Goal: Information Seeking & Learning: Learn about a topic

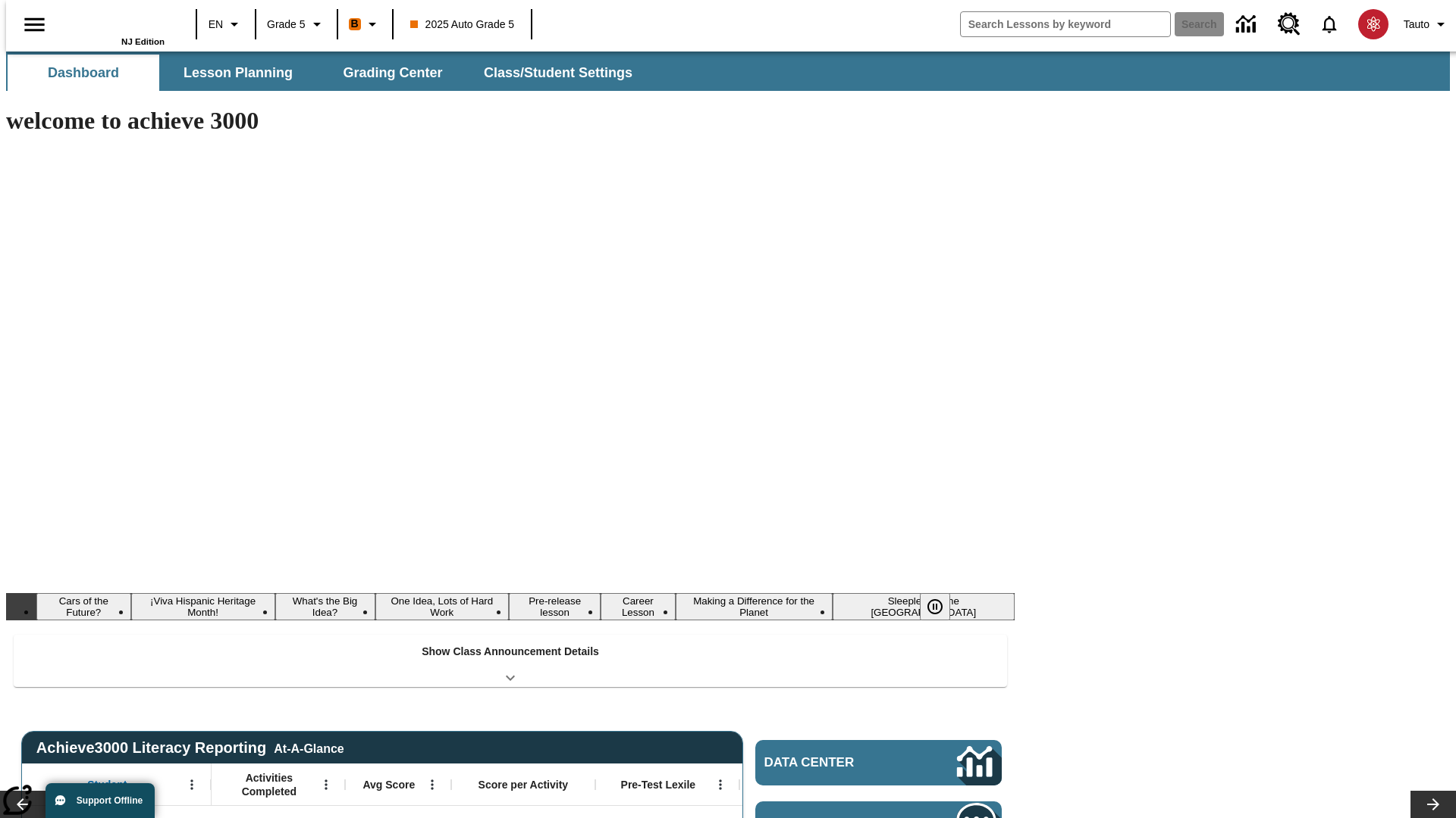
type input "-1"
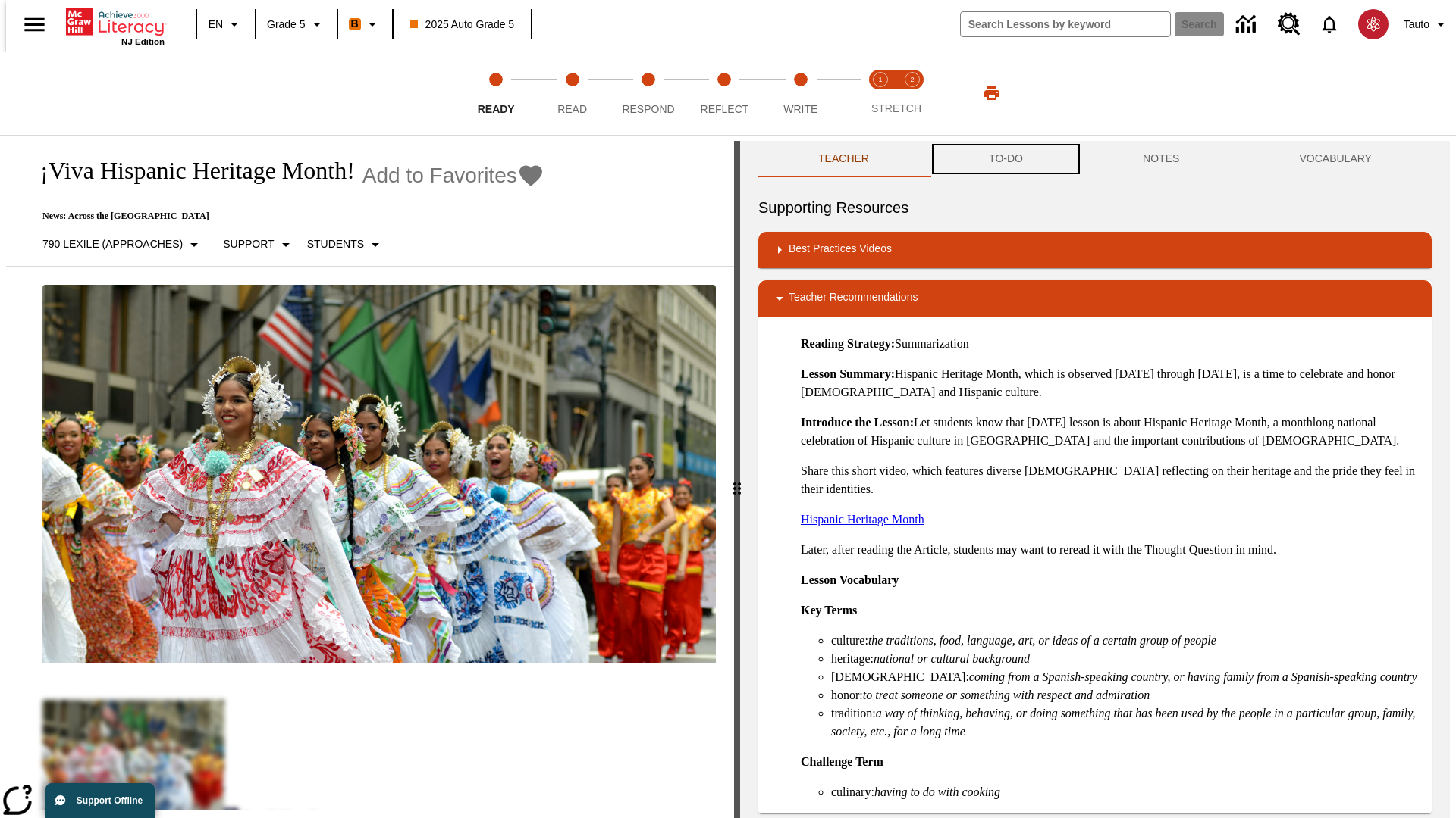
click at [1005, 159] on button "TO-DO" at bounding box center [1005, 158] width 154 height 36
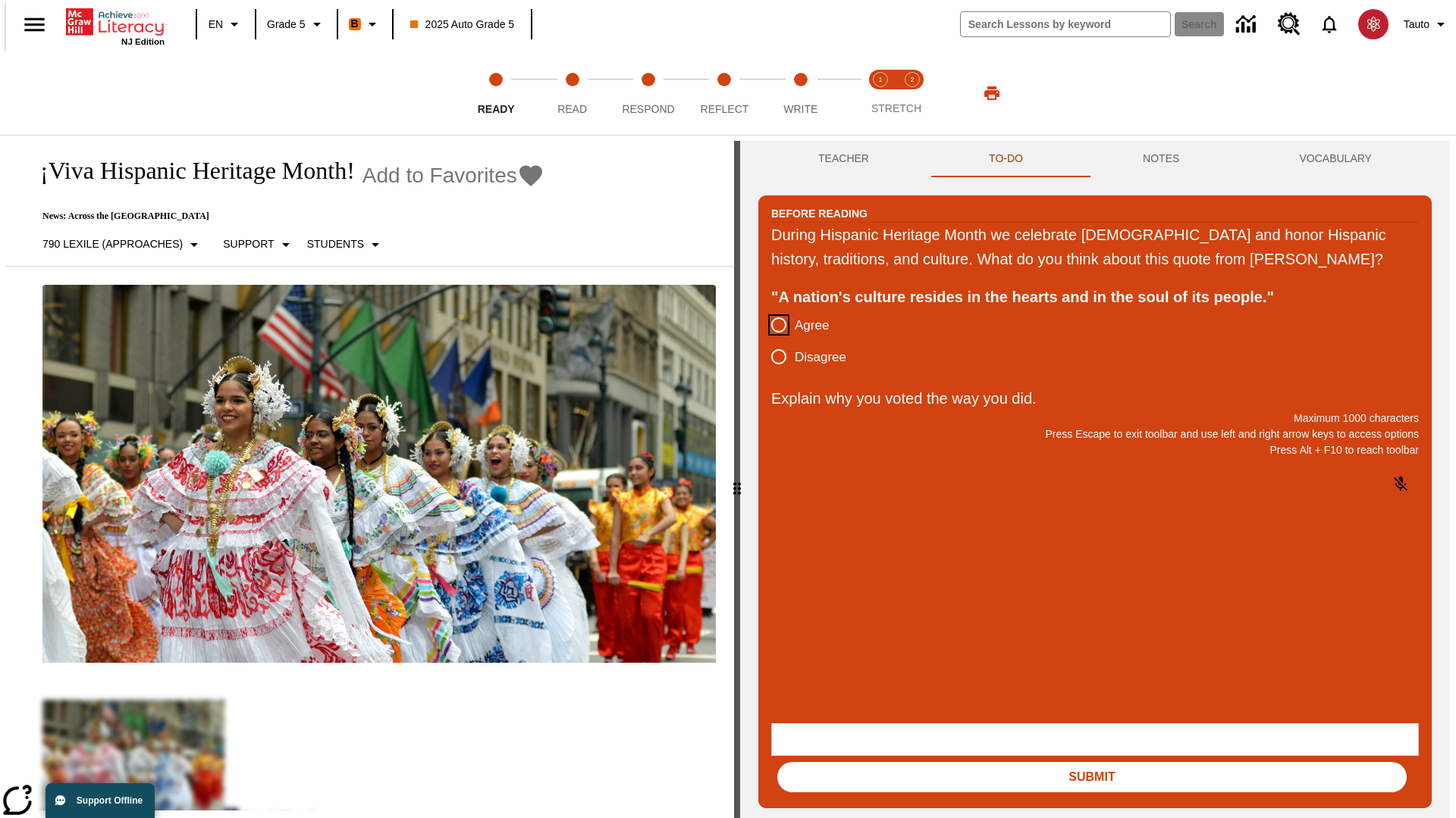
click at [773, 341] on input "Agree" at bounding box center [779, 325] width 32 height 32
radio input "true"
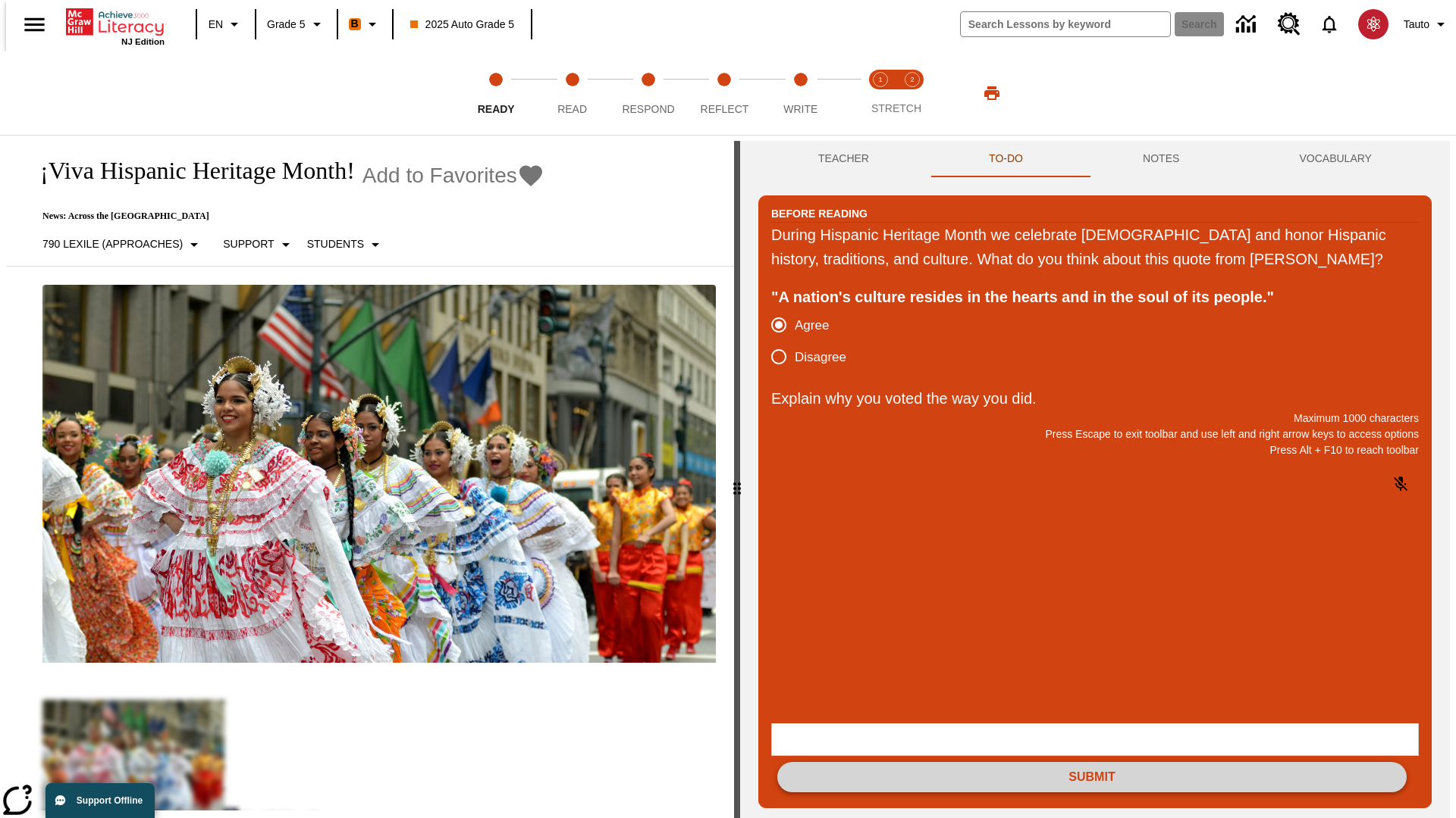
click at [1092, 763] on button "Submit" at bounding box center [1092, 778] width 630 height 31
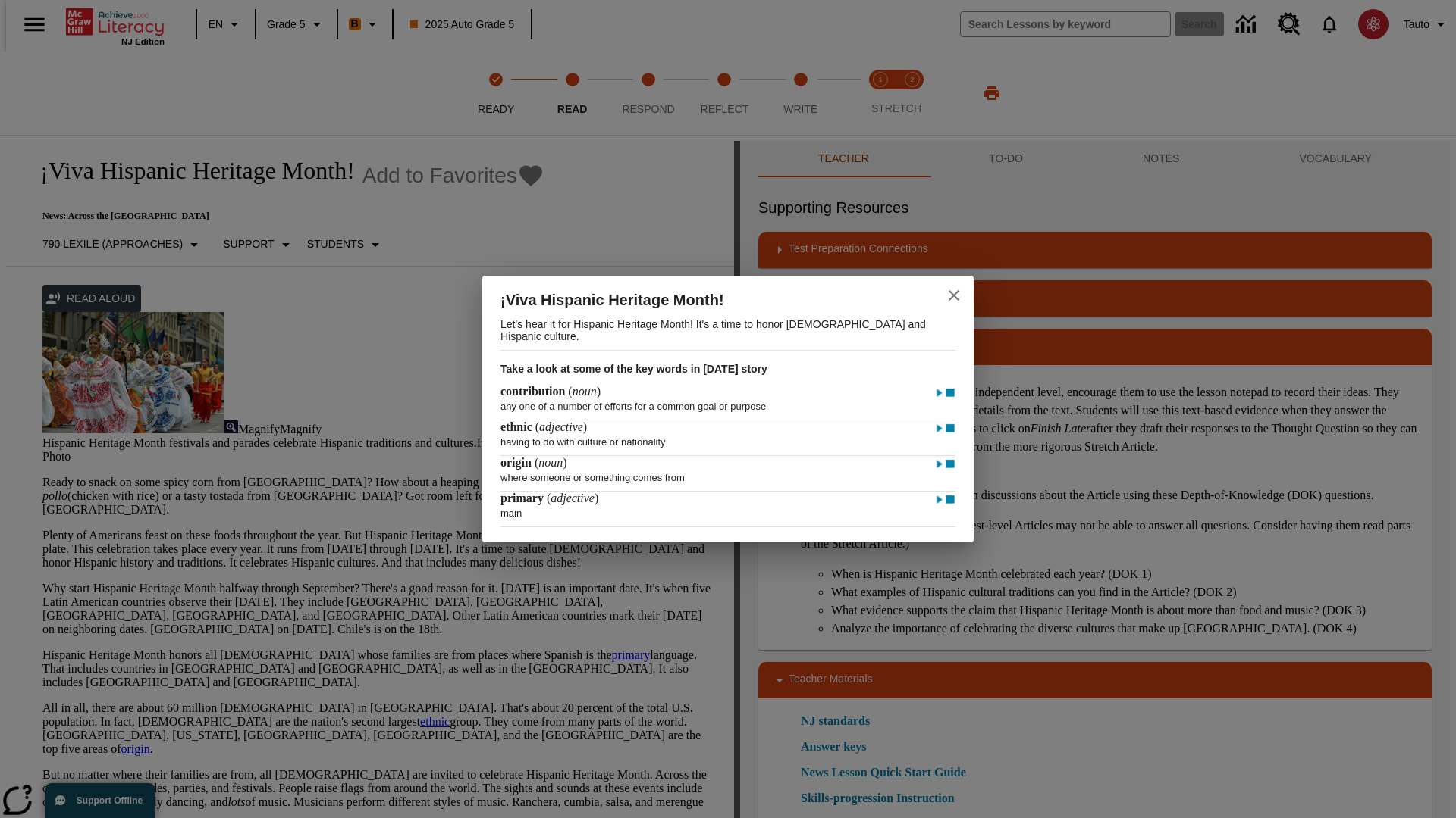
click at [954, 293] on icon "close" at bounding box center [954, 295] width 10 height 10
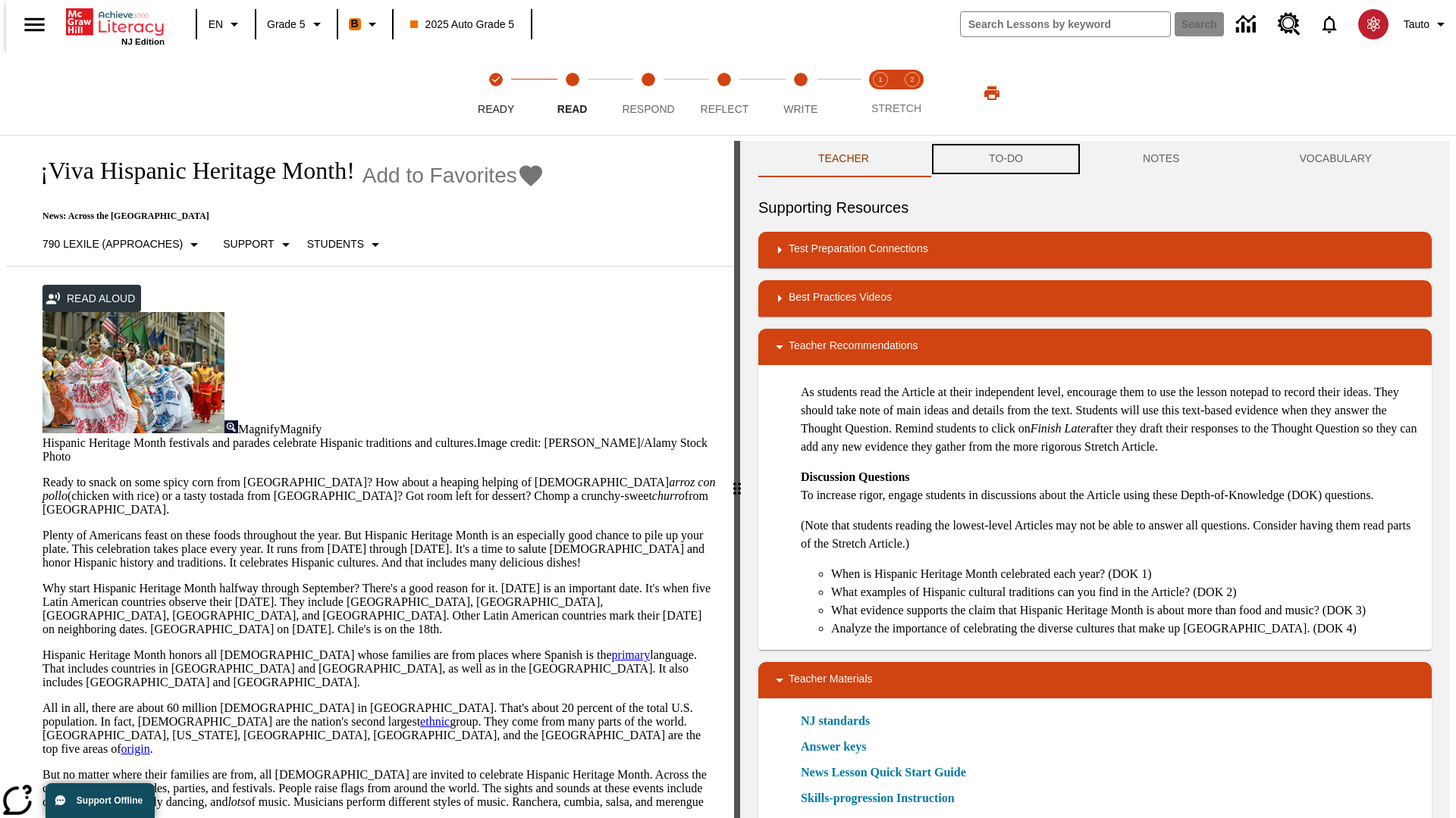
scroll to position [1, 0]
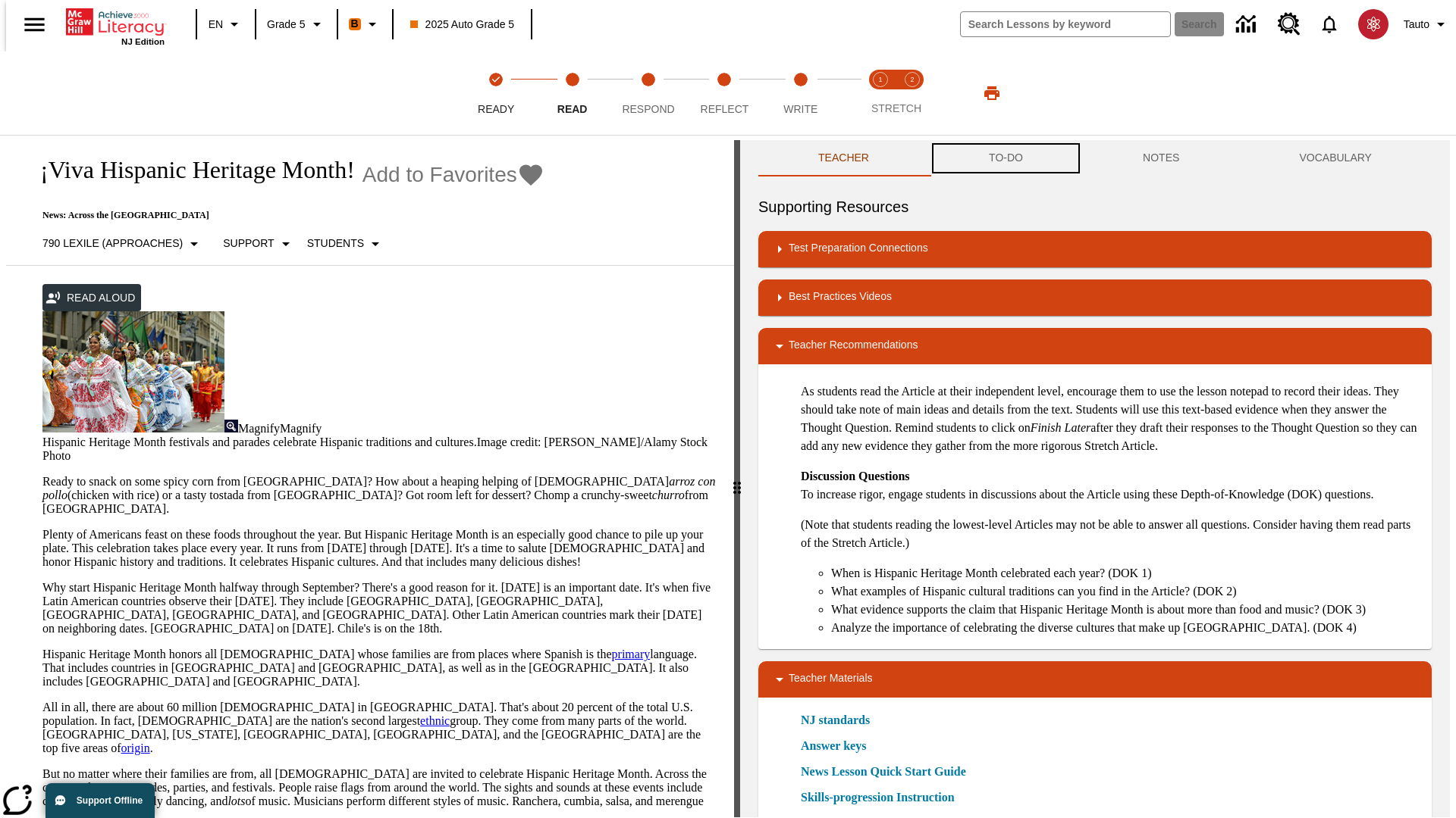
click at [1005, 159] on button "TO-DO" at bounding box center [1005, 157] width 154 height 36
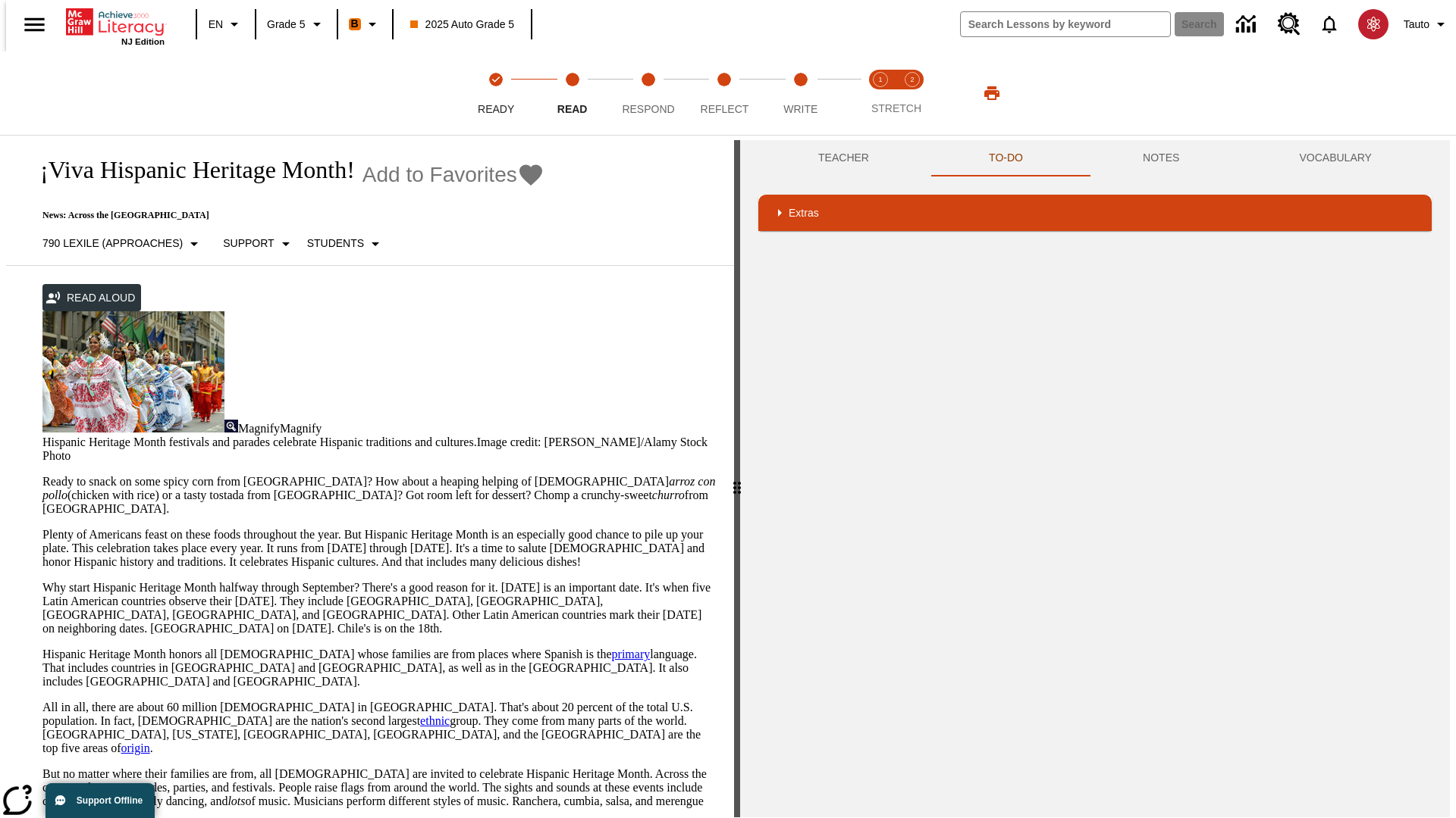
scroll to position [0, 0]
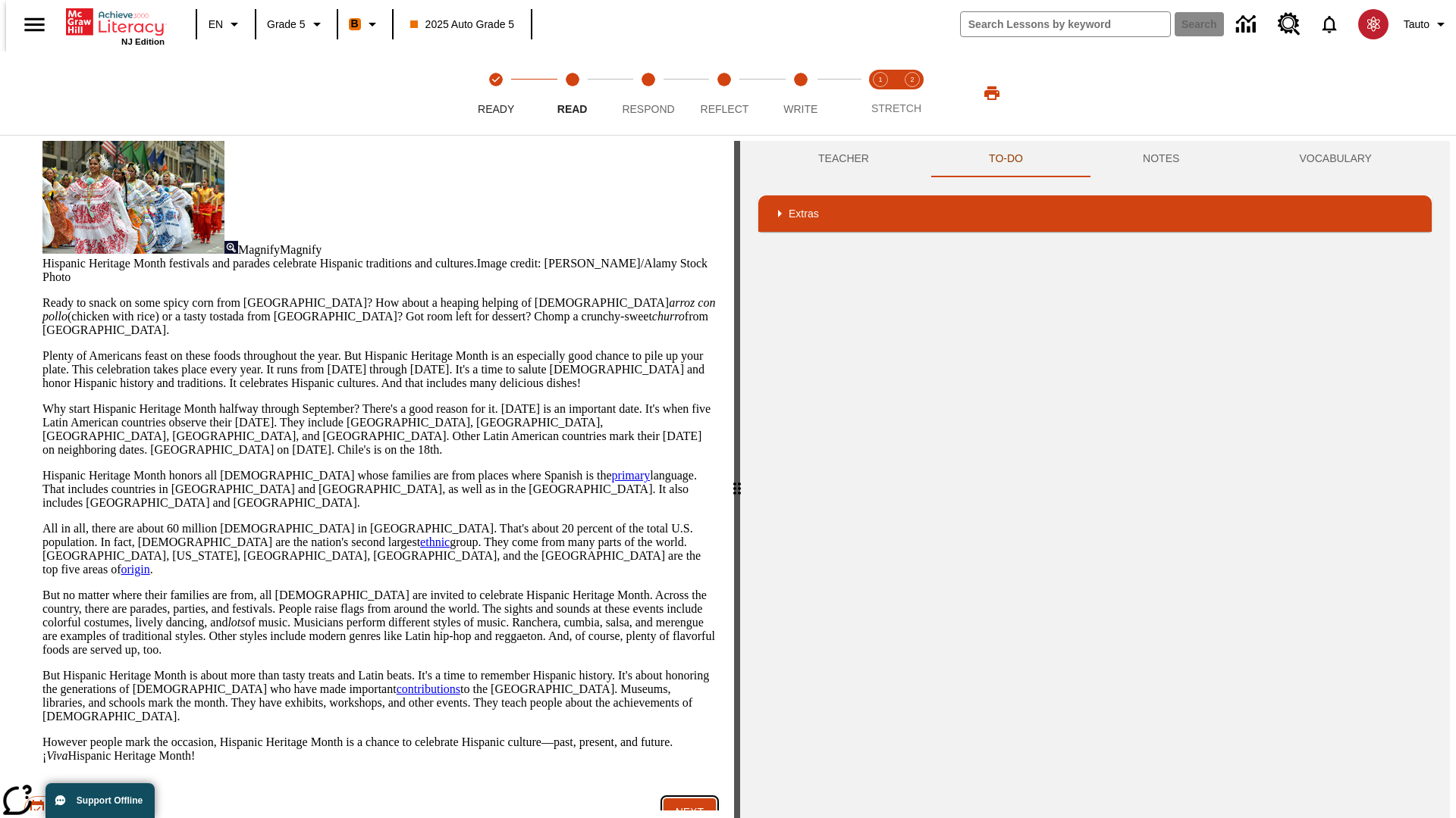
click at [683, 799] on button "Next" at bounding box center [689, 812] width 52 height 28
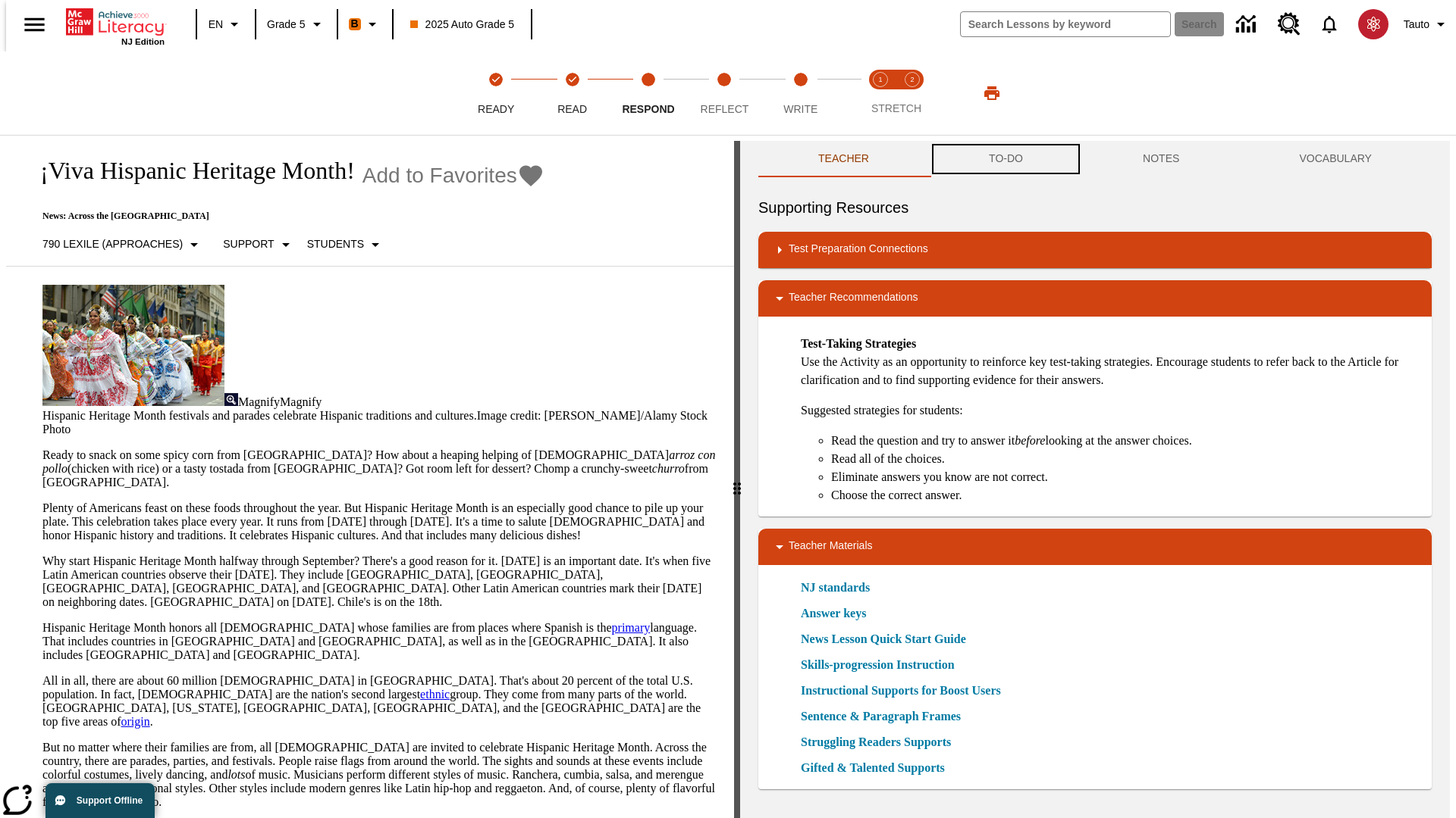
scroll to position [1, 0]
click at [1005, 159] on button "TO-DO" at bounding box center [1005, 157] width 154 height 36
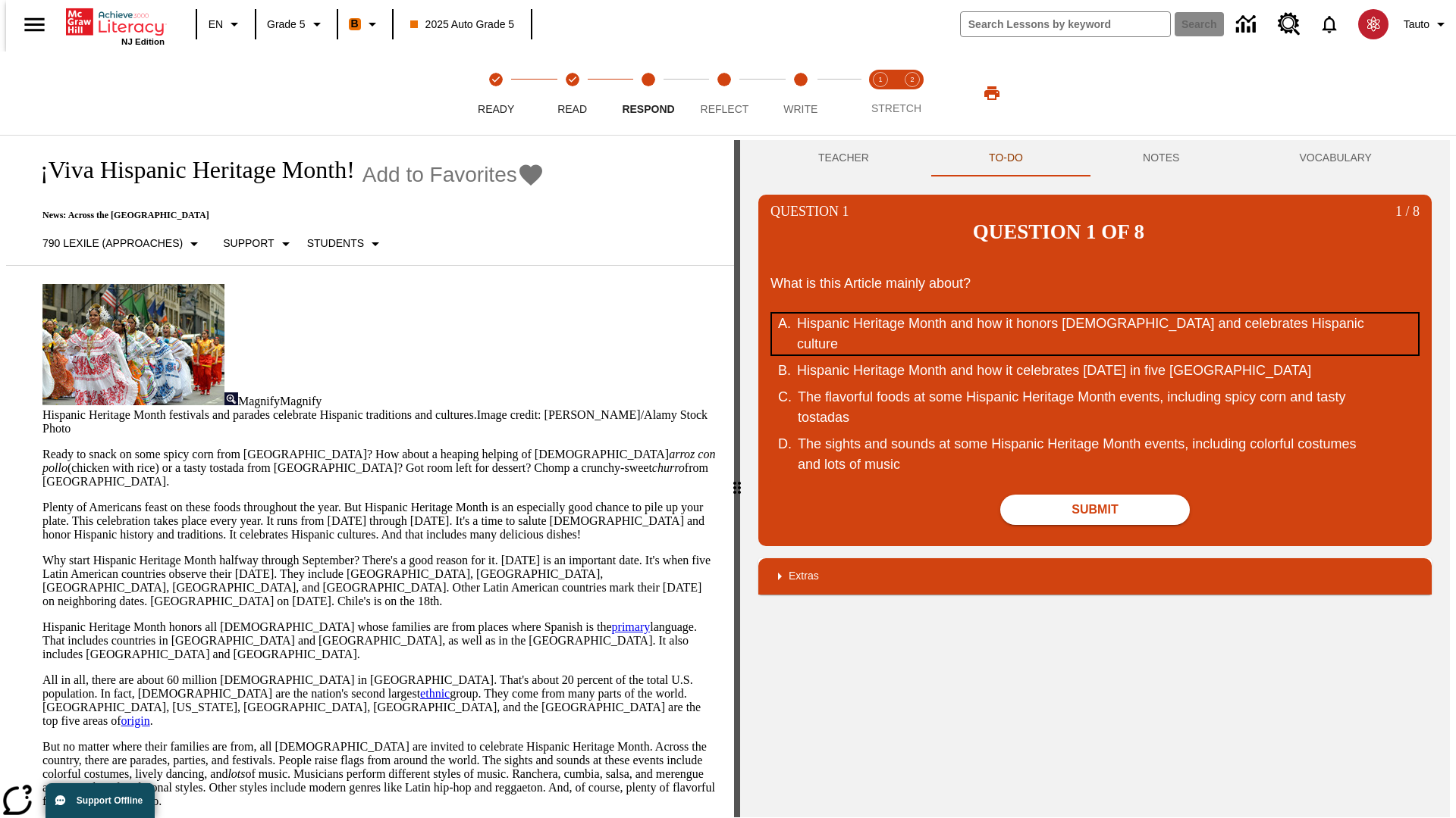
click at [1095, 313] on div "Hispanic Heritage Month and how it honors Hispanic Americans and celebrates His…" at bounding box center [1085, 333] width 576 height 41
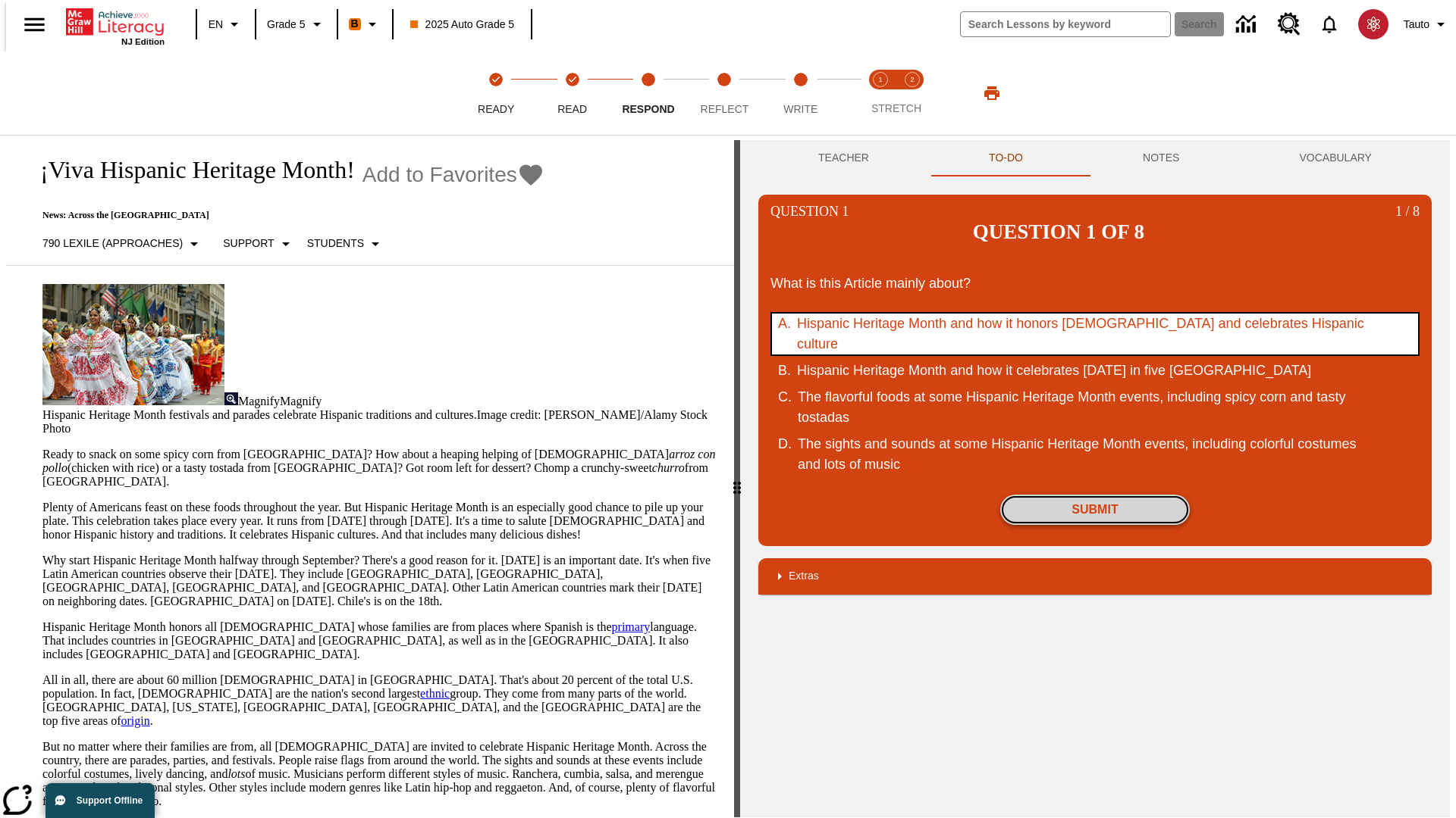
click at [1095, 495] on button "Submit" at bounding box center [1095, 510] width 190 height 31
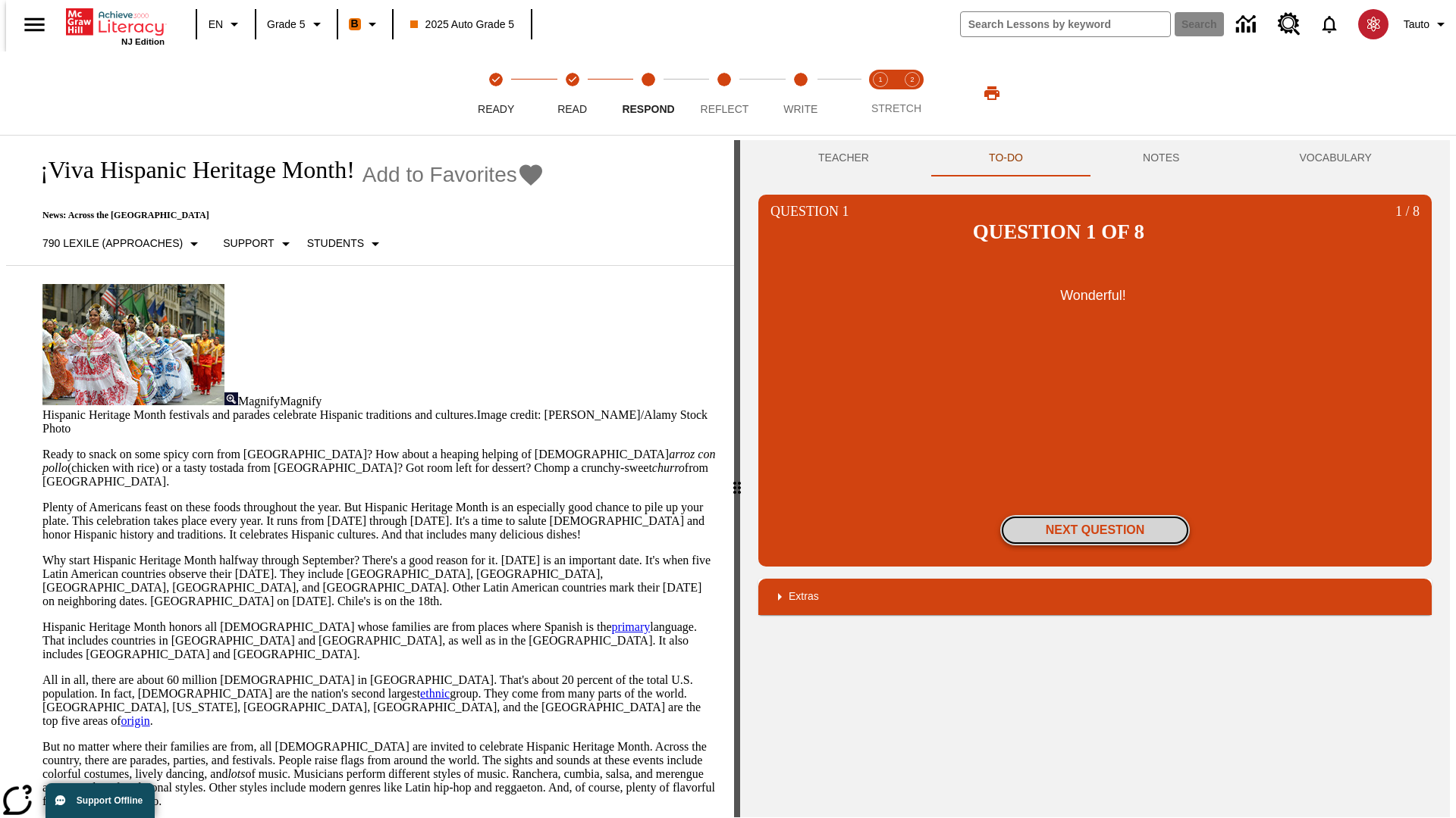
click at [1095, 515] on button "Next Question" at bounding box center [1095, 530] width 190 height 31
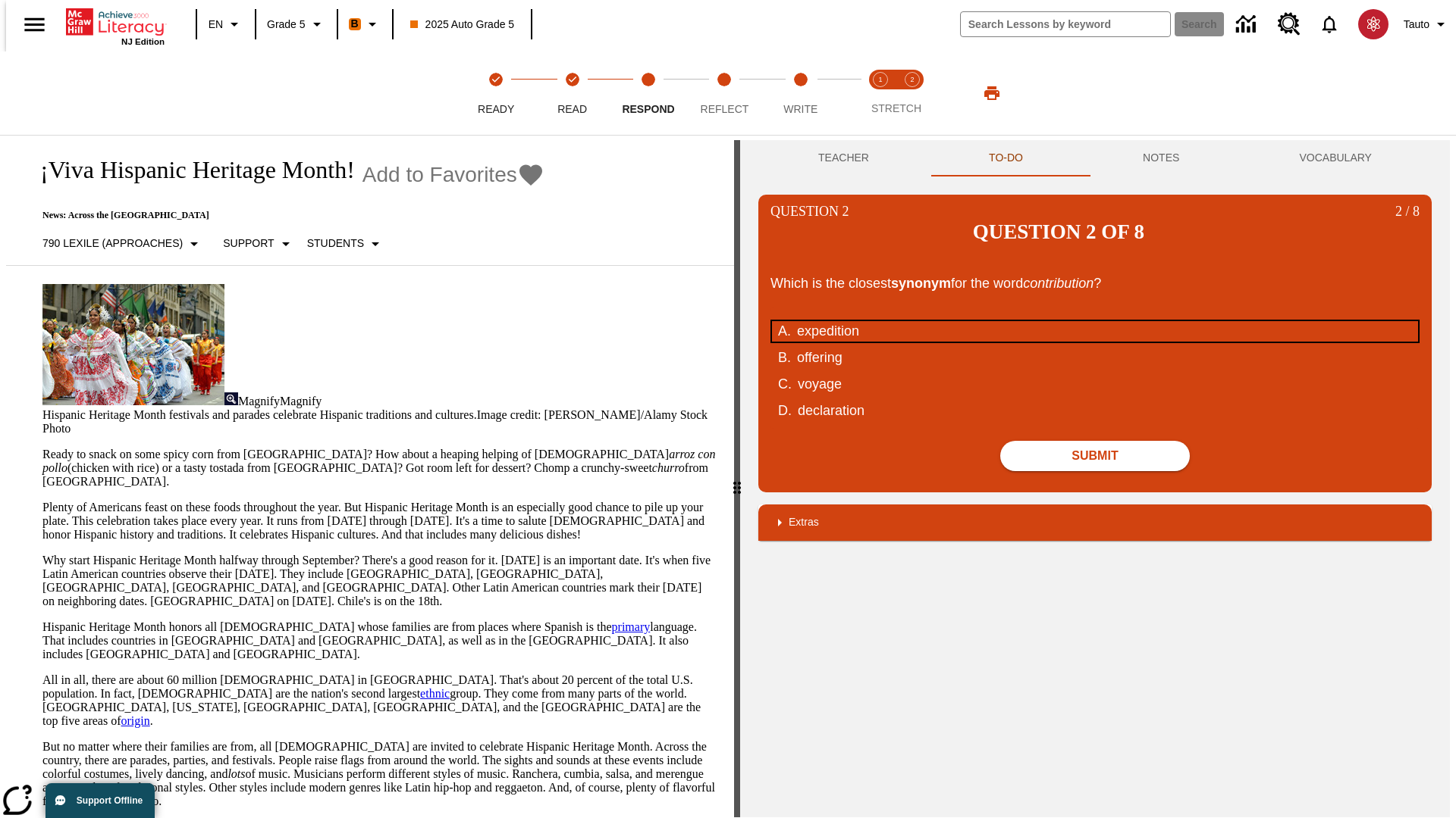
click at [1095, 321] on div "expedition" at bounding box center [1085, 331] width 576 height 20
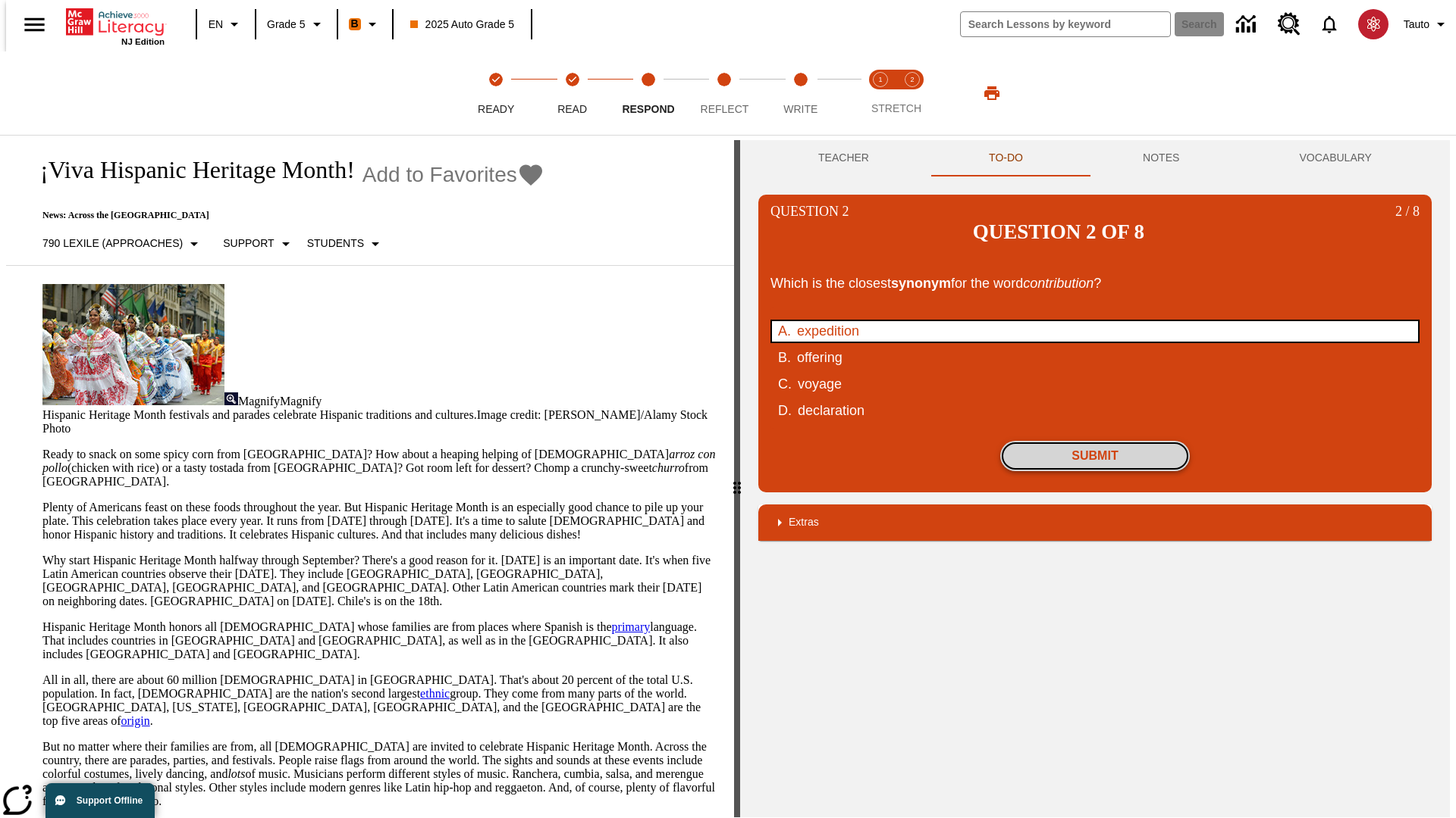
click at [1095, 441] on button "Submit" at bounding box center [1095, 456] width 190 height 31
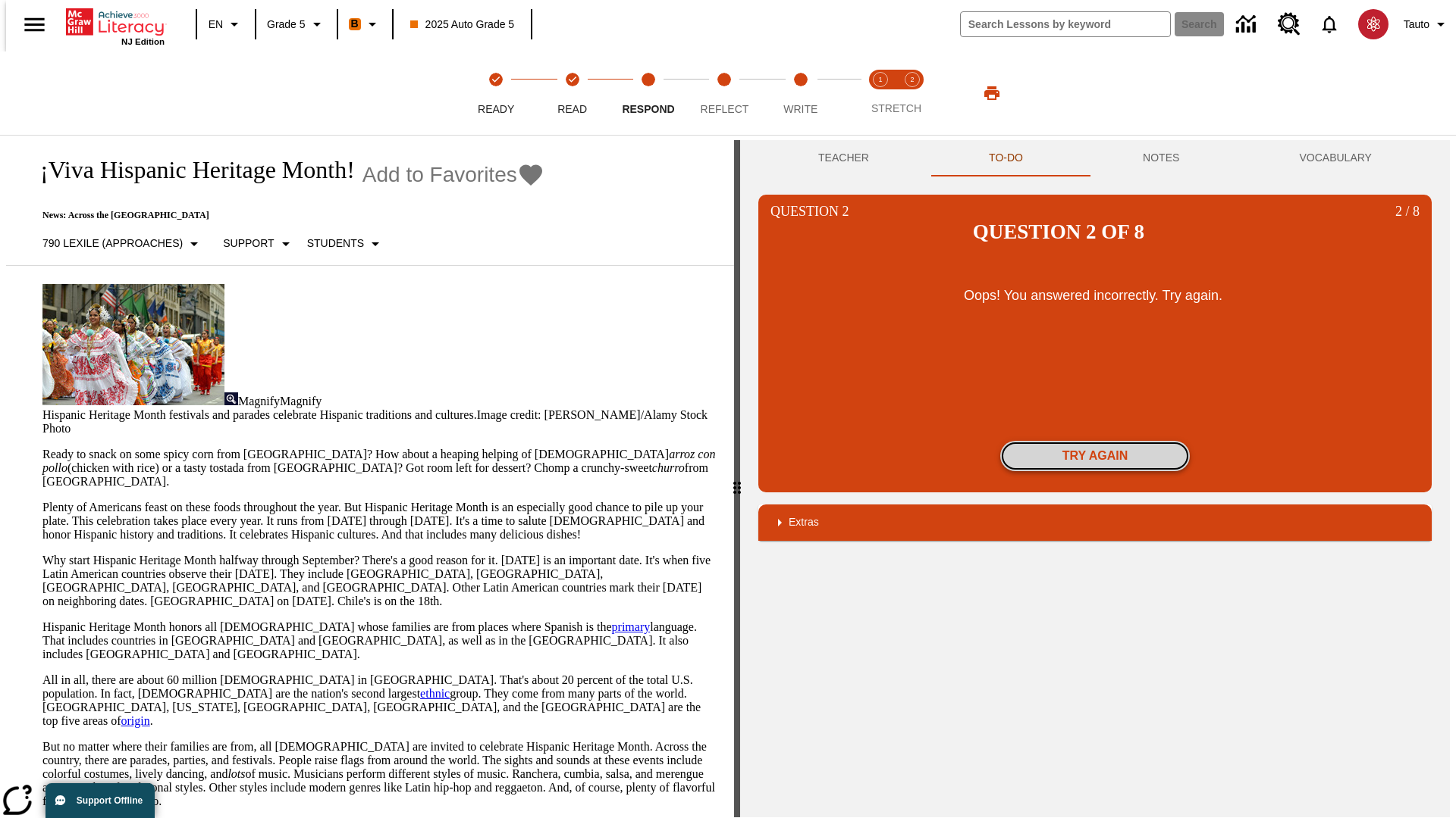
click at [1095, 441] on button "Try again" at bounding box center [1095, 456] width 190 height 31
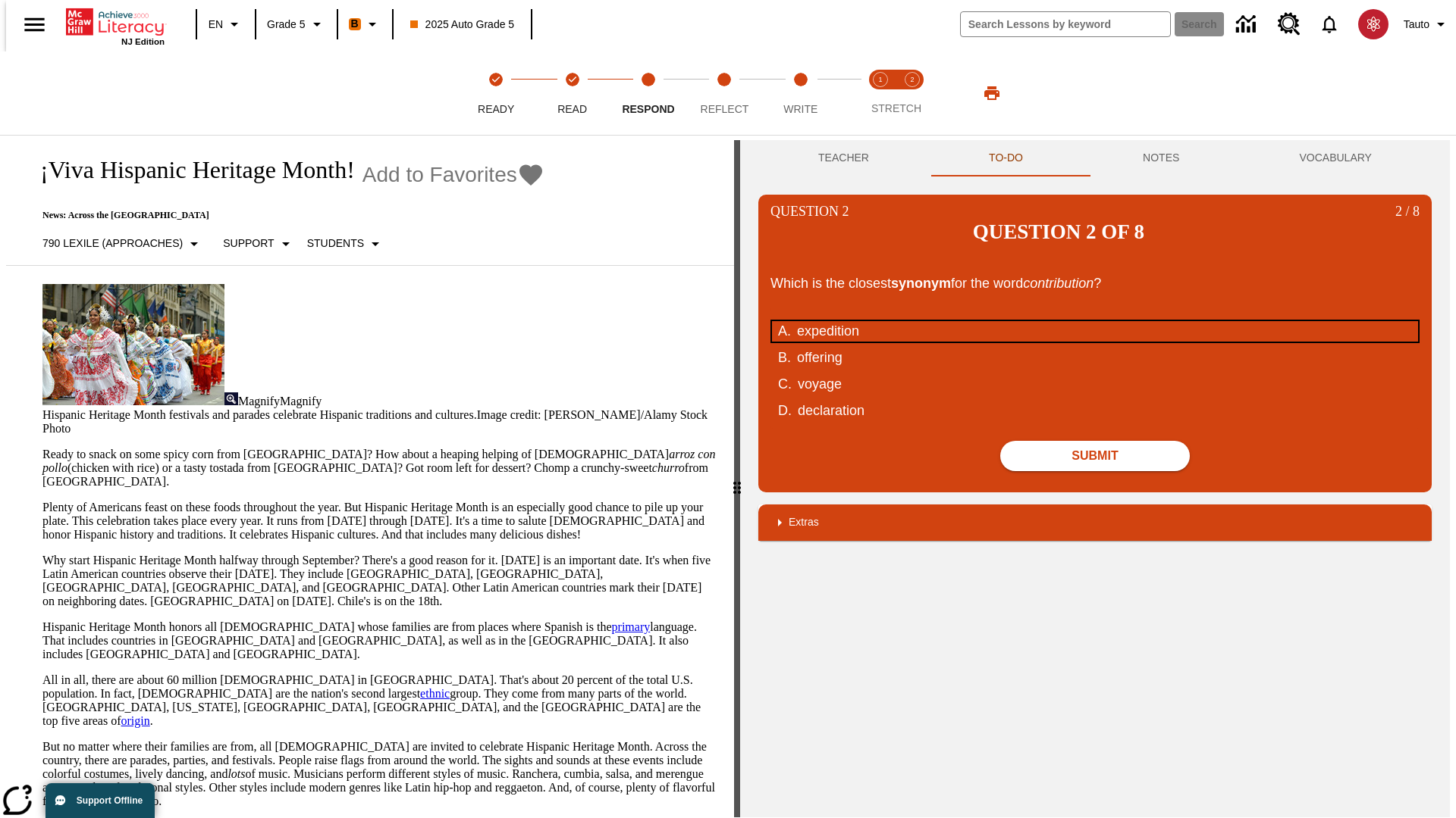
click at [1095, 321] on div "expedition" at bounding box center [1085, 331] width 576 height 20
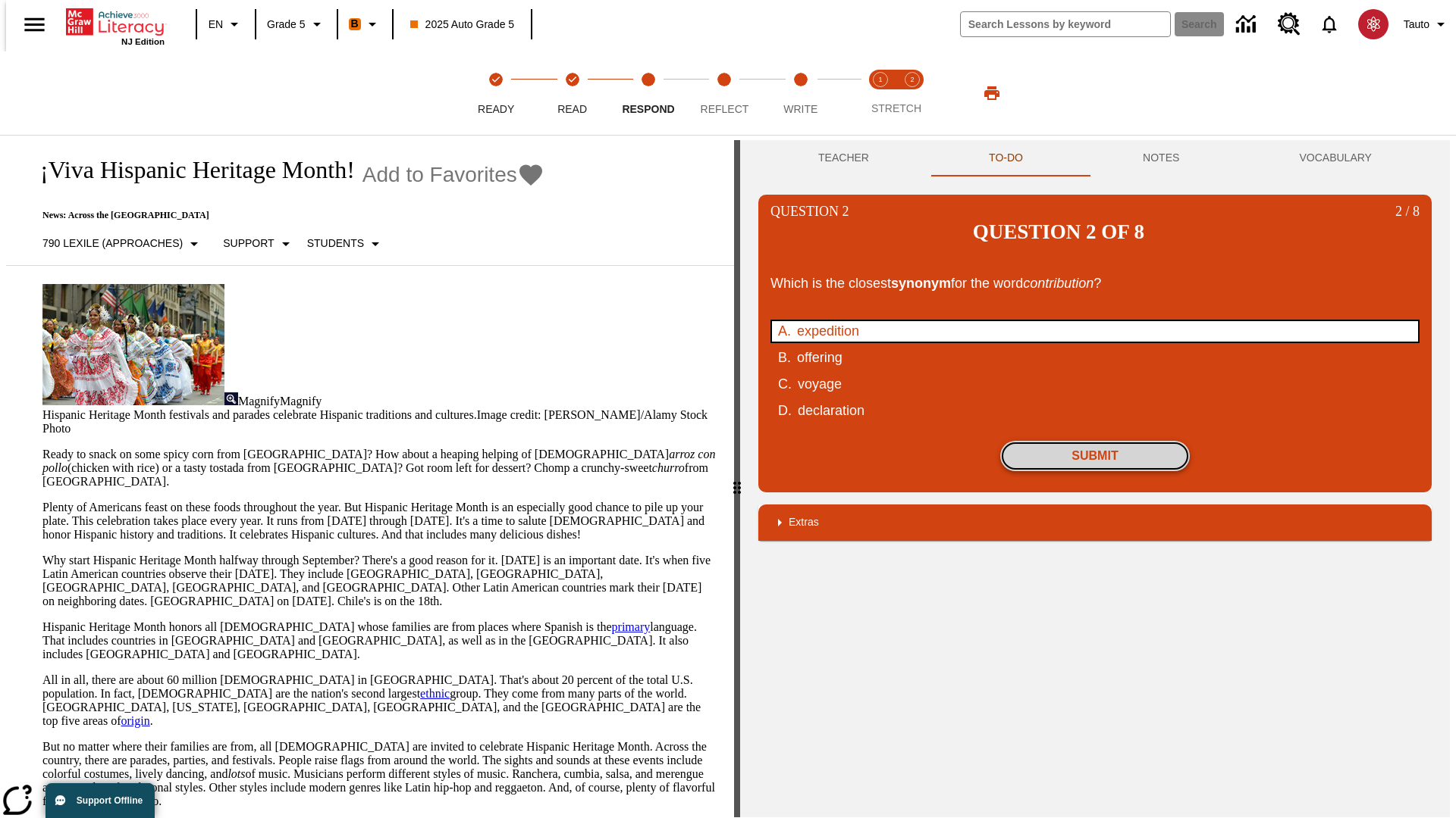
click at [1095, 441] on button "Submit" at bounding box center [1095, 456] width 190 height 31
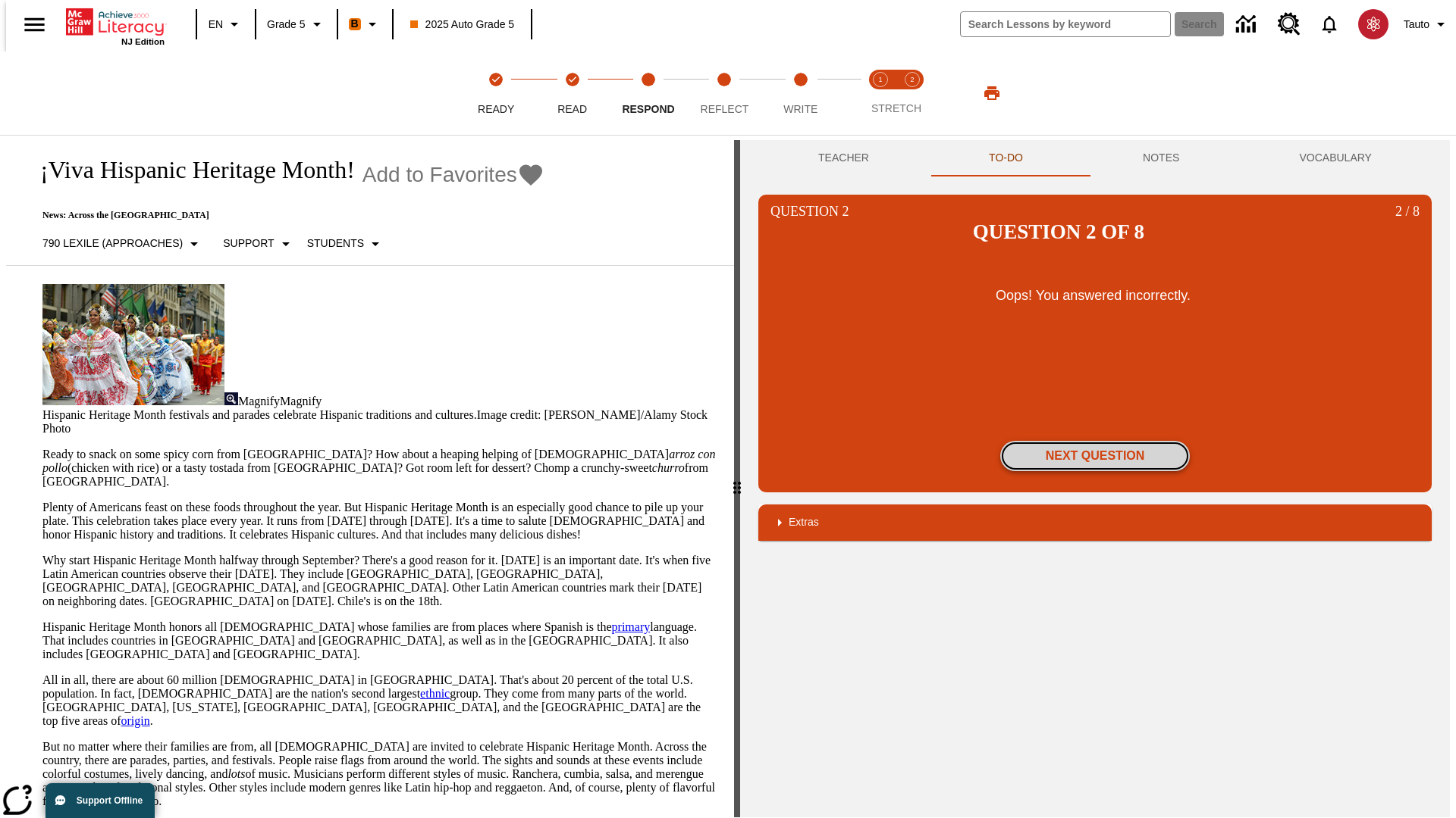
click at [1095, 441] on button "Next Question" at bounding box center [1095, 456] width 190 height 31
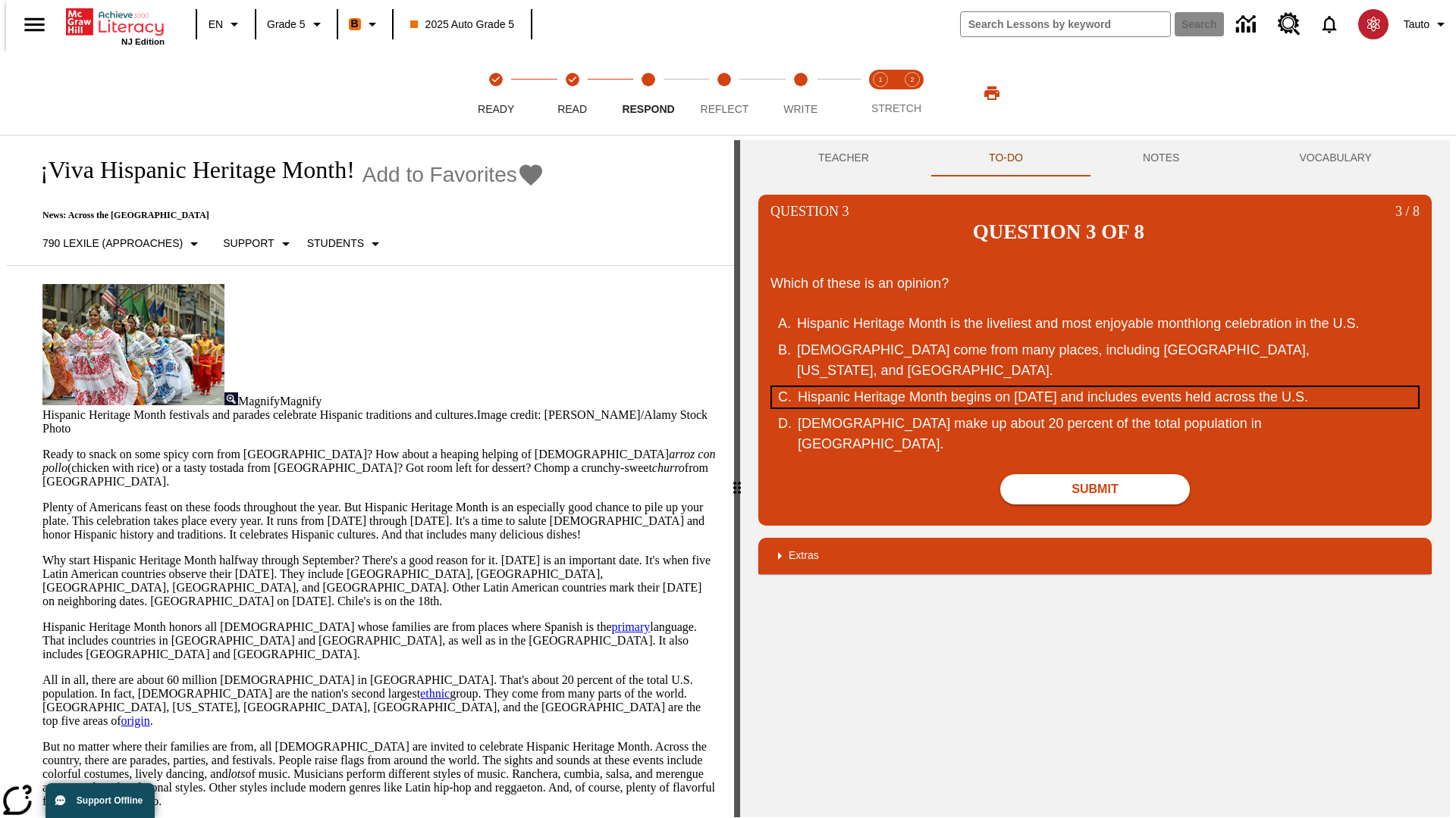
click at [1095, 387] on div "Hispanic Heritage Month begins on September 15 and includes events held across …" at bounding box center [1085, 397] width 576 height 20
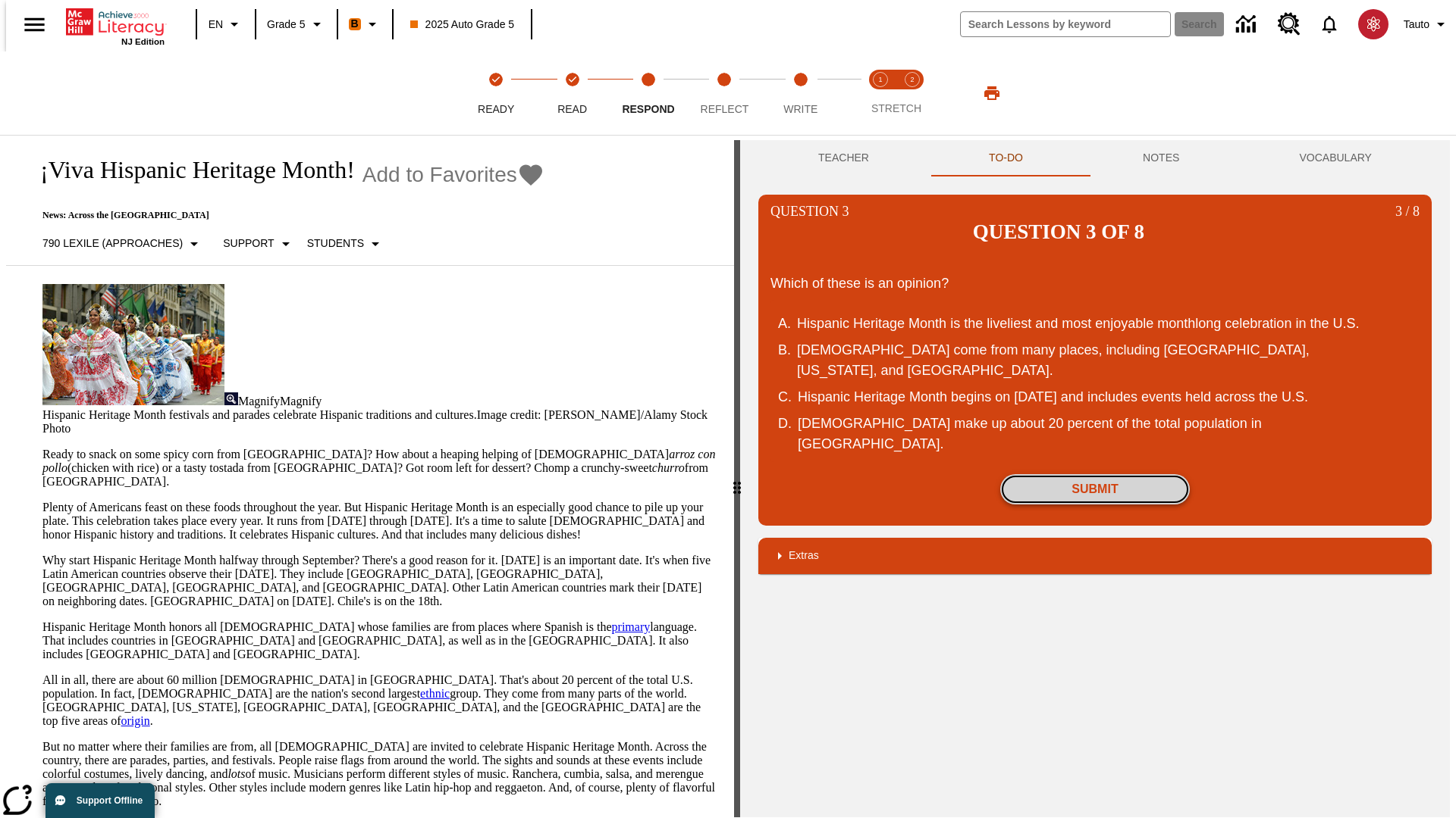
click at [1095, 474] on button "Submit" at bounding box center [1095, 489] width 190 height 31
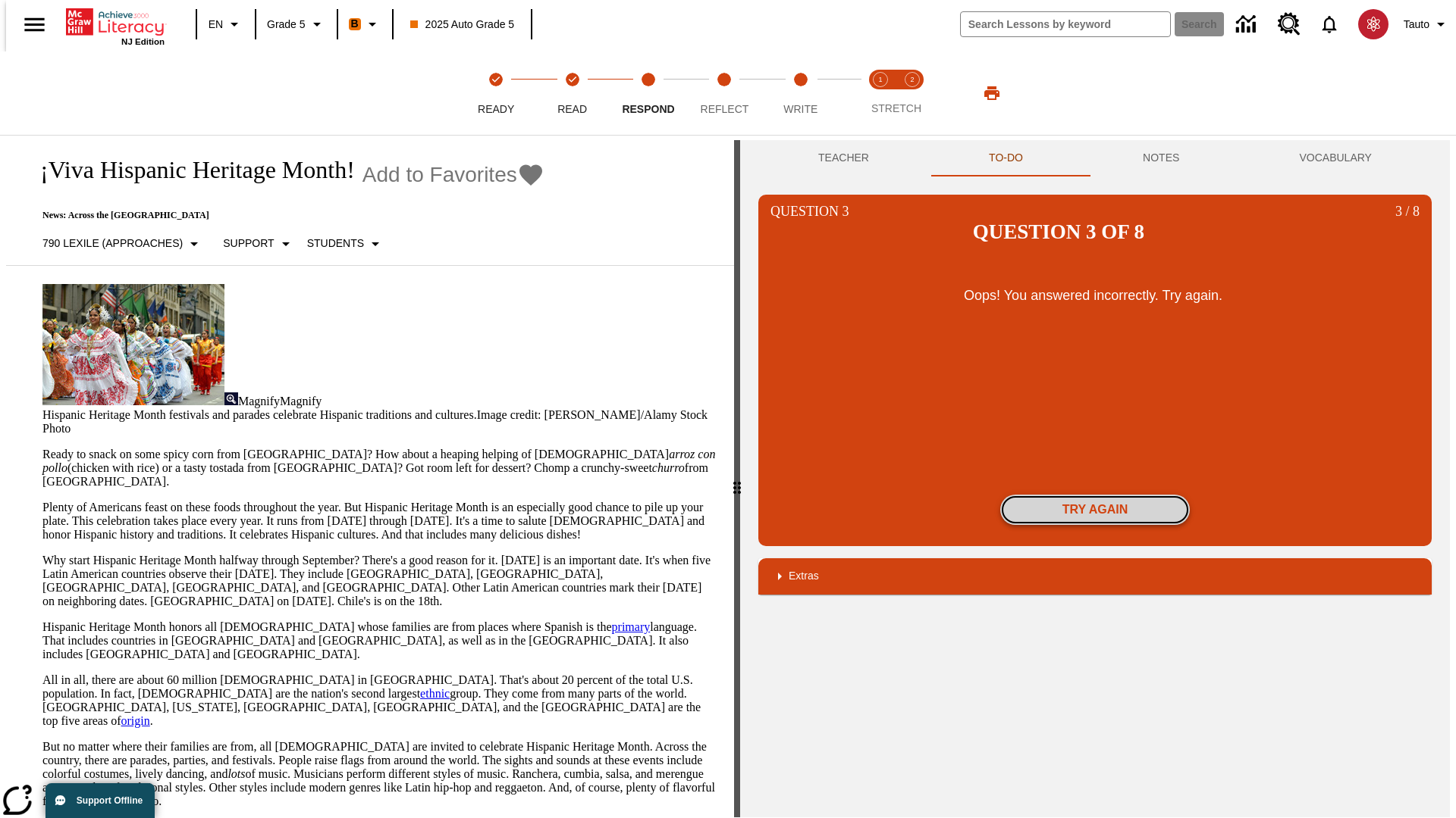
click at [1095, 495] on button "Try again" at bounding box center [1095, 510] width 190 height 31
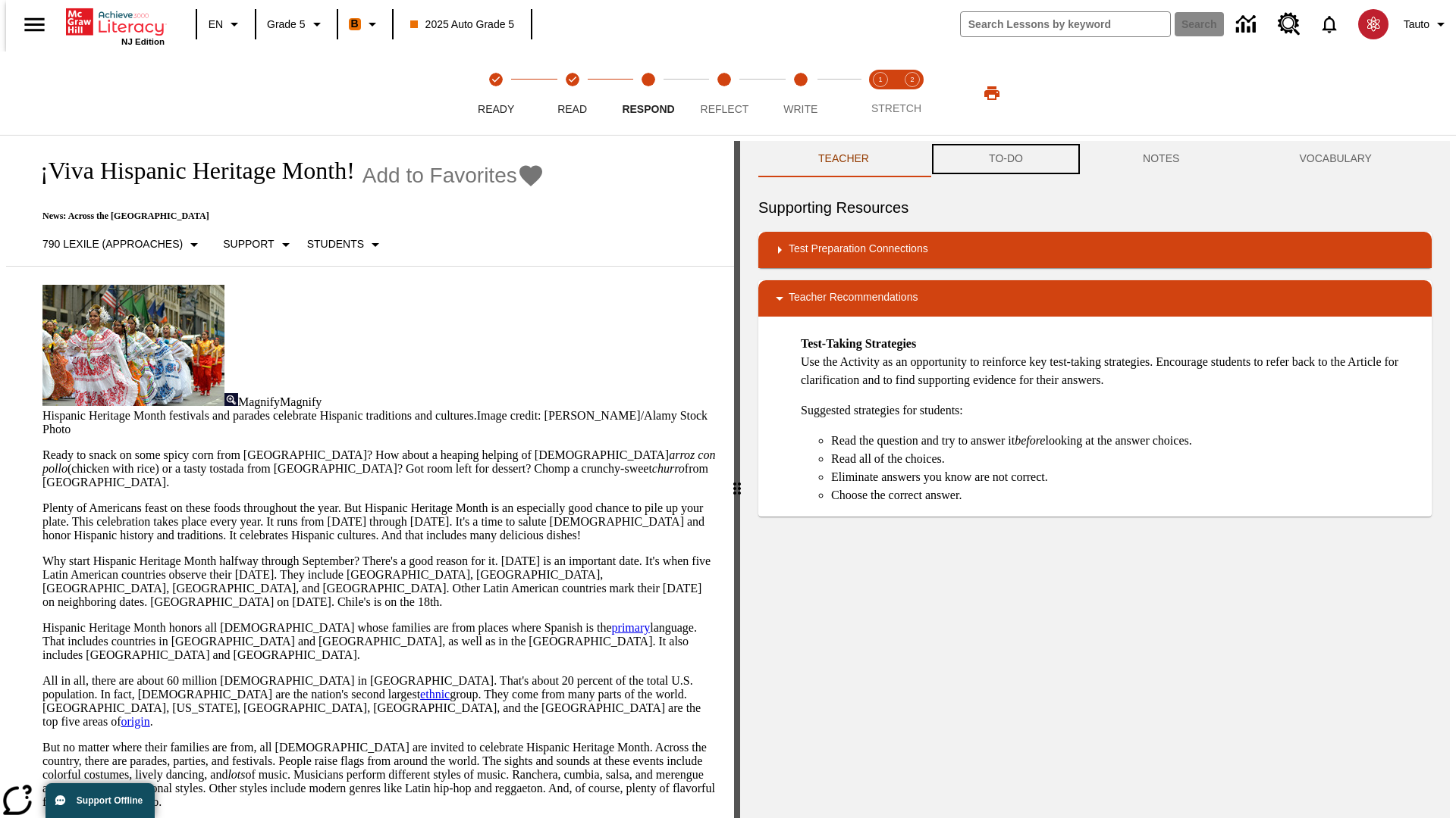
click at [1005, 159] on button "TO-DO" at bounding box center [1005, 158] width 154 height 36
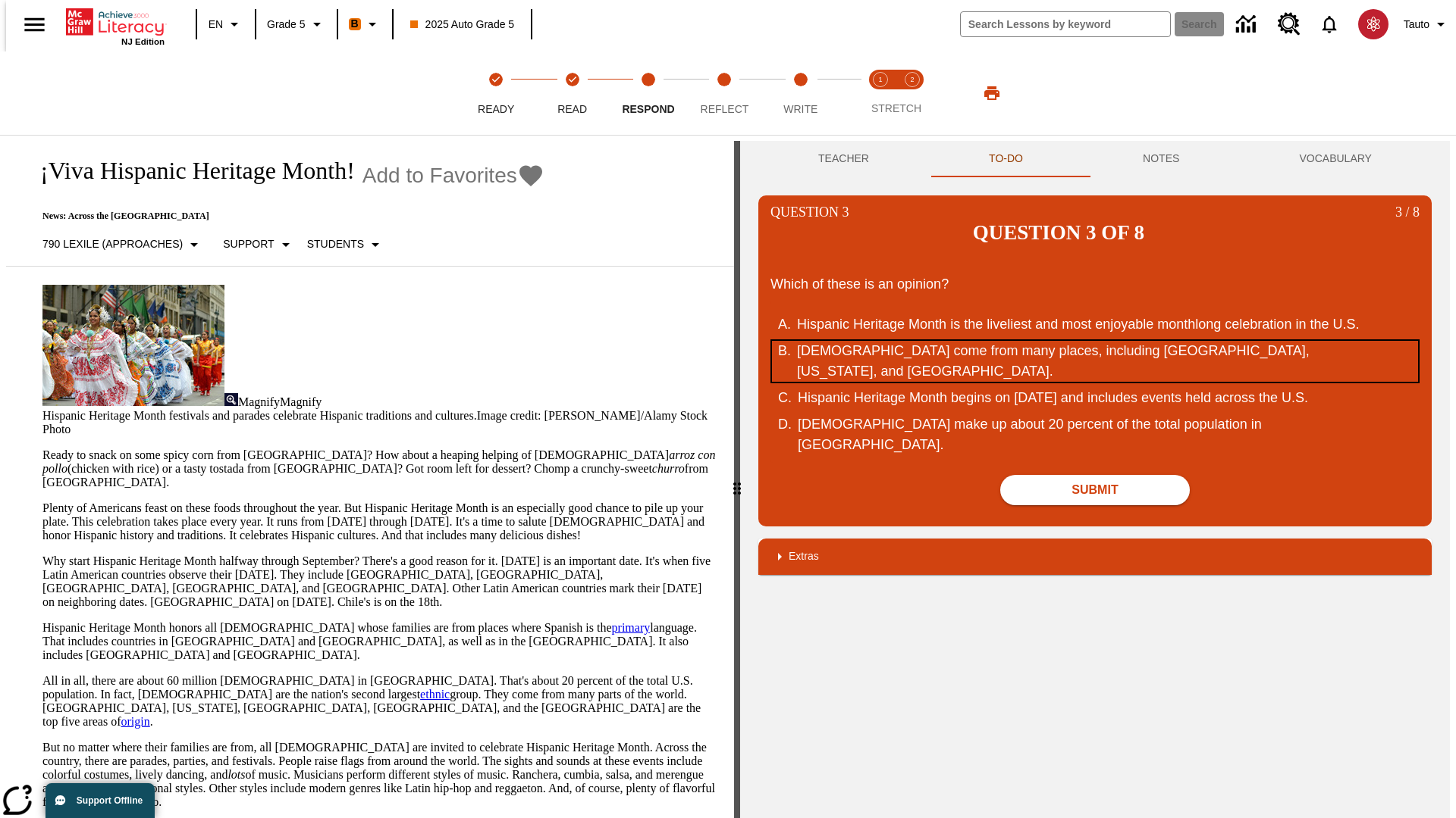
click at [1095, 341] on div "Hispanic Americans come from many places, including Mexico, Puerto Rico, and Cu…" at bounding box center [1085, 361] width 576 height 41
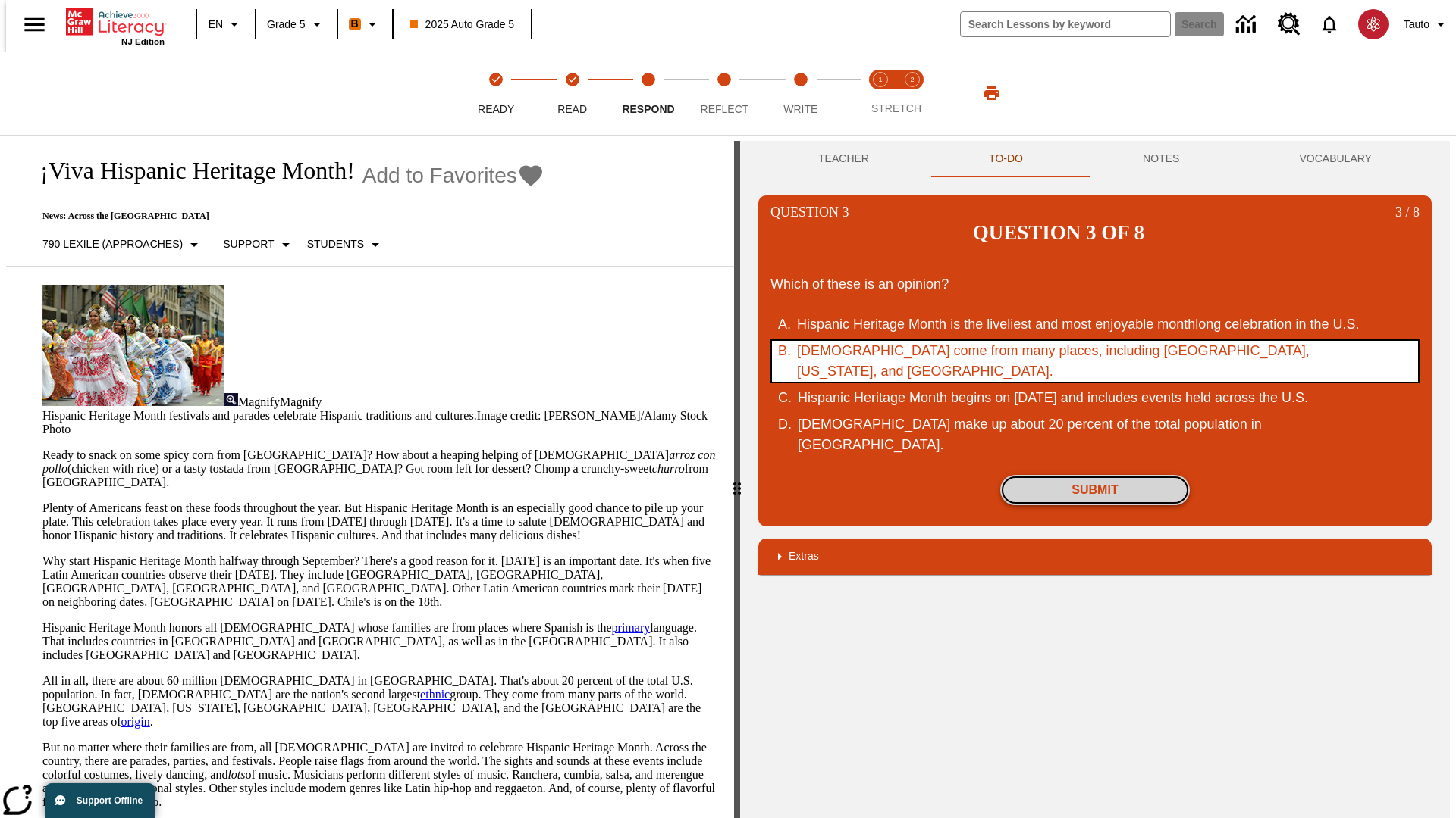
click at [1095, 475] on button "Submit" at bounding box center [1095, 490] width 190 height 31
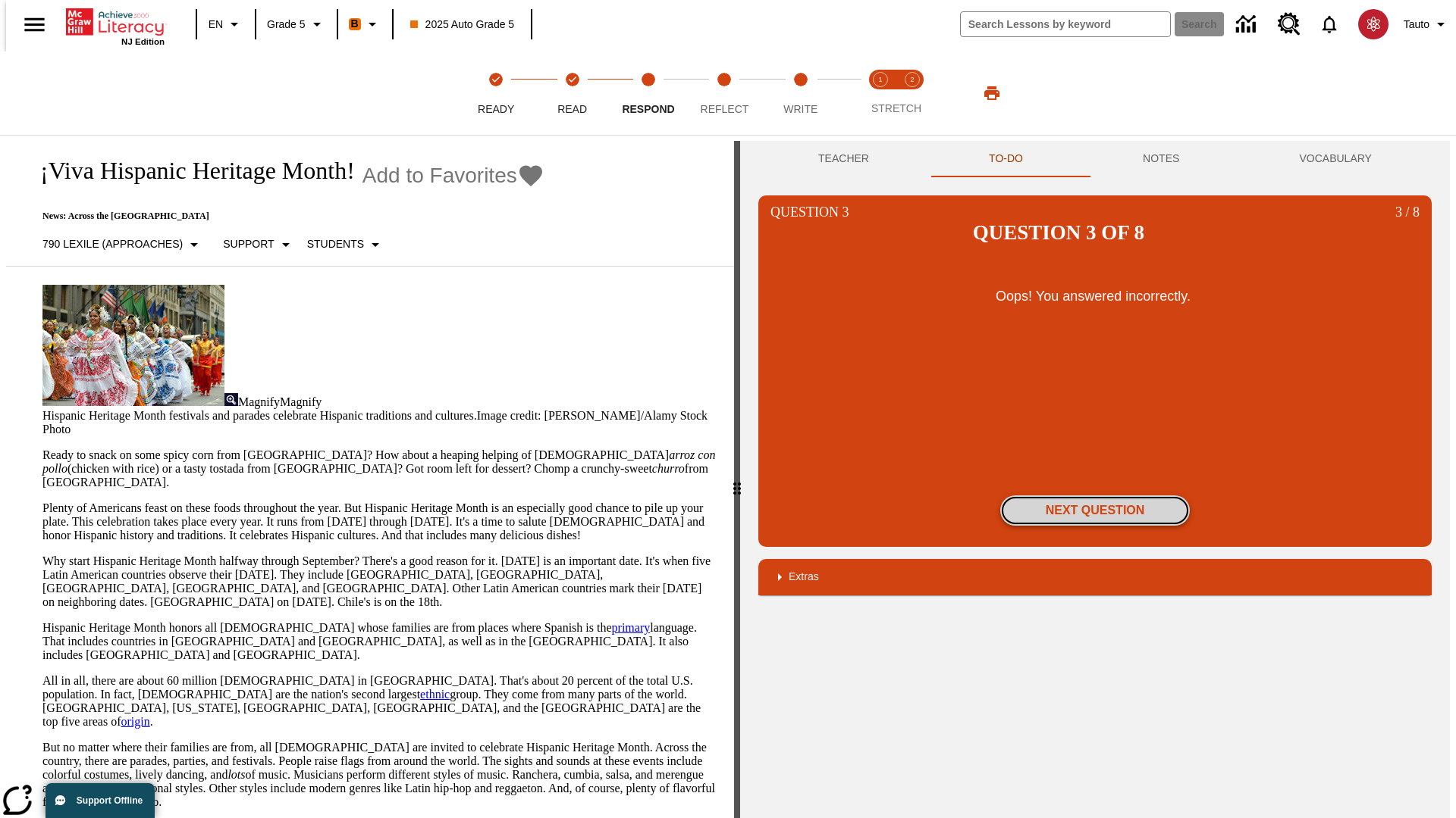
click at [1095, 496] on button "Next Question" at bounding box center [1095, 511] width 190 height 31
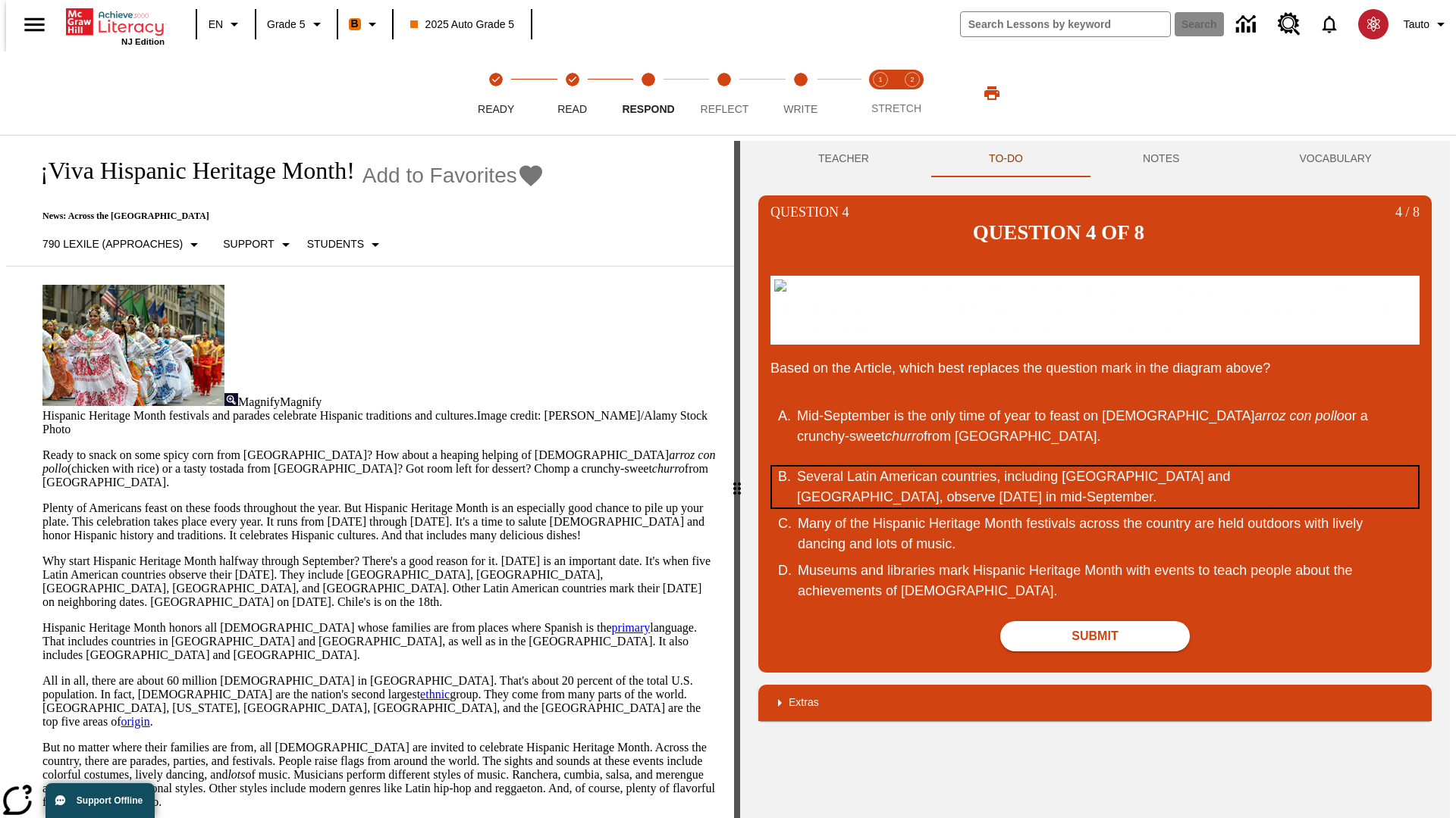
click at [1095, 486] on div "Several Latin American countries, including Costa Rica and Chile, observe Indep…" at bounding box center [1085, 487] width 576 height 41
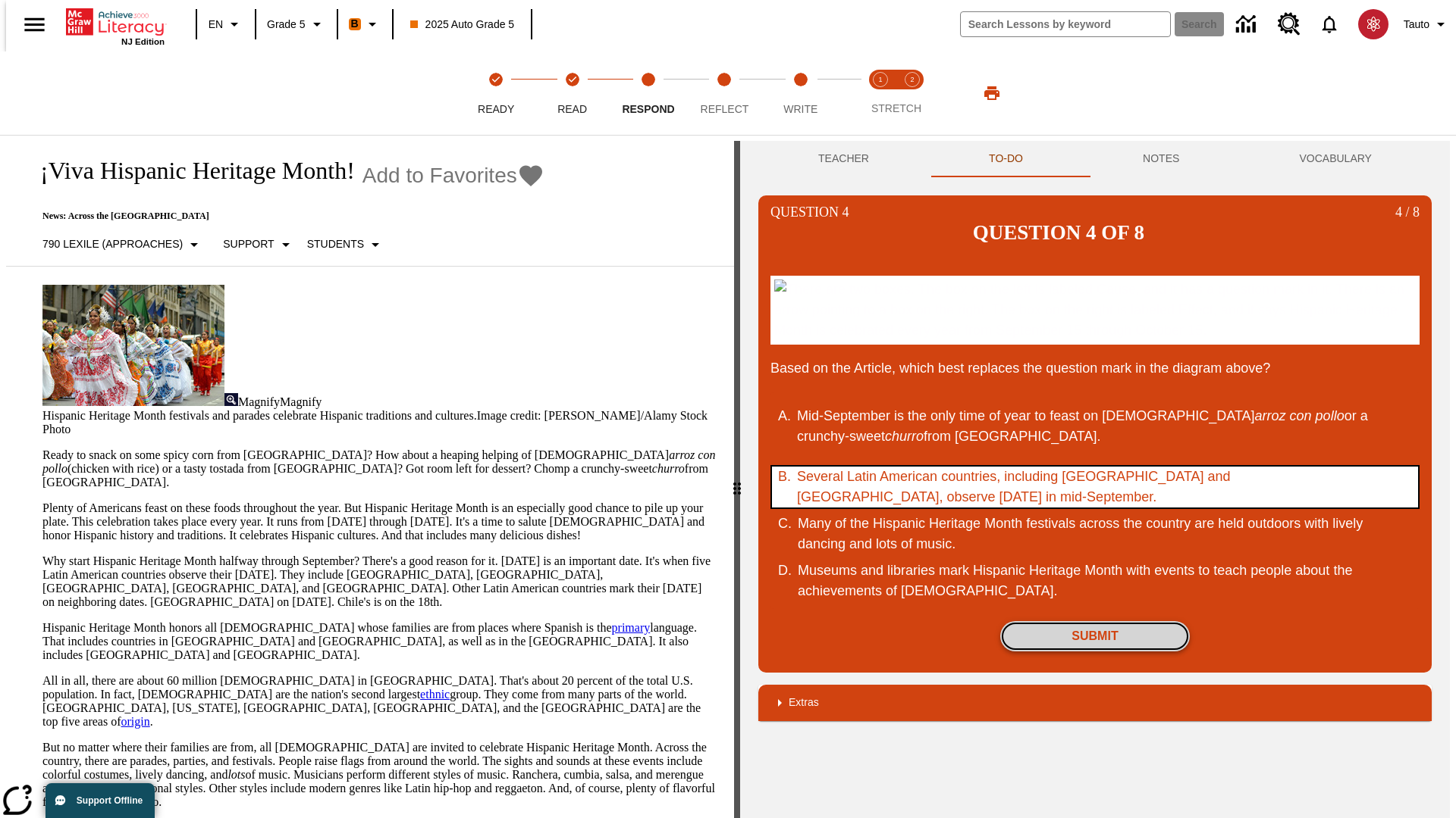
click at [1095, 636] on button "Submit" at bounding box center [1095, 636] width 190 height 31
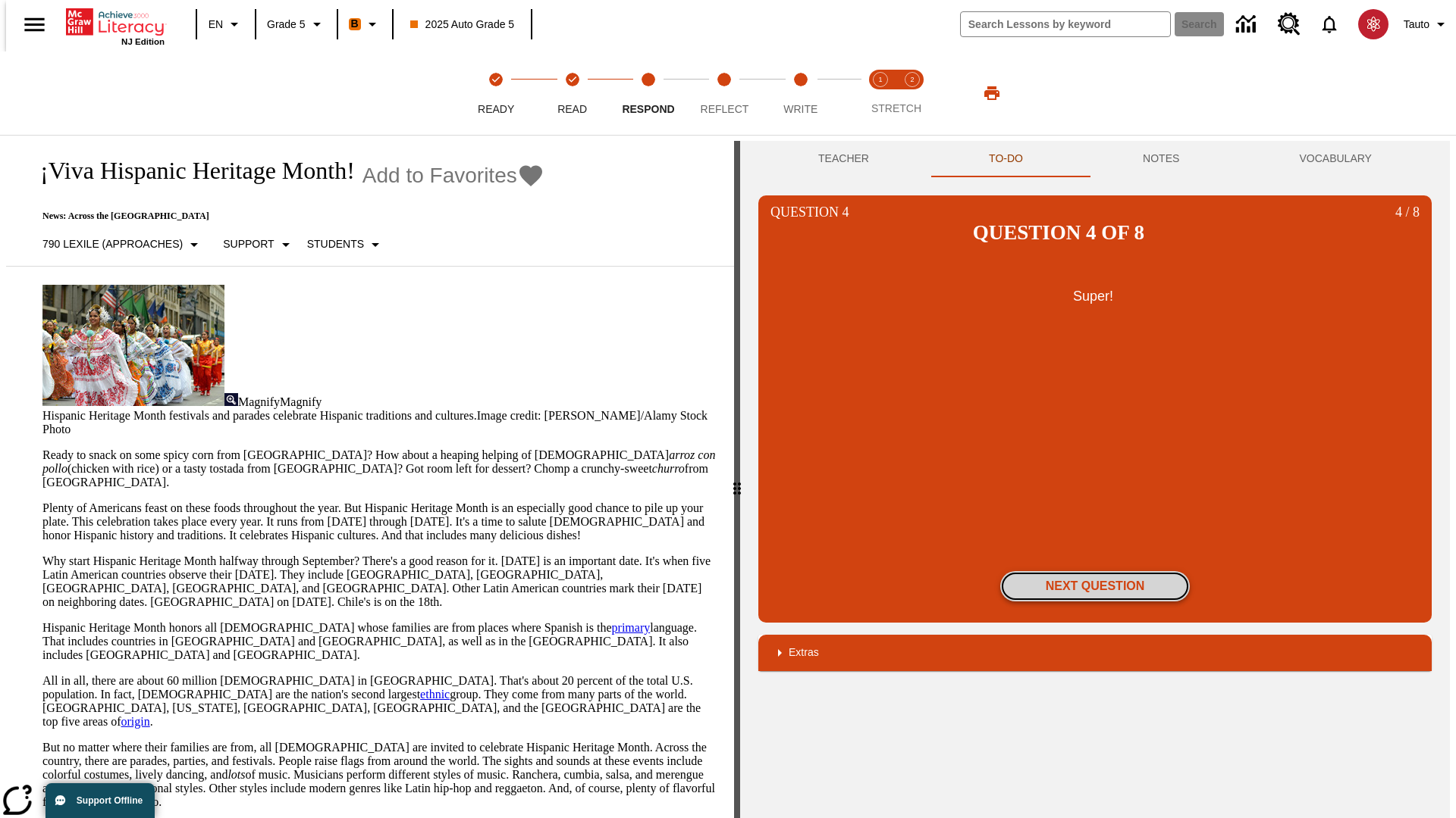
click at [1095, 571] on button "Next Question" at bounding box center [1095, 587] width 190 height 31
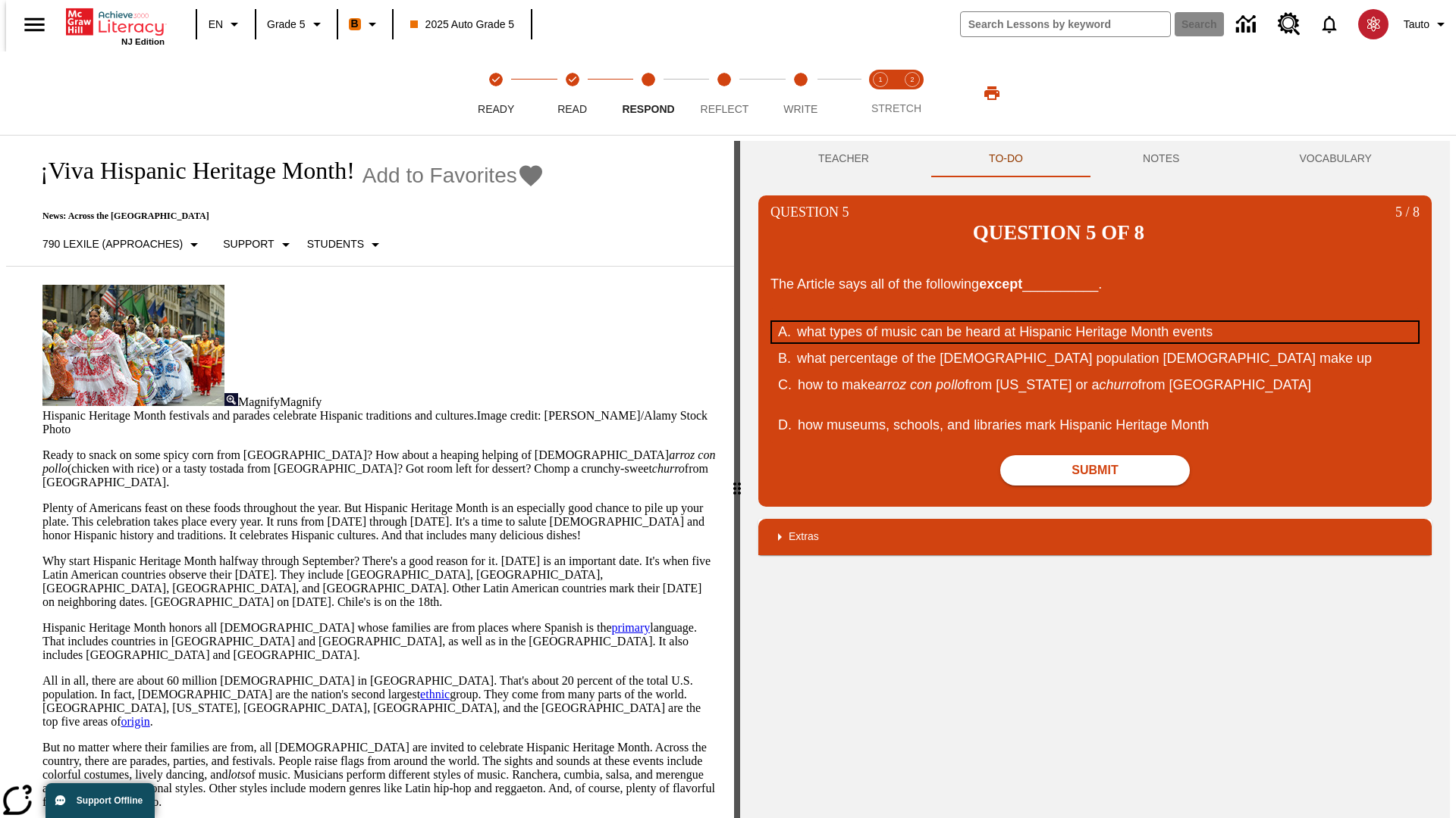
click at [1095, 322] on div "what types of music can be heard at Hispanic Heritage Month events" at bounding box center [1085, 332] width 576 height 20
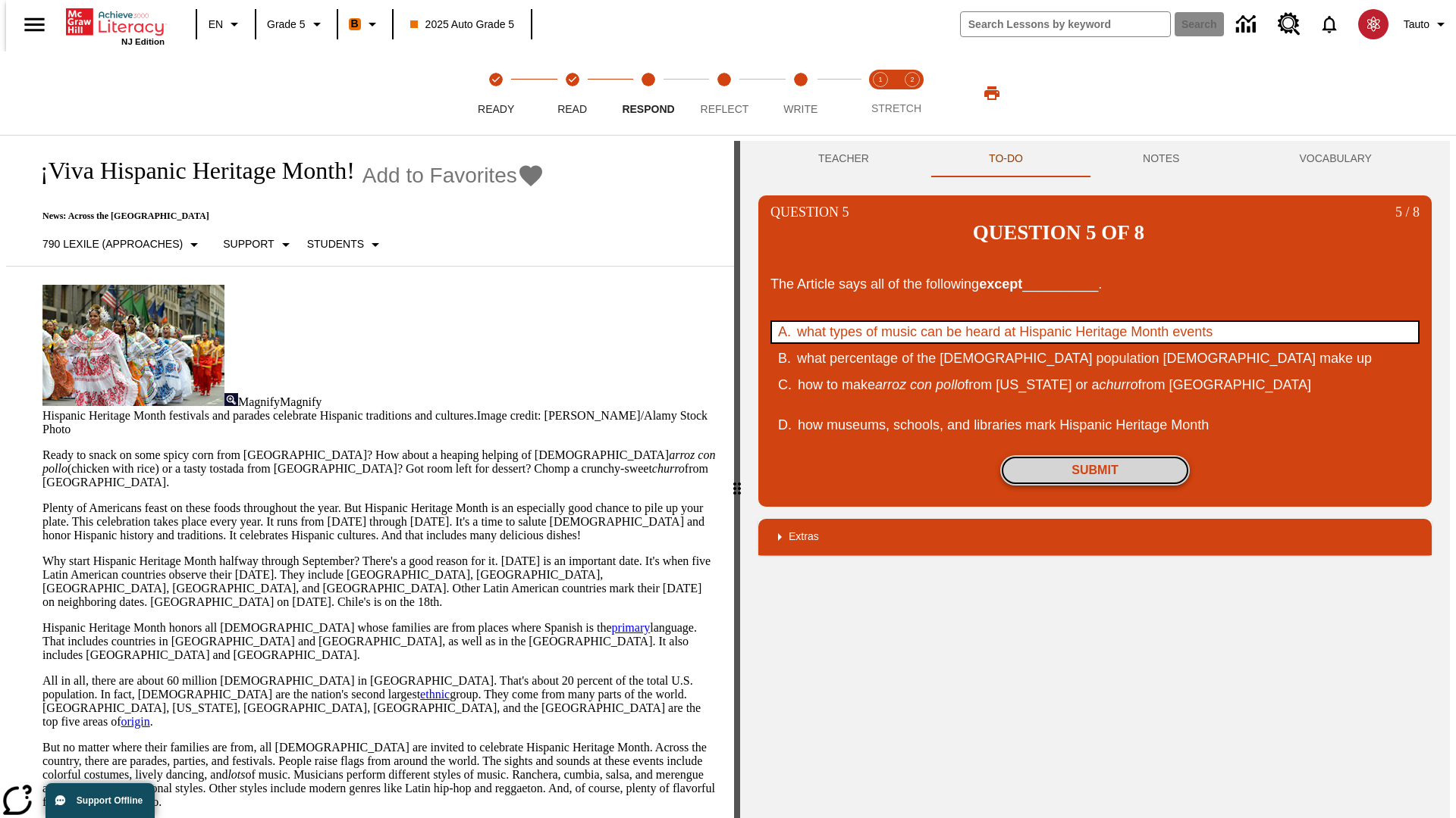
click at [1095, 456] on button "Submit" at bounding box center [1095, 471] width 190 height 31
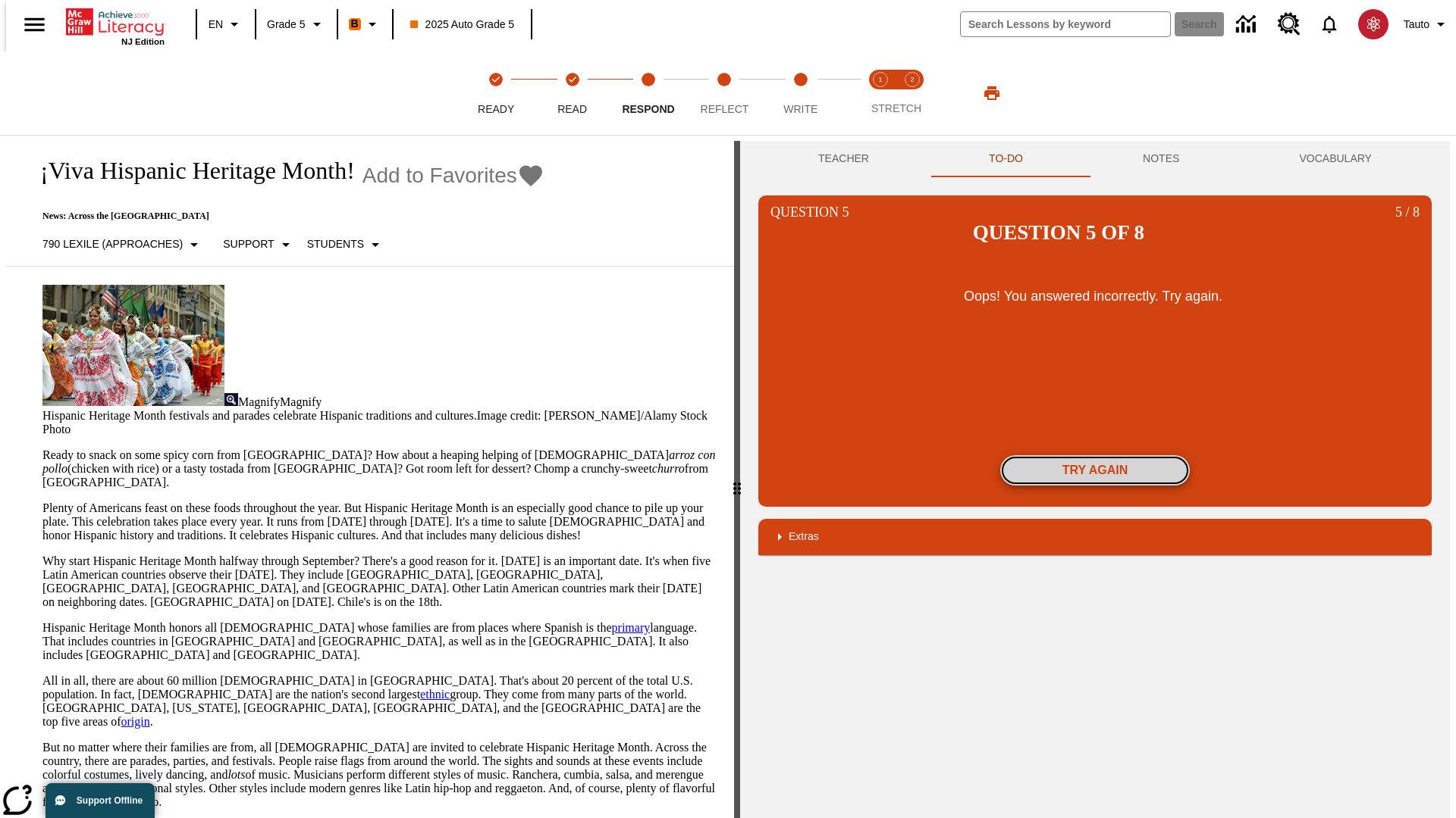
click at [1095, 456] on button "Try again" at bounding box center [1095, 471] width 190 height 31
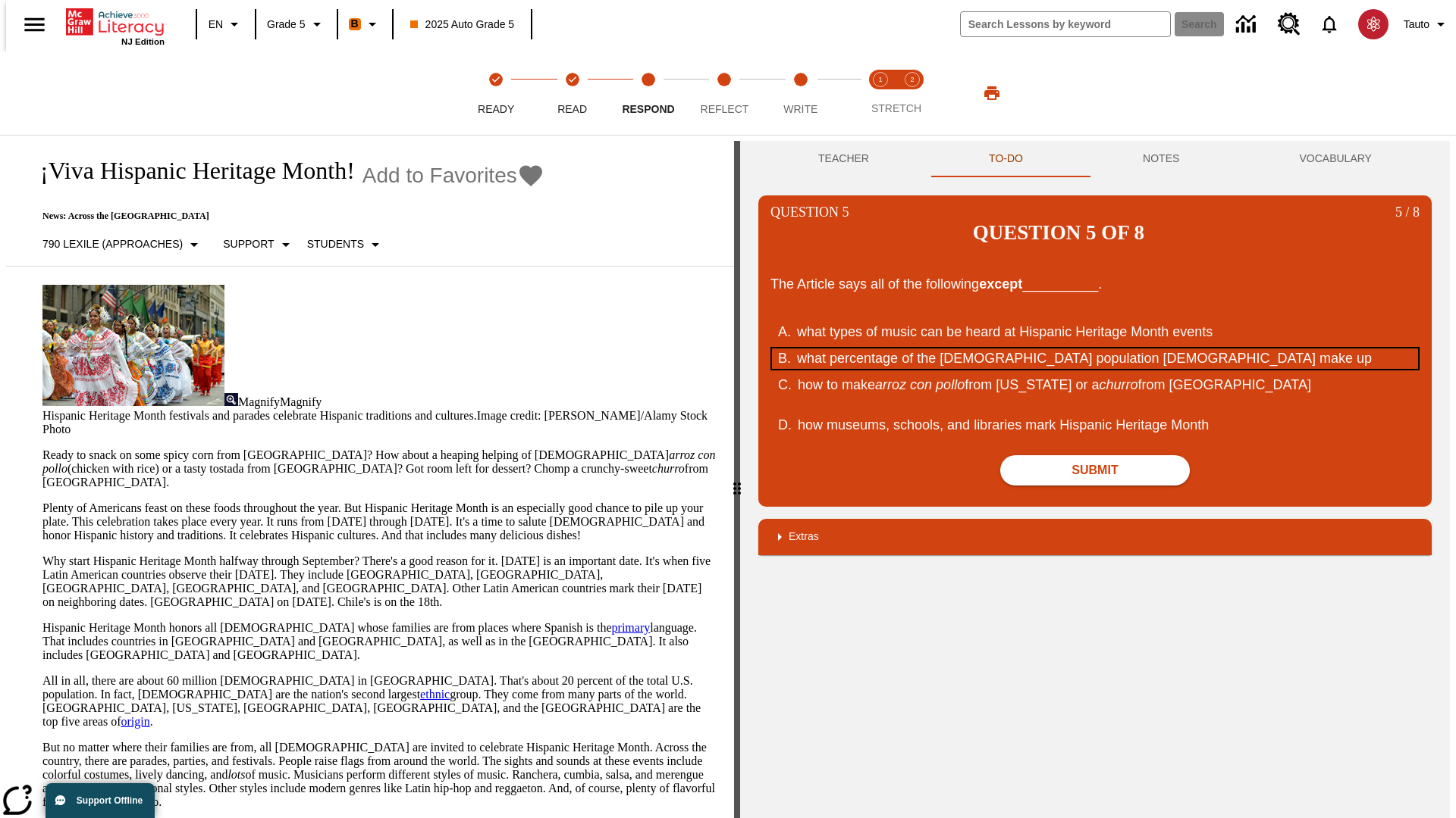
click at [1095, 349] on div "what percentage of the U.S. population Hispanic Americans make up" at bounding box center [1085, 358] width 576 height 20
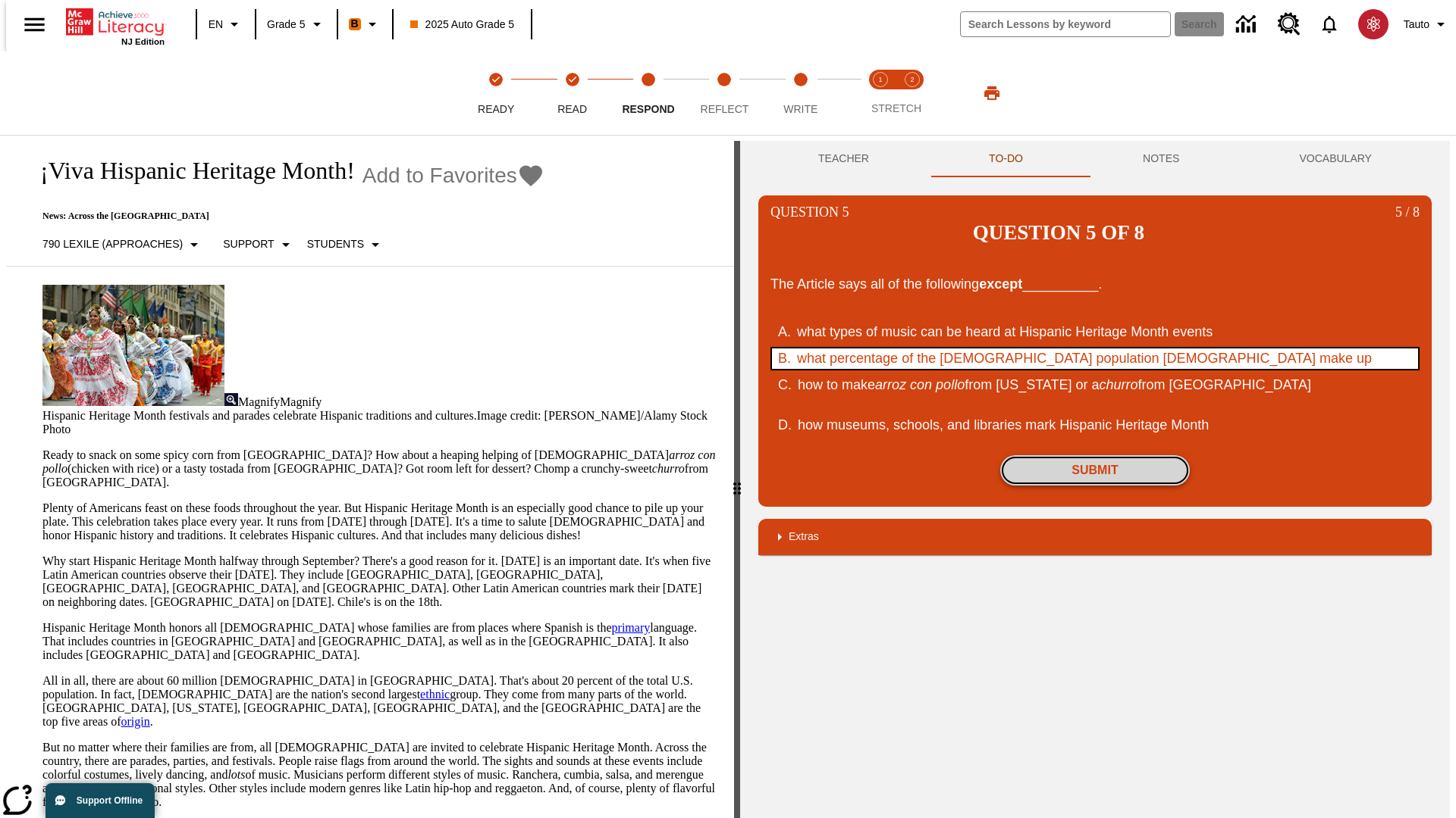
click at [1095, 456] on button "Submit" at bounding box center [1095, 471] width 190 height 31
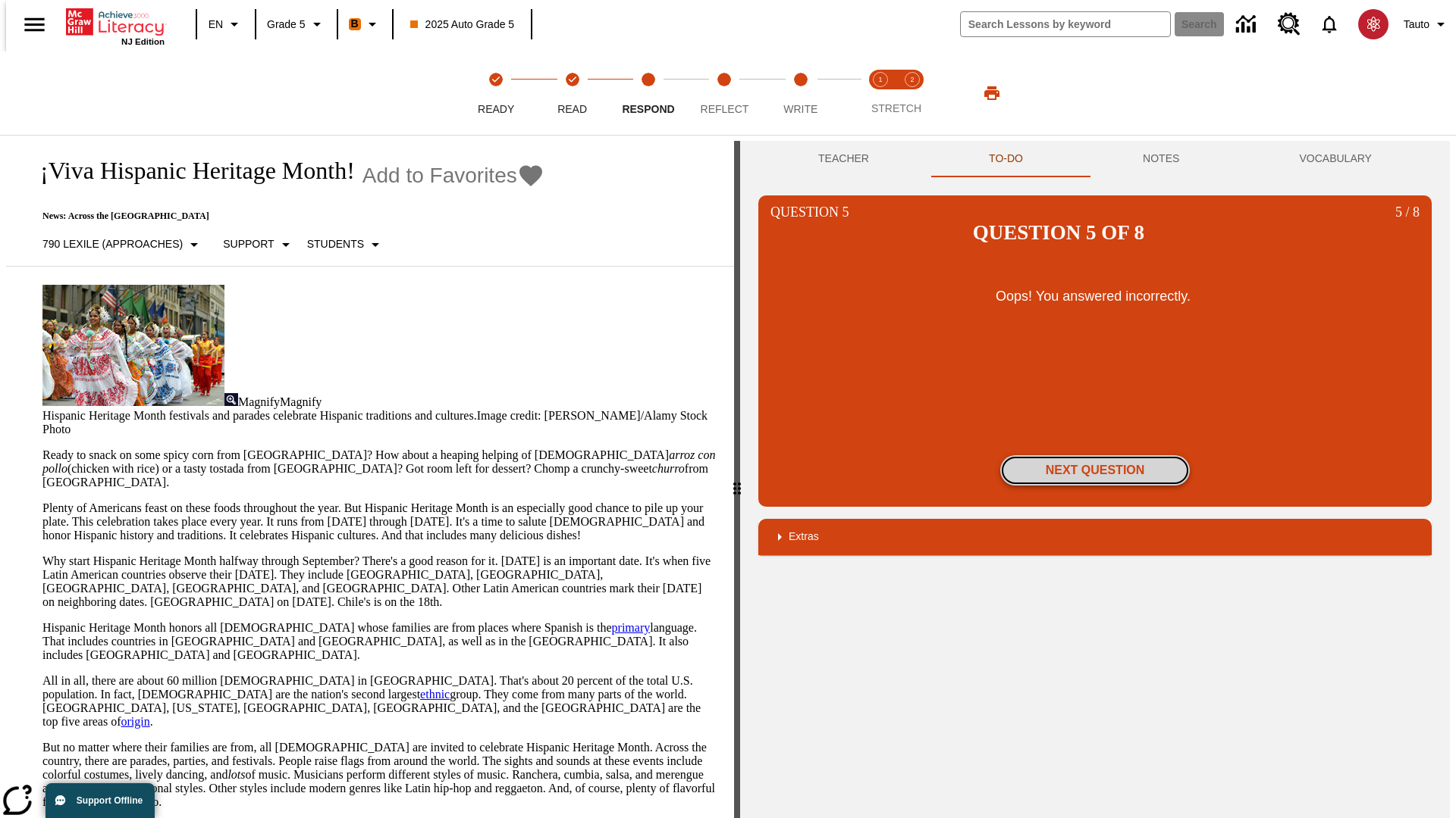
click at [1095, 456] on button "Next Question" at bounding box center [1095, 471] width 190 height 31
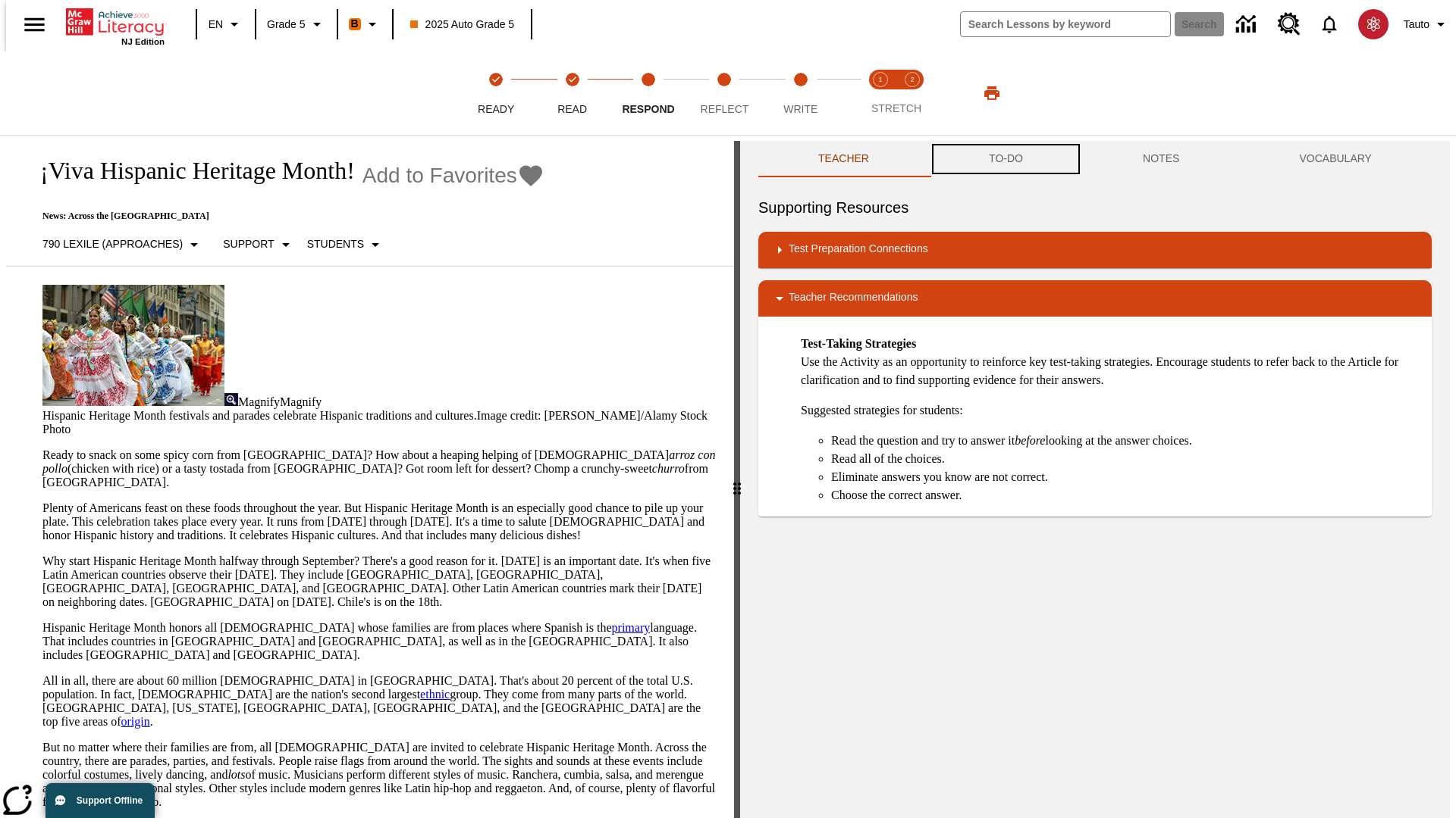
click at [1005, 159] on button "TO-DO" at bounding box center [1005, 158] width 154 height 36
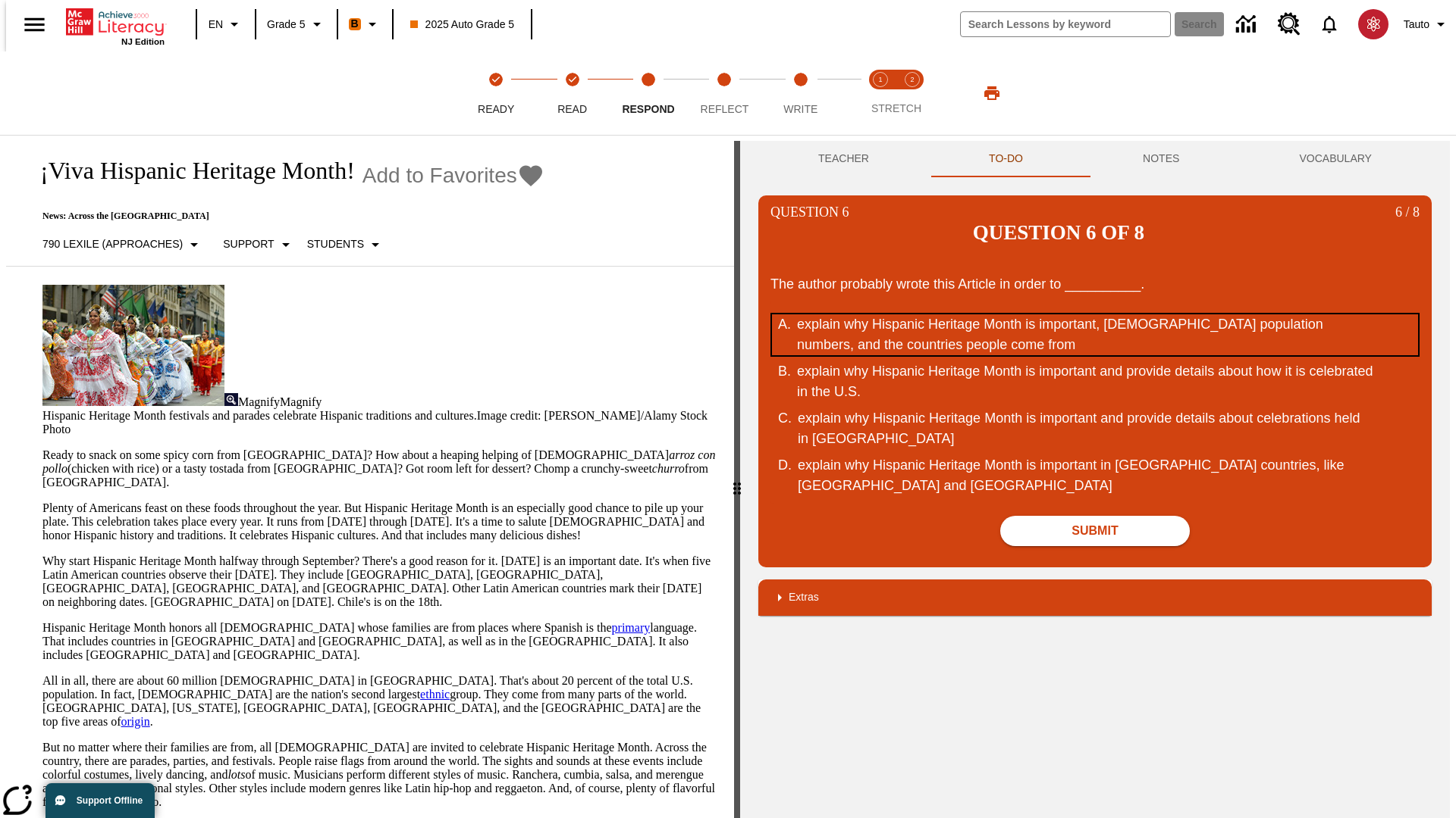
click at [1095, 314] on div "explain why Hispanic Heritage Month is important, [DEMOGRAPHIC_DATA] population…" at bounding box center [1085, 334] width 576 height 41
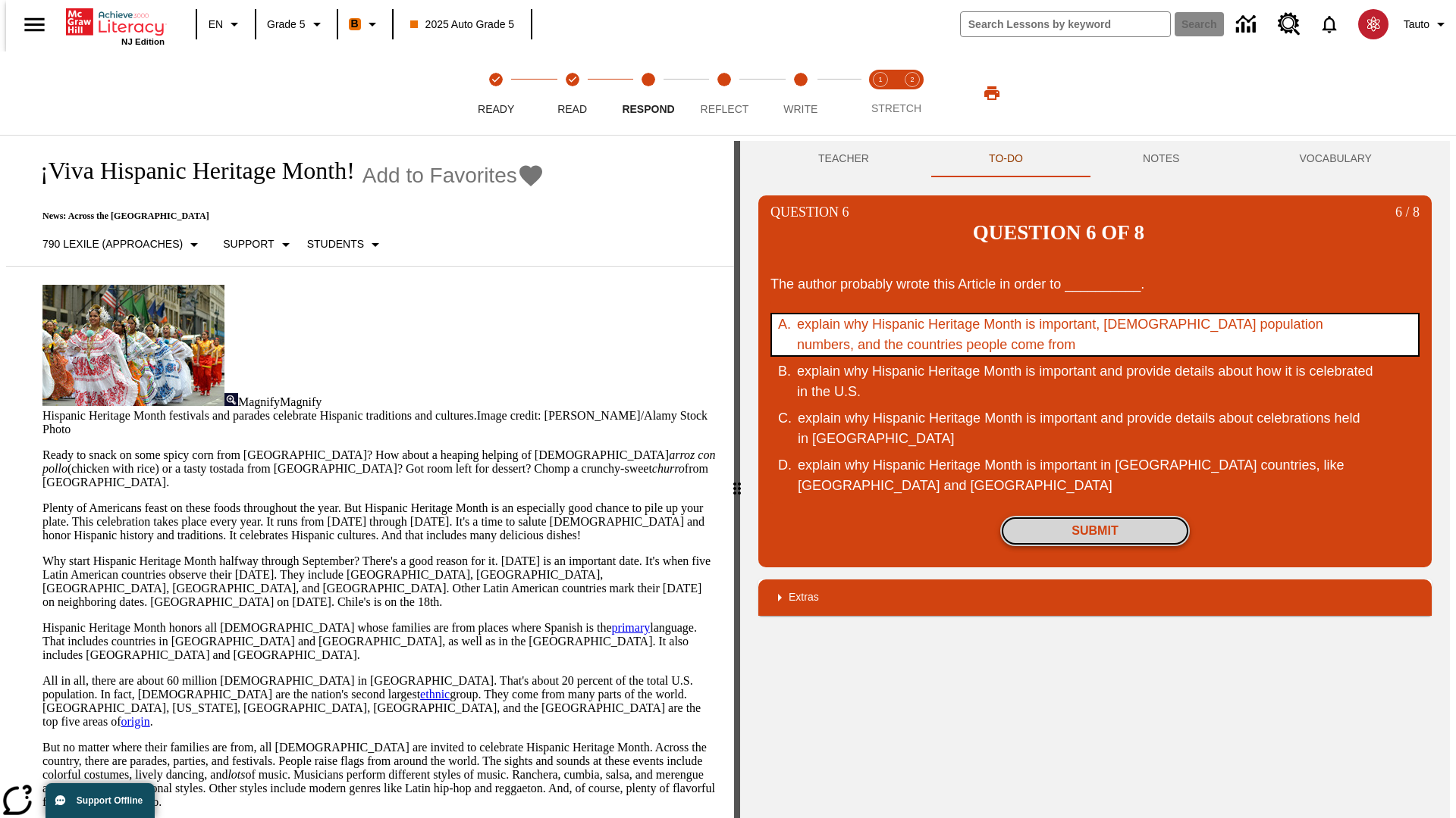
click at [1095, 516] on button "Submit" at bounding box center [1095, 531] width 190 height 31
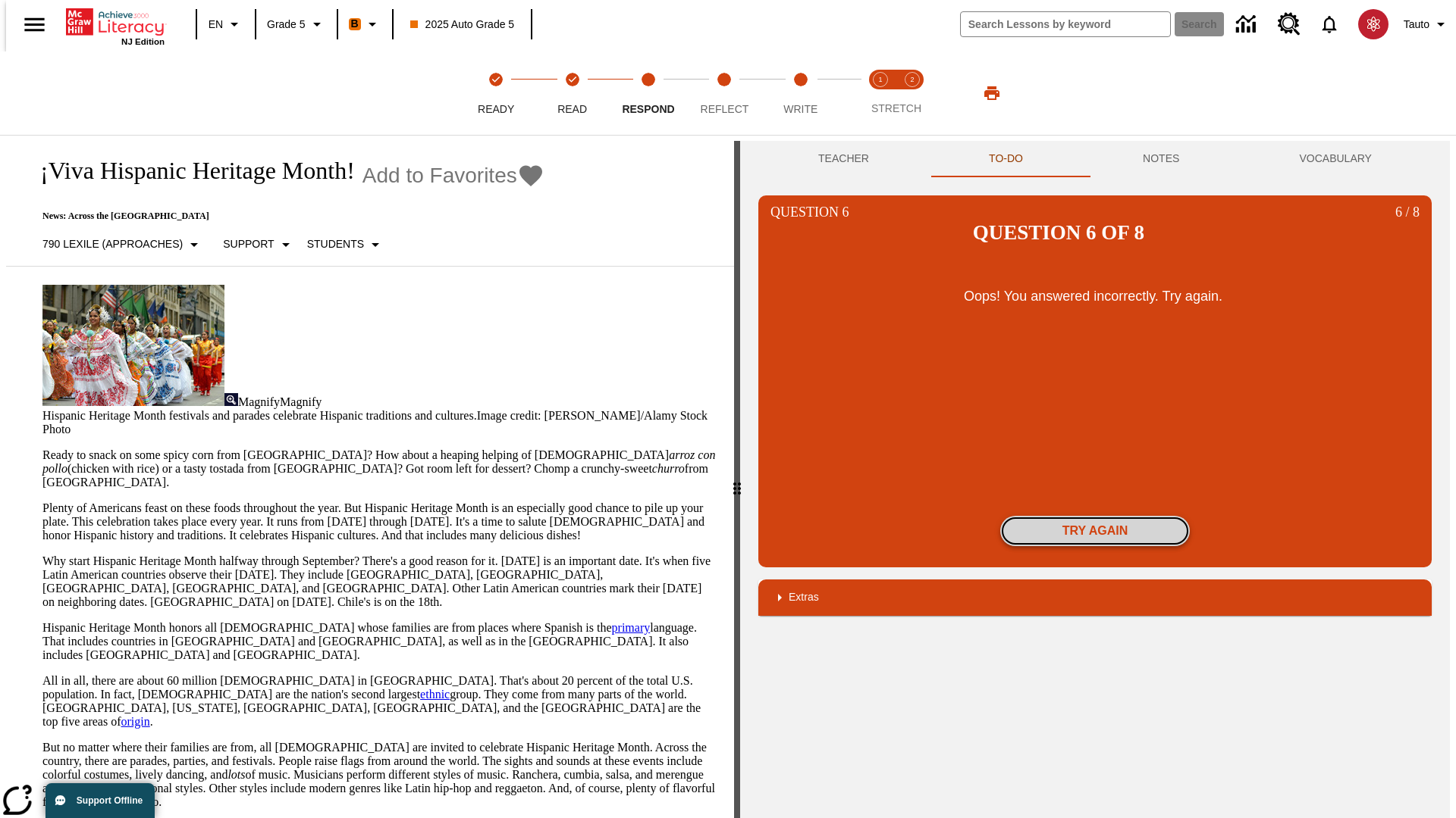
click at [1095, 516] on button "Try again" at bounding box center [1095, 531] width 190 height 31
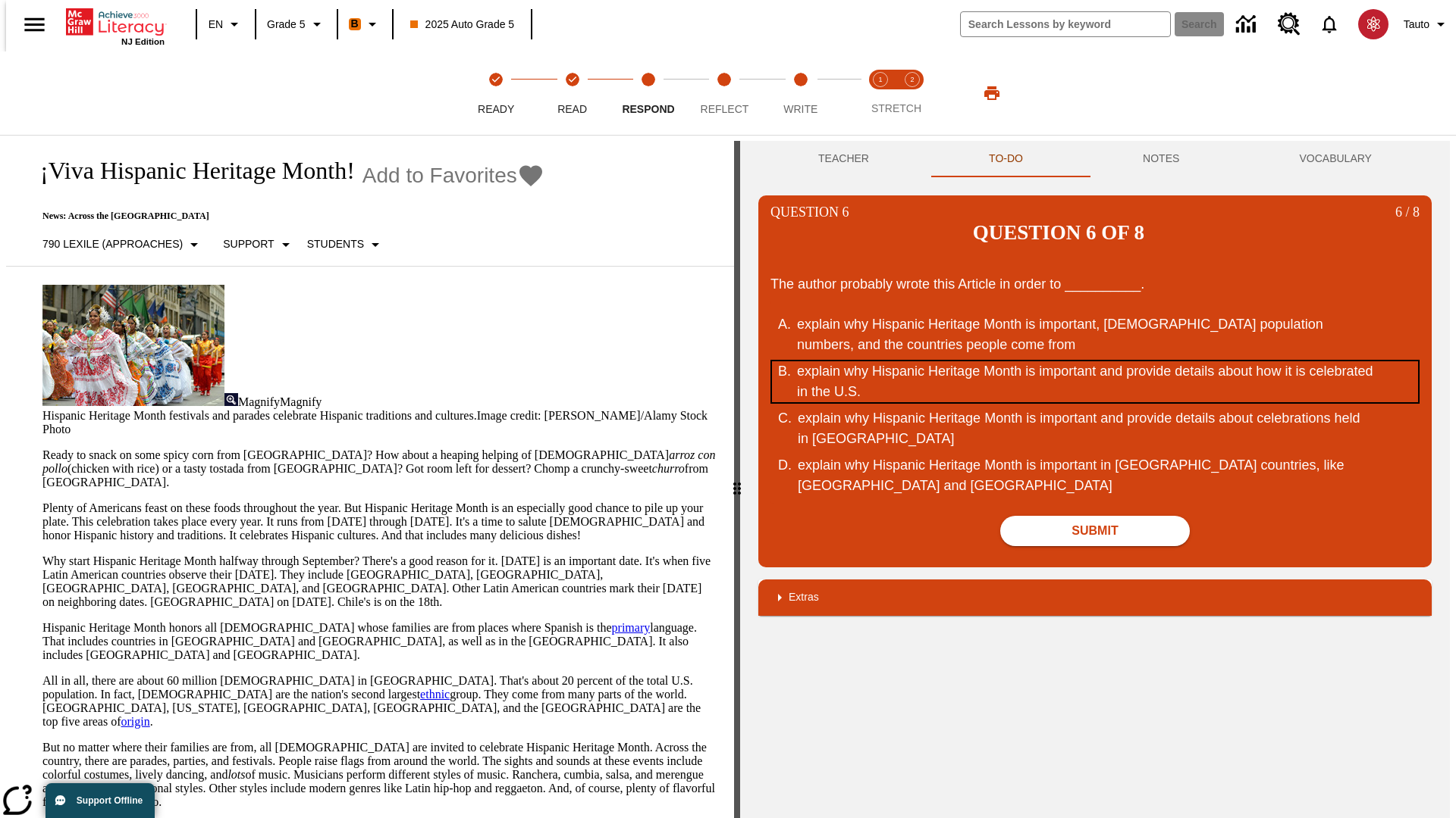
click at [1095, 362] on div "explain why Hispanic Heritage Month is important and provide details about how …" at bounding box center [1085, 382] width 576 height 41
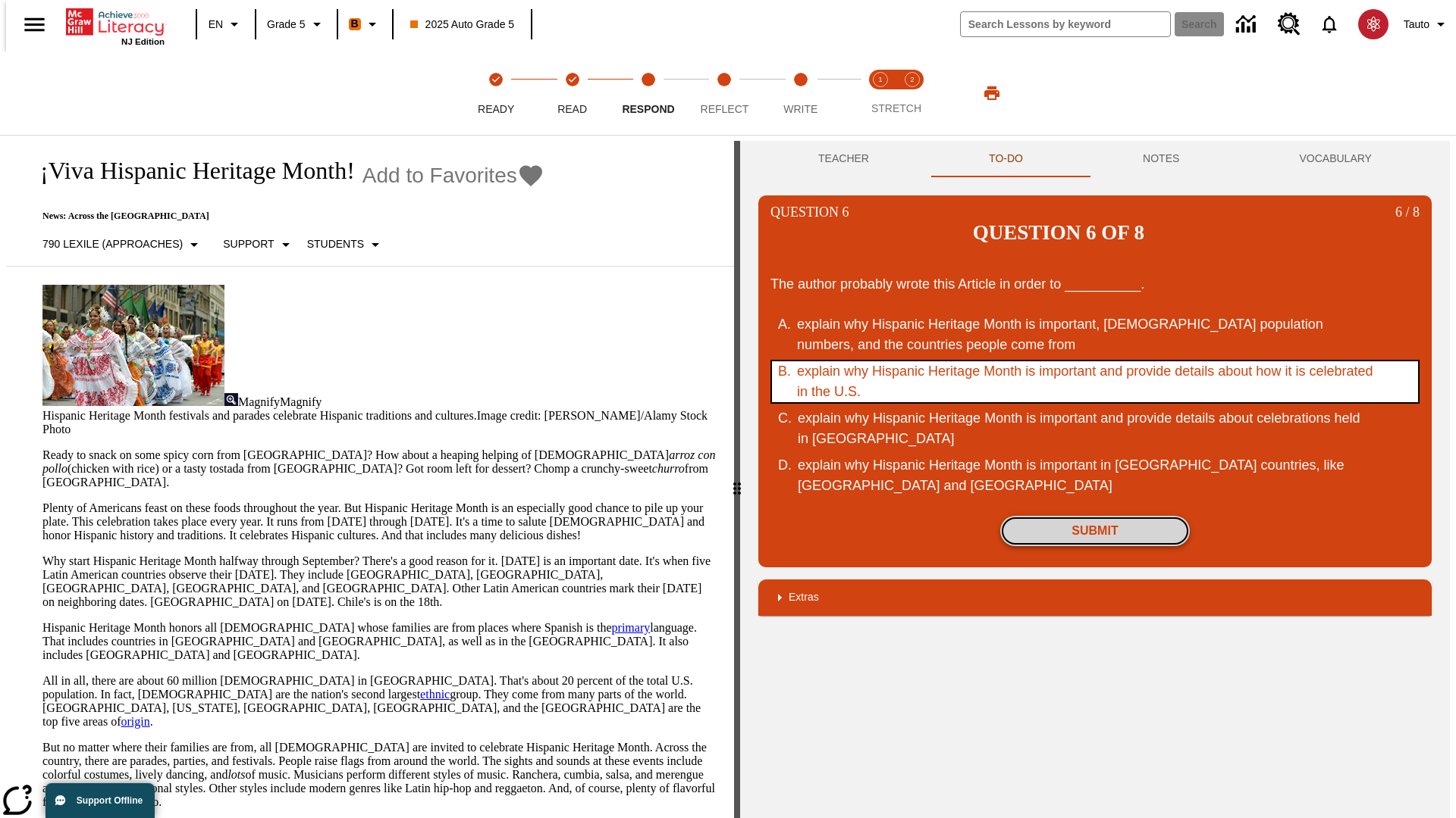
click at [1095, 516] on button "Submit" at bounding box center [1095, 531] width 190 height 31
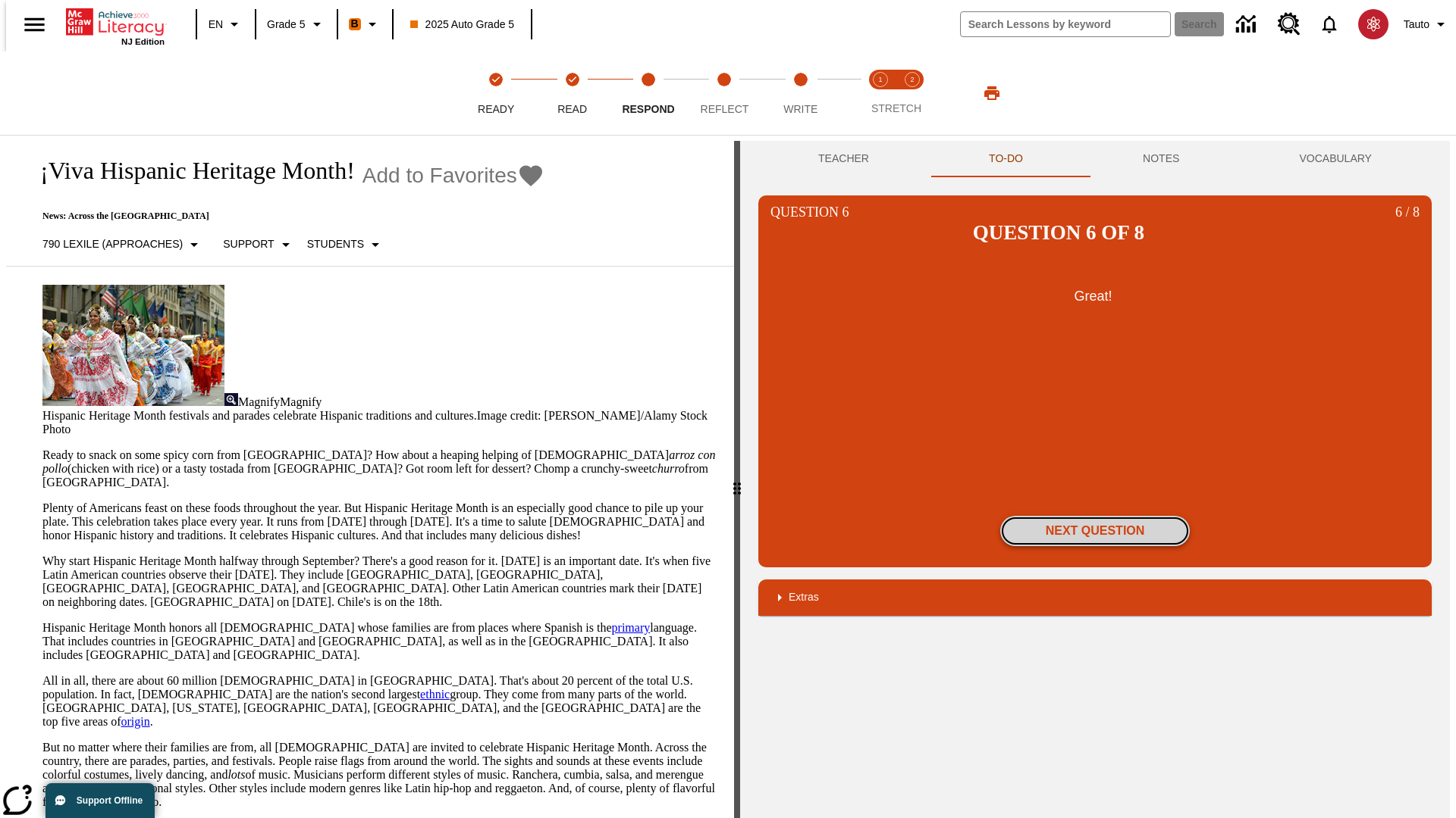
click at [1095, 516] on button "Next Question" at bounding box center [1095, 531] width 190 height 31
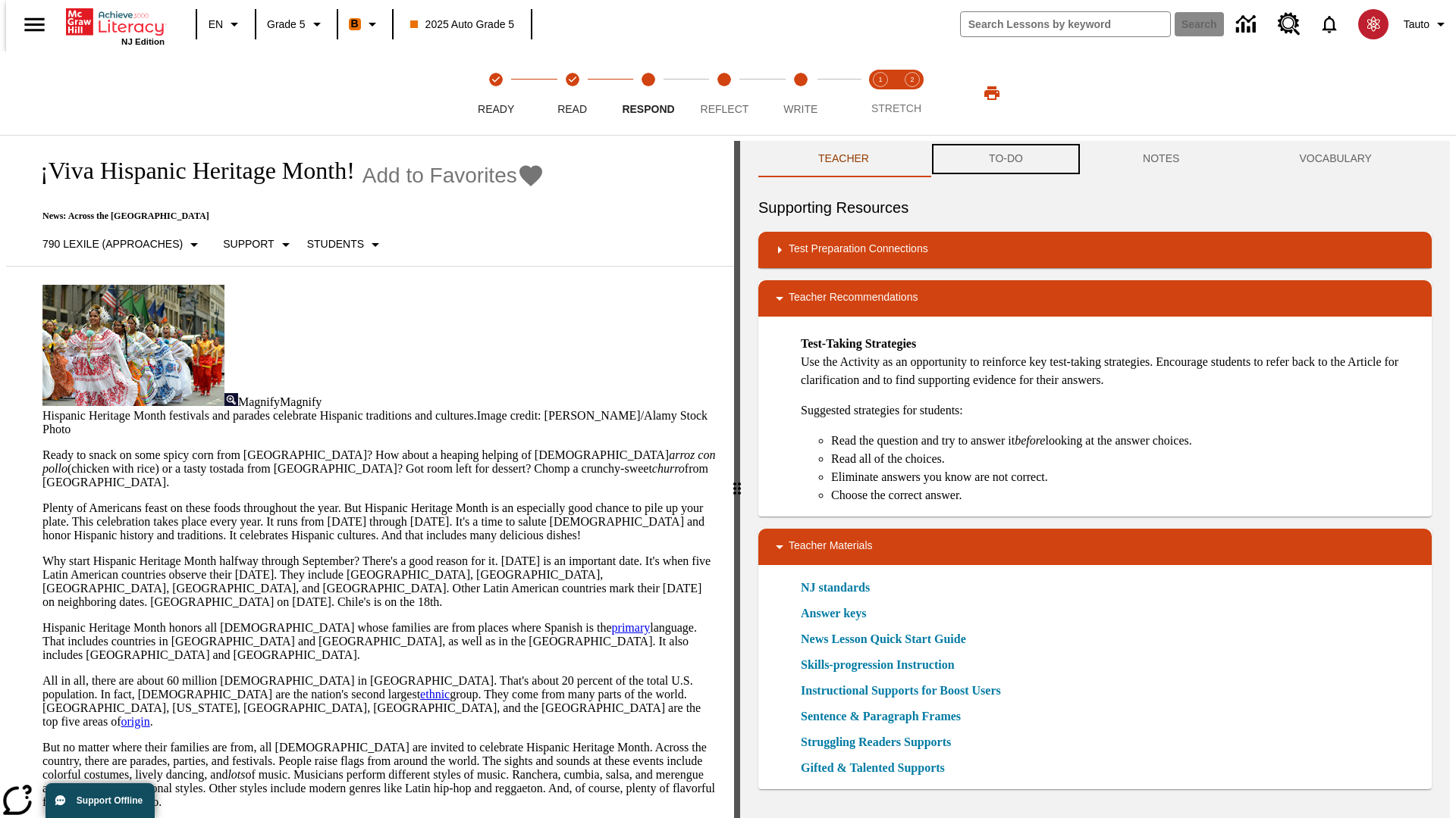
click at [1005, 159] on button "TO-DO" at bounding box center [1005, 158] width 154 height 36
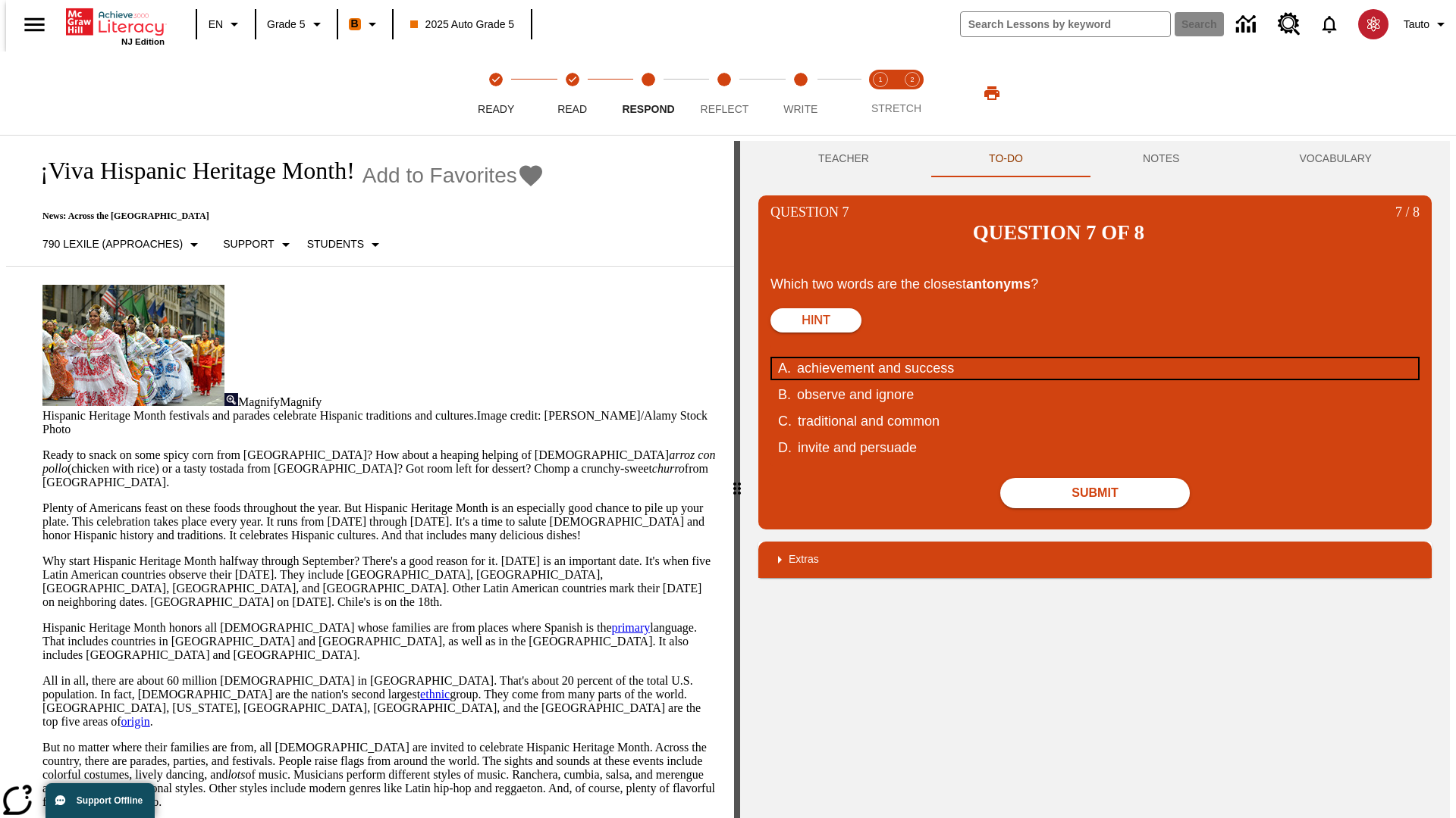
click at [1095, 358] on div "achievement and success" at bounding box center [1085, 368] width 576 height 20
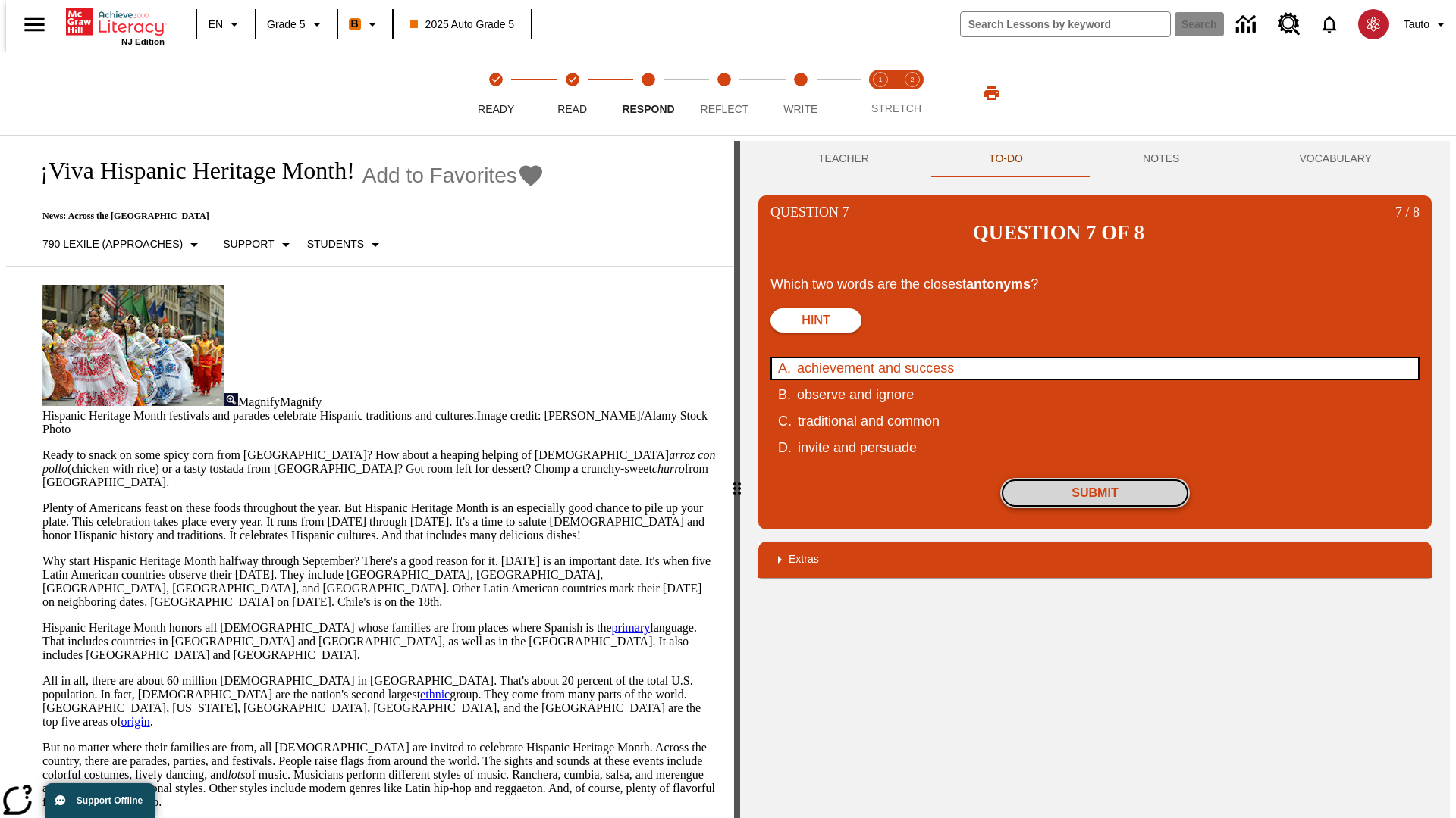
click at [1095, 478] on button "Submit" at bounding box center [1095, 493] width 190 height 31
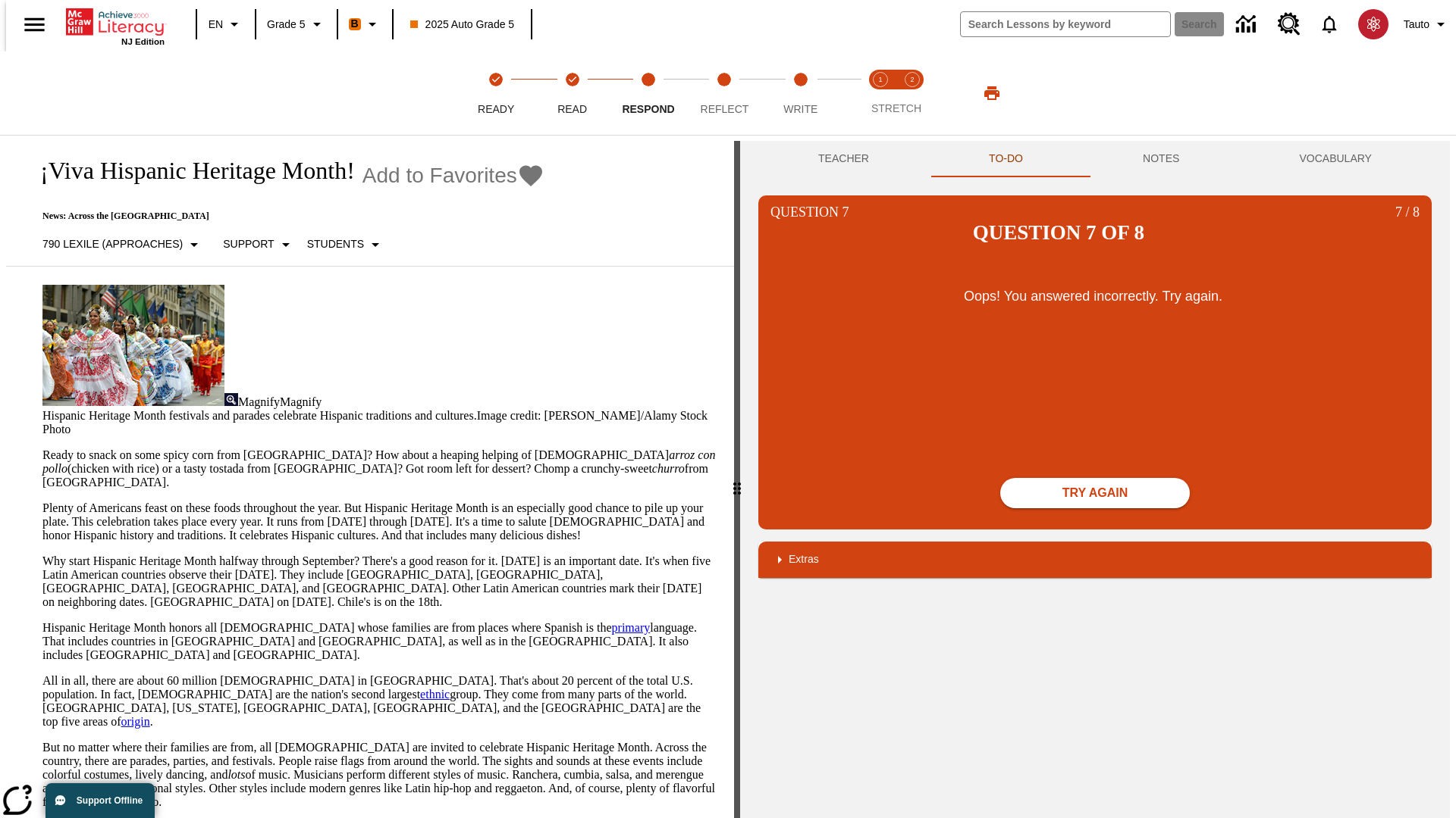
click at [1095, 478] on button "Try again" at bounding box center [1095, 493] width 190 height 31
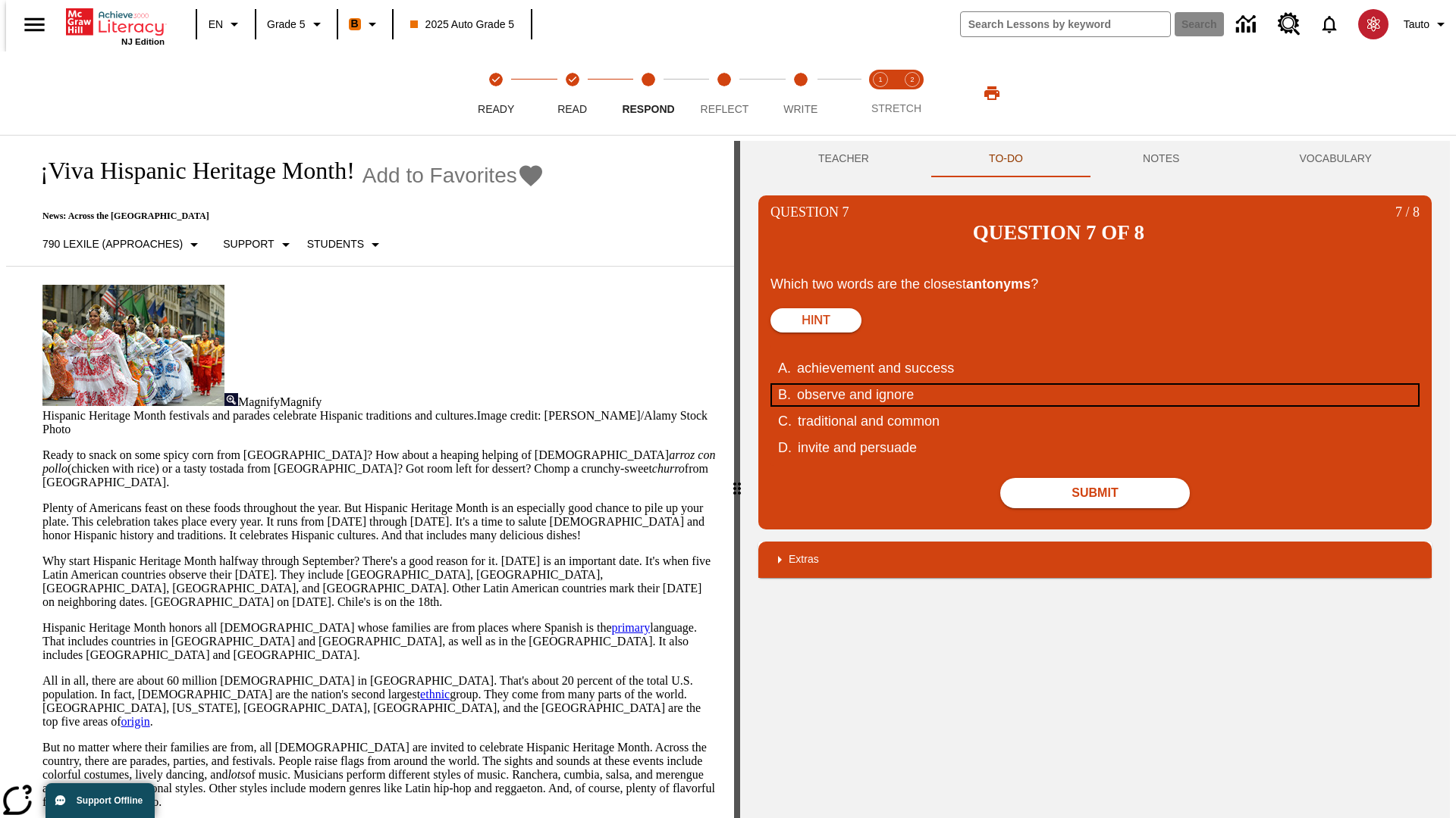
click at [1095, 385] on div "observe and ignore" at bounding box center [1085, 395] width 576 height 20
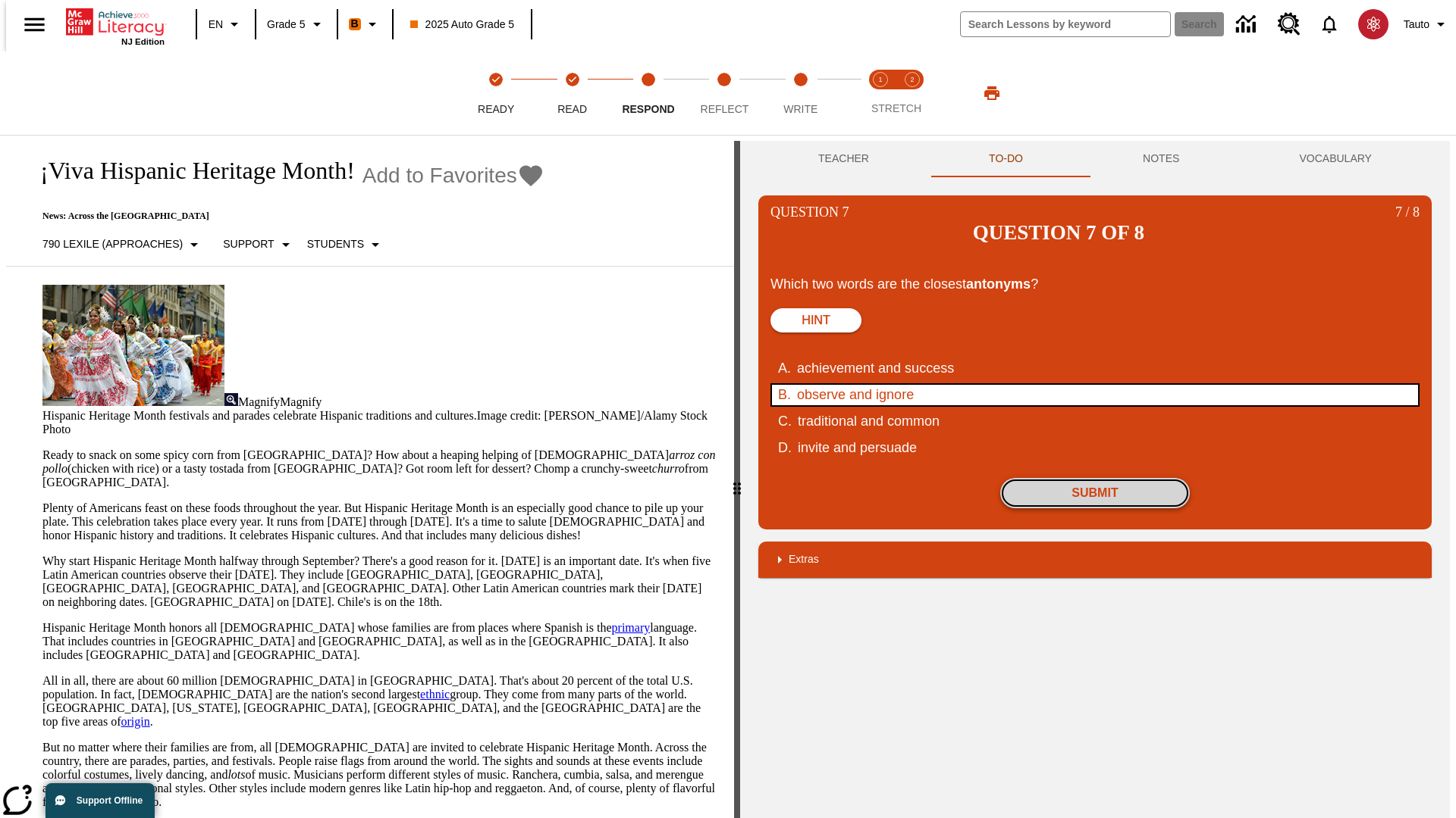
click at [1095, 478] on button "Submit" at bounding box center [1095, 493] width 190 height 31
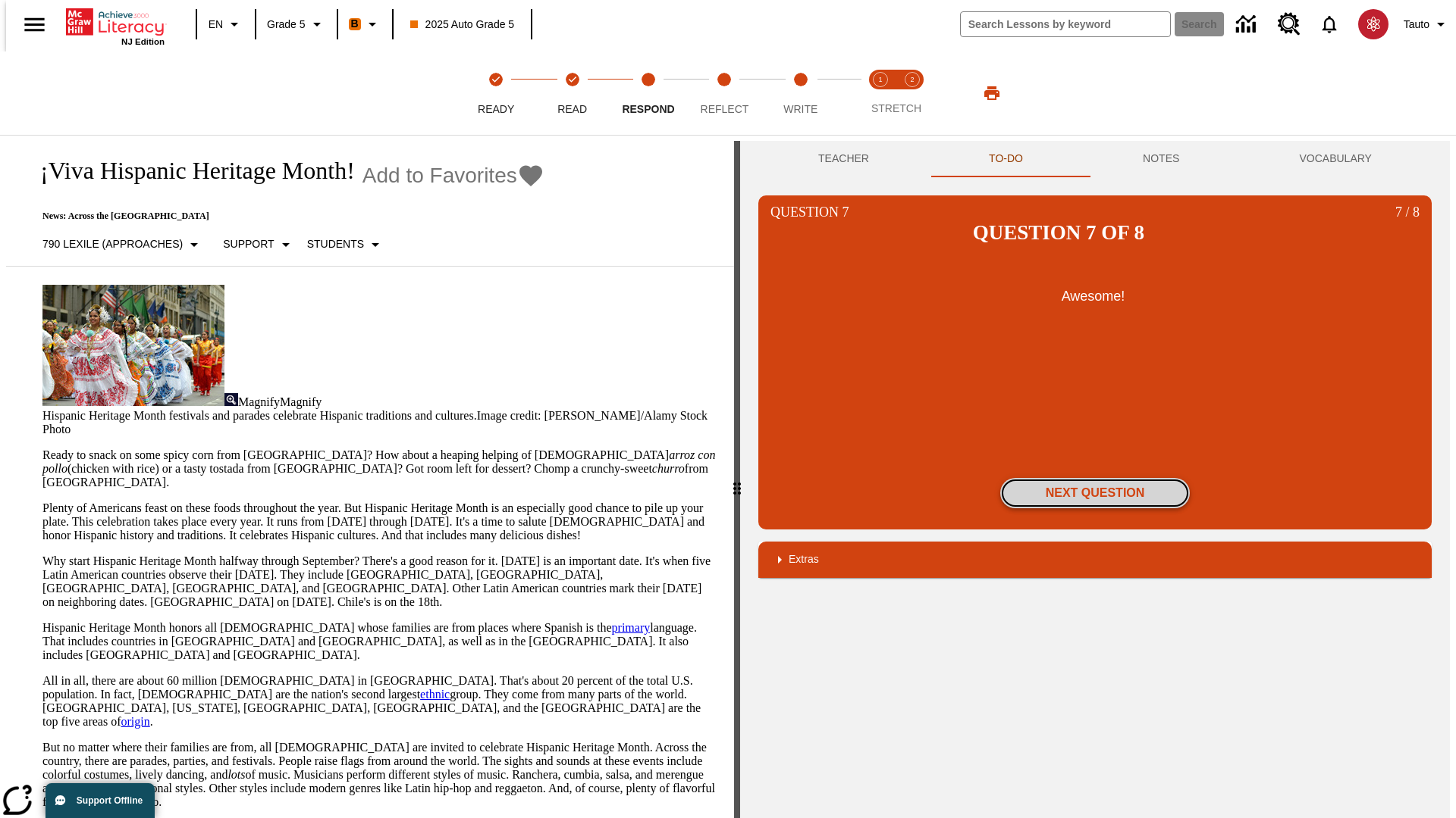
click at [1095, 478] on button "Next Question" at bounding box center [1095, 493] width 190 height 31
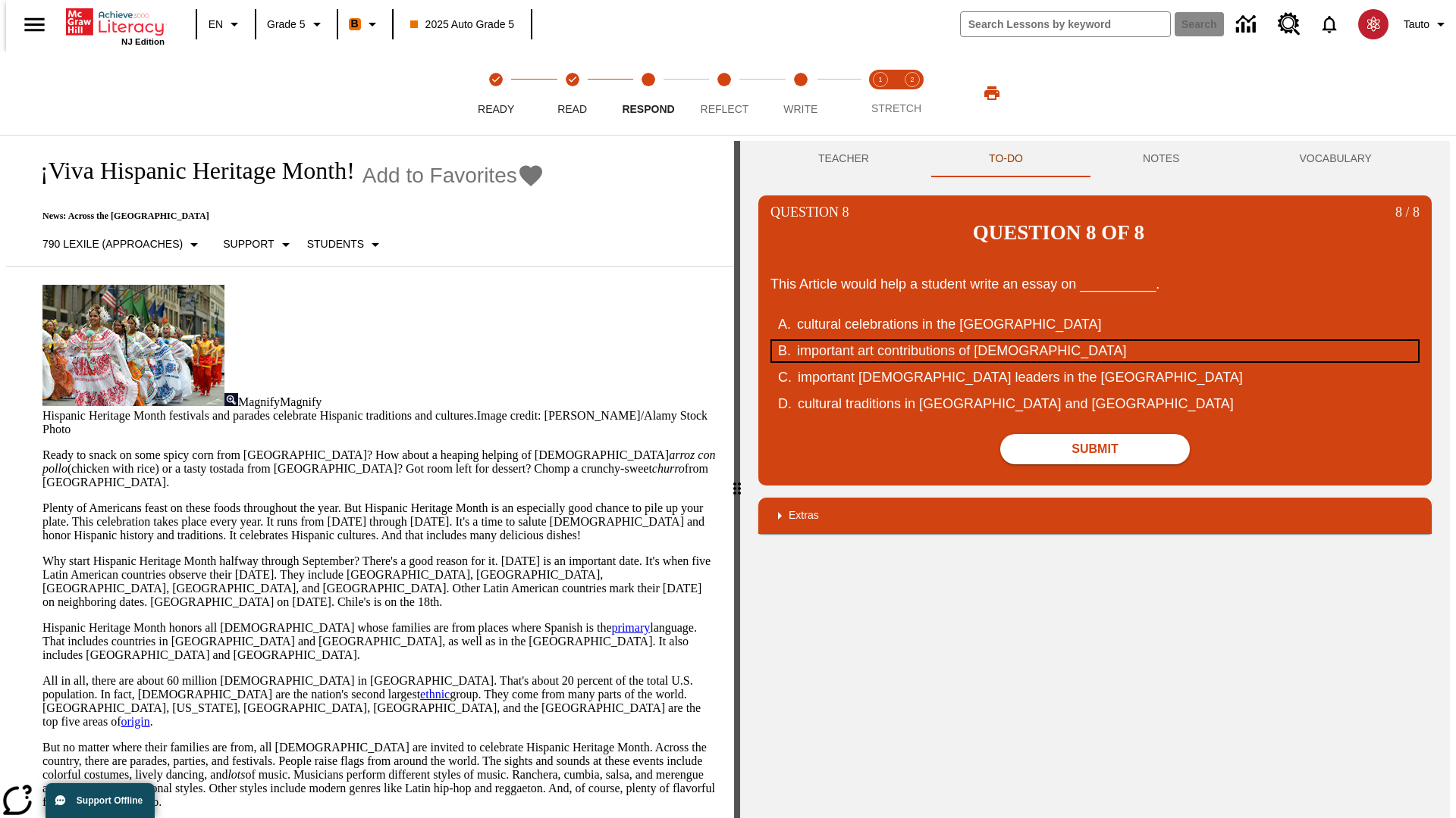
click at [1095, 341] on div "important art contributions of [DEMOGRAPHIC_DATA]" at bounding box center [1085, 350] width 576 height 20
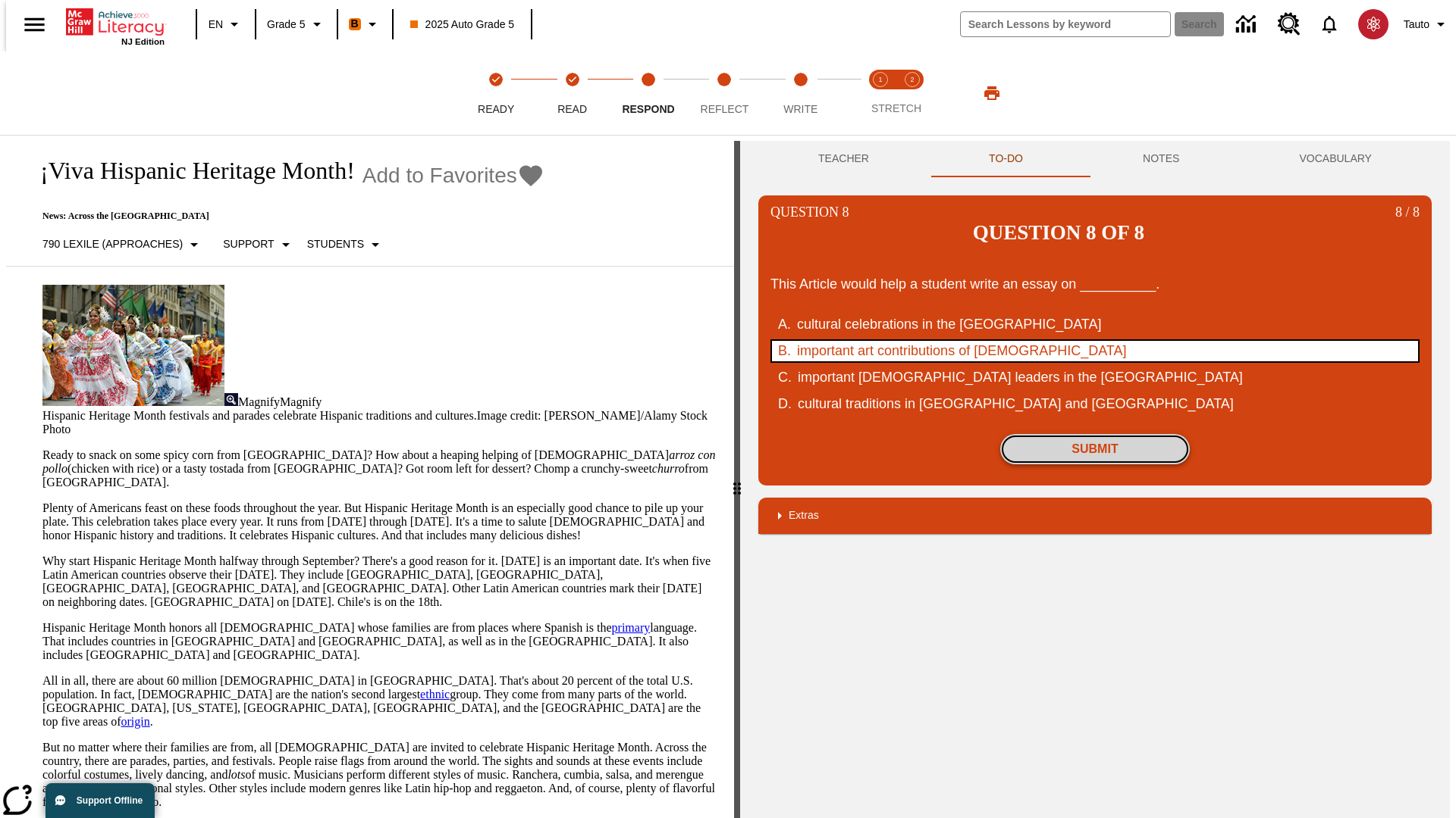
click at [1095, 434] on button "Submit" at bounding box center [1095, 449] width 190 height 31
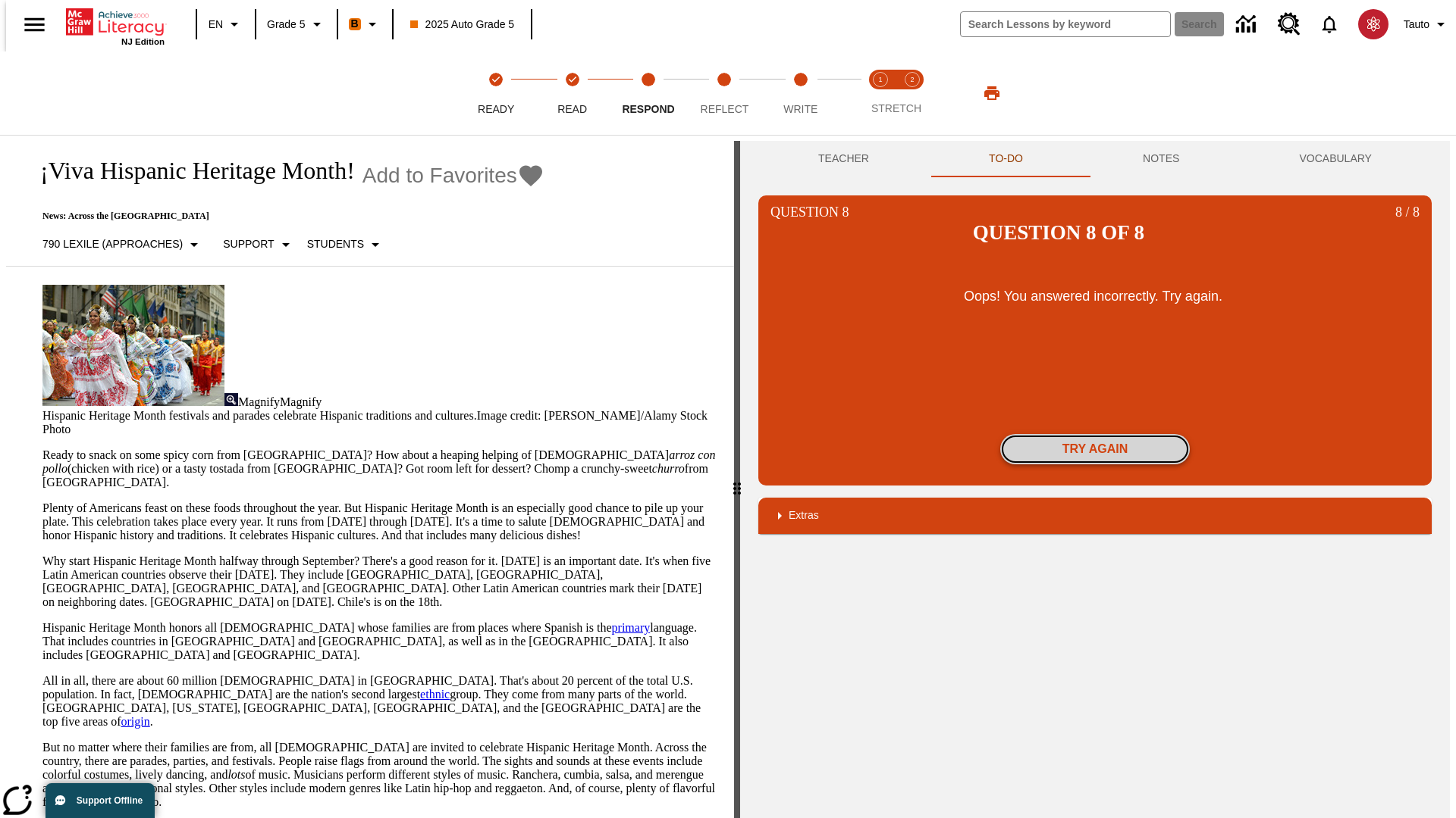
click at [1095, 434] on button "Try again" at bounding box center [1095, 449] width 190 height 31
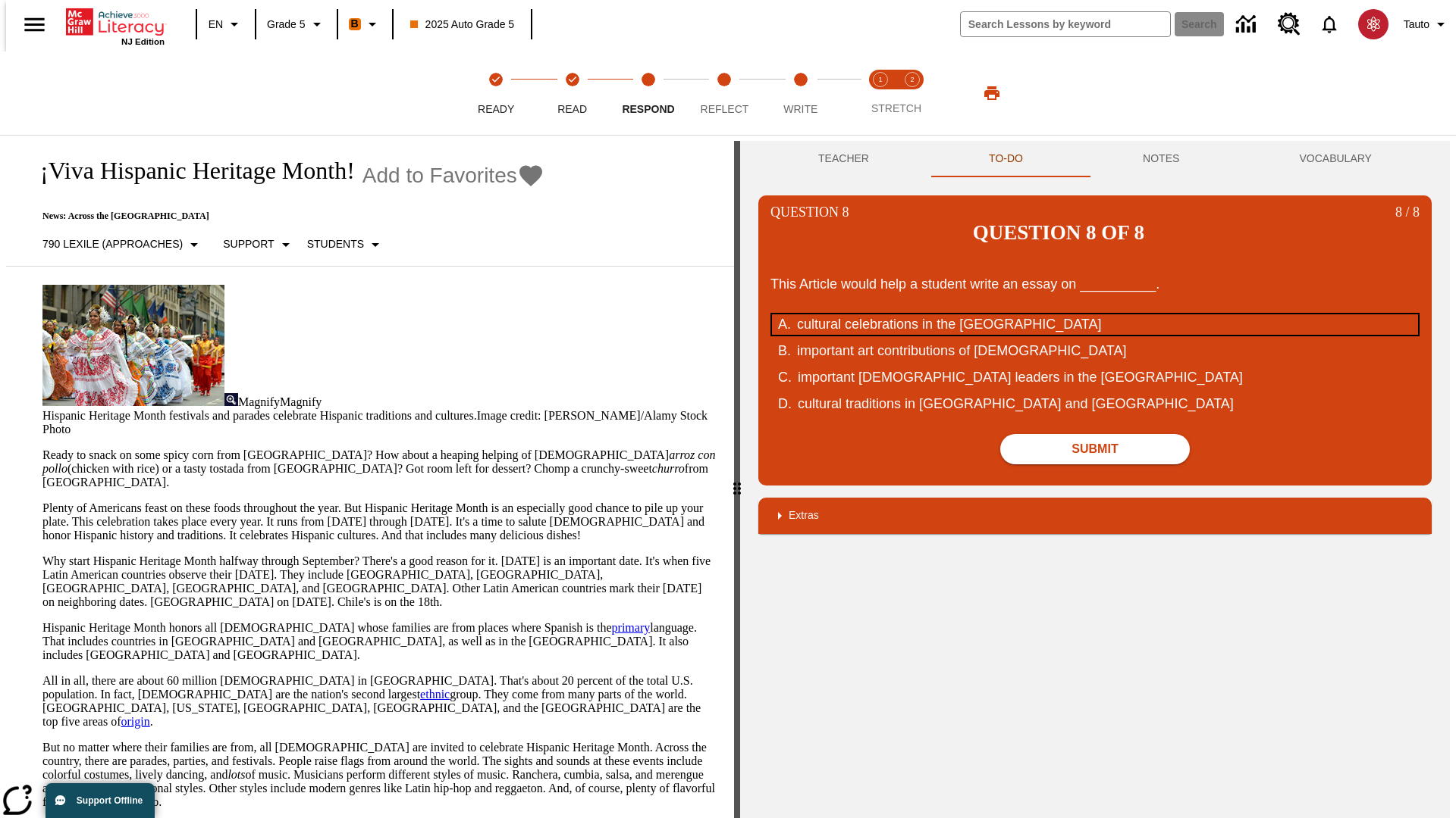
click at [1095, 314] on div "cultural celebrations in the [GEOGRAPHIC_DATA]" at bounding box center [1085, 324] width 576 height 20
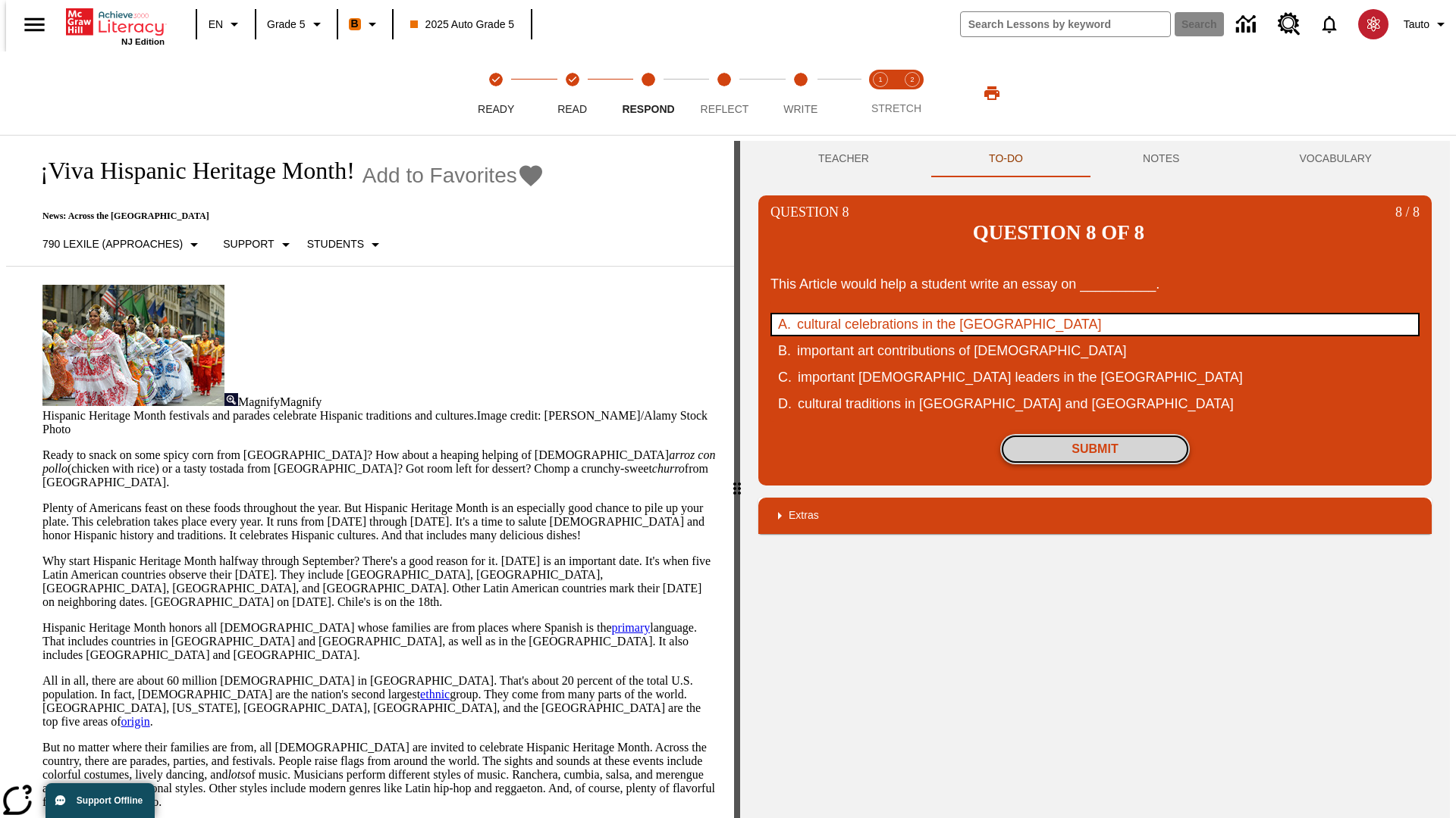
click at [1095, 434] on button "Submit" at bounding box center [1095, 449] width 190 height 31
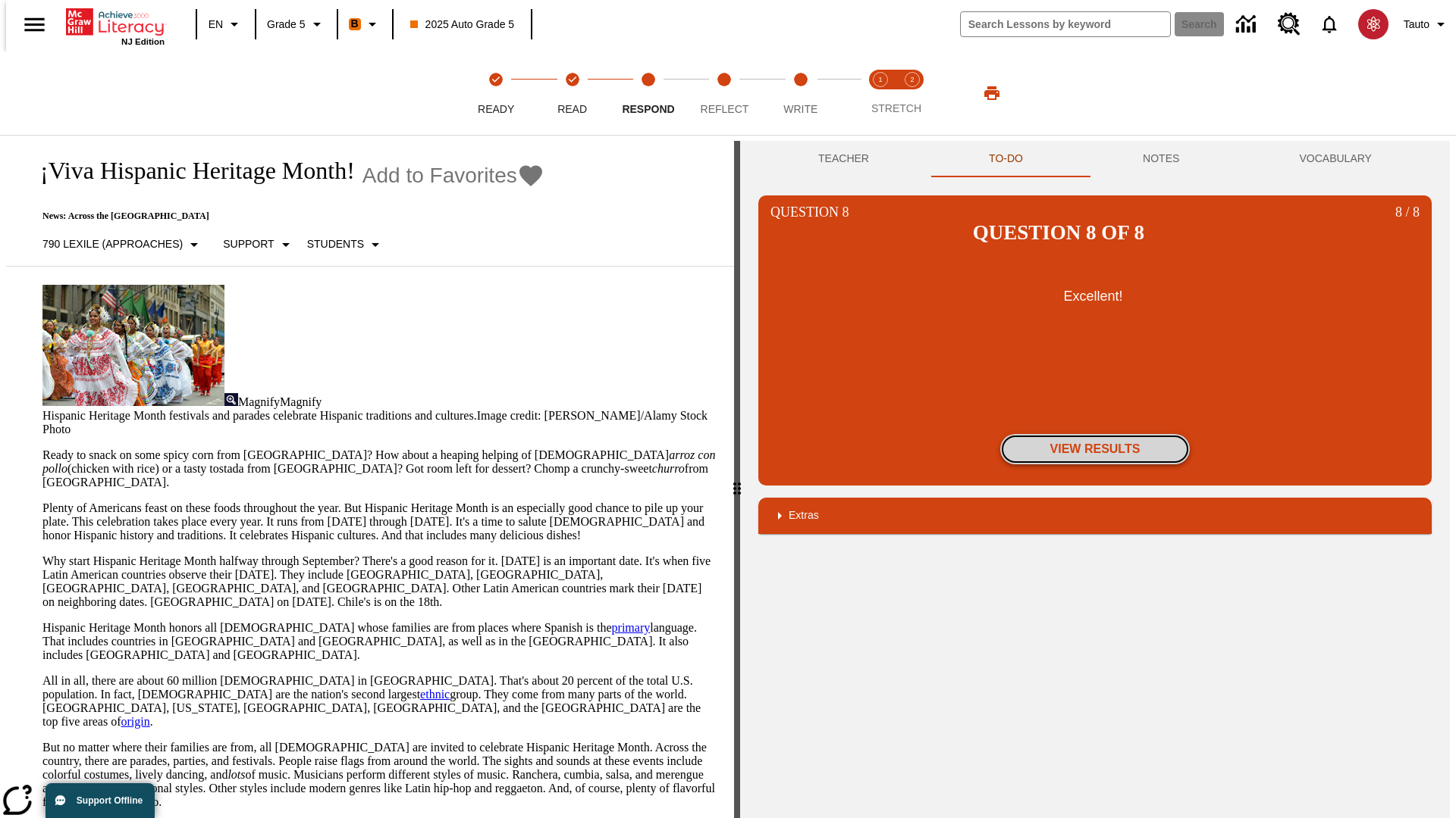
click at [1095, 434] on button "View Results" at bounding box center [1095, 449] width 190 height 31
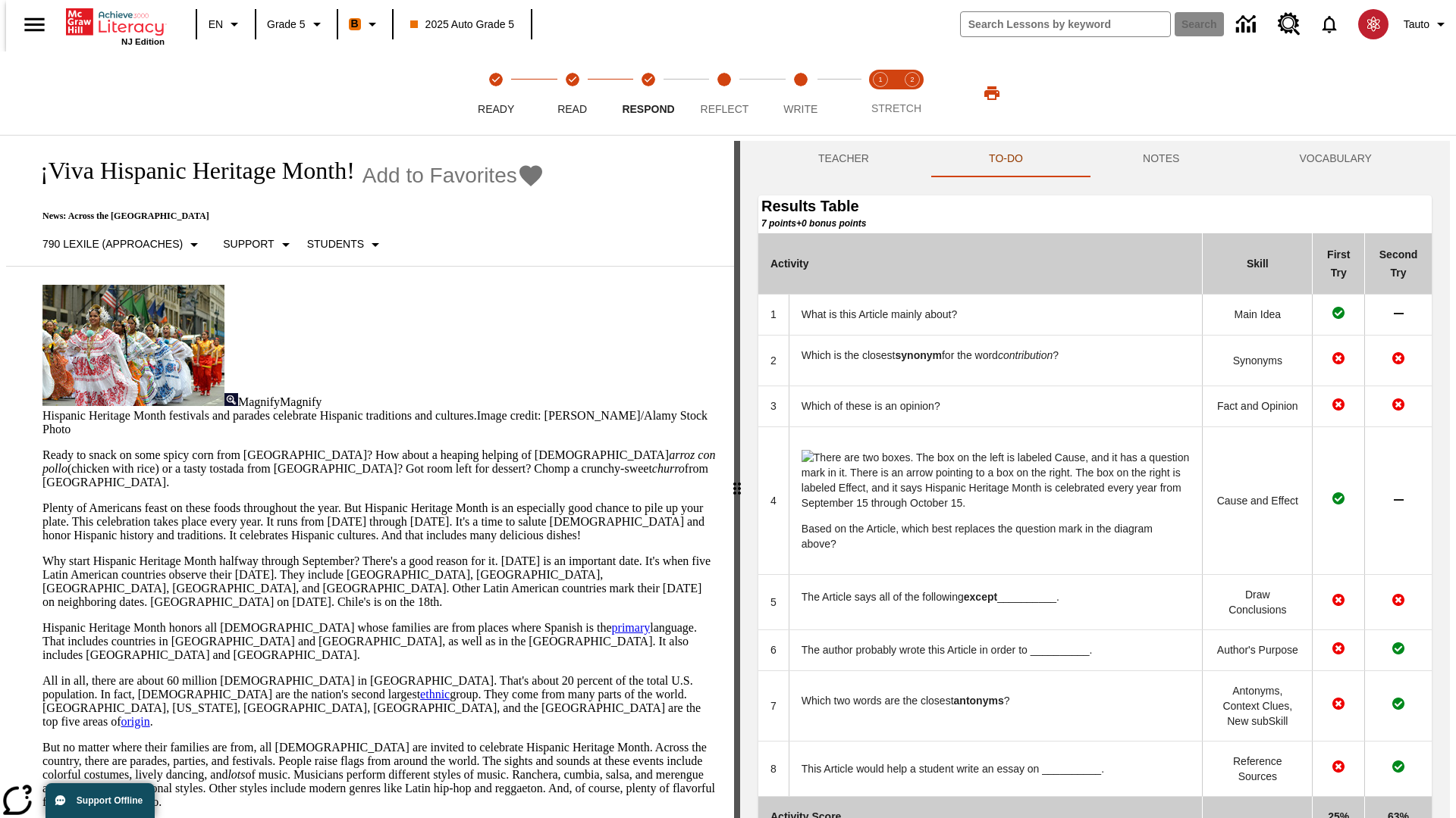
scroll to position [157, 0]
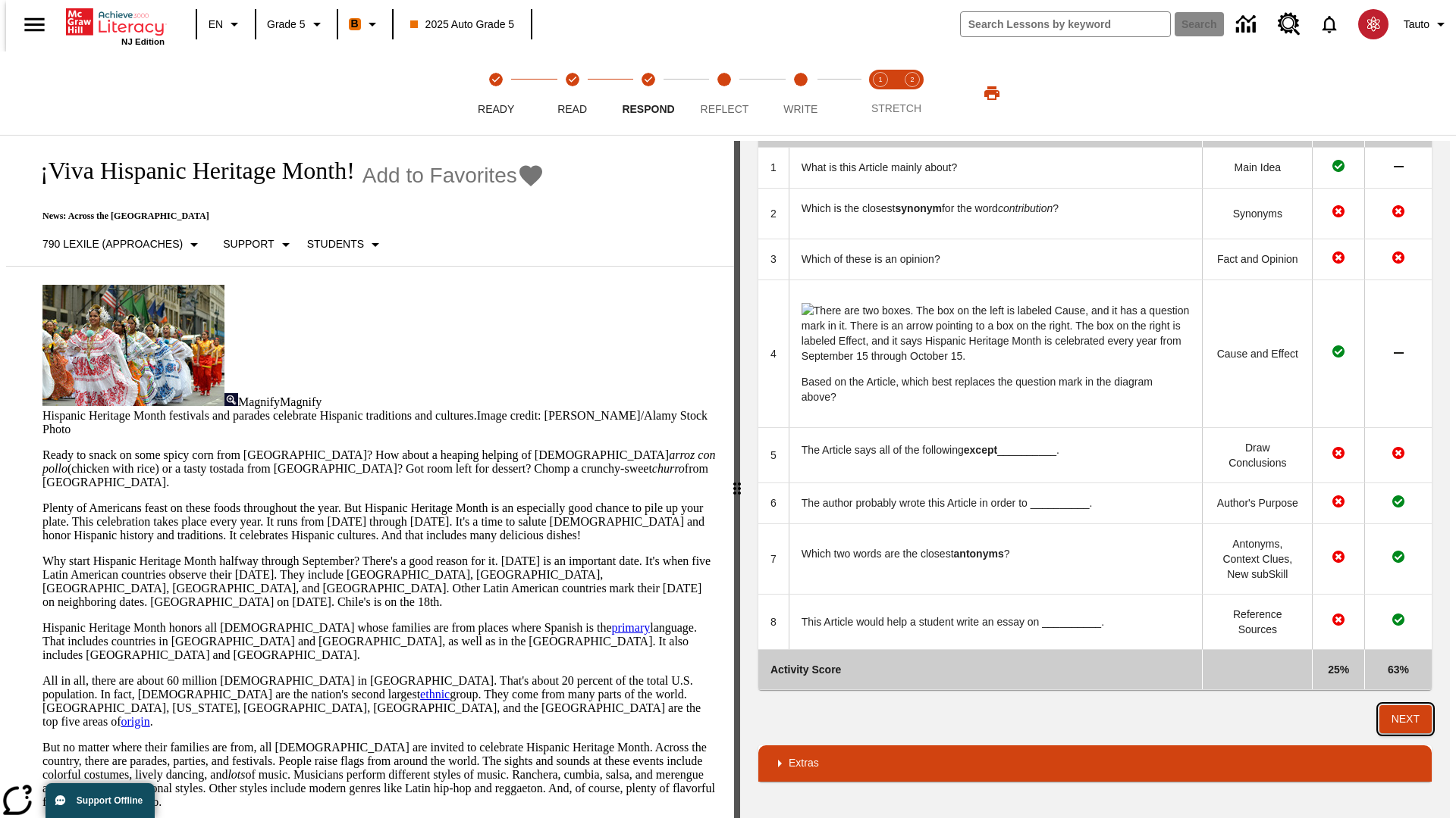
click at [1411, 719] on button "Next" at bounding box center [1405, 719] width 52 height 28
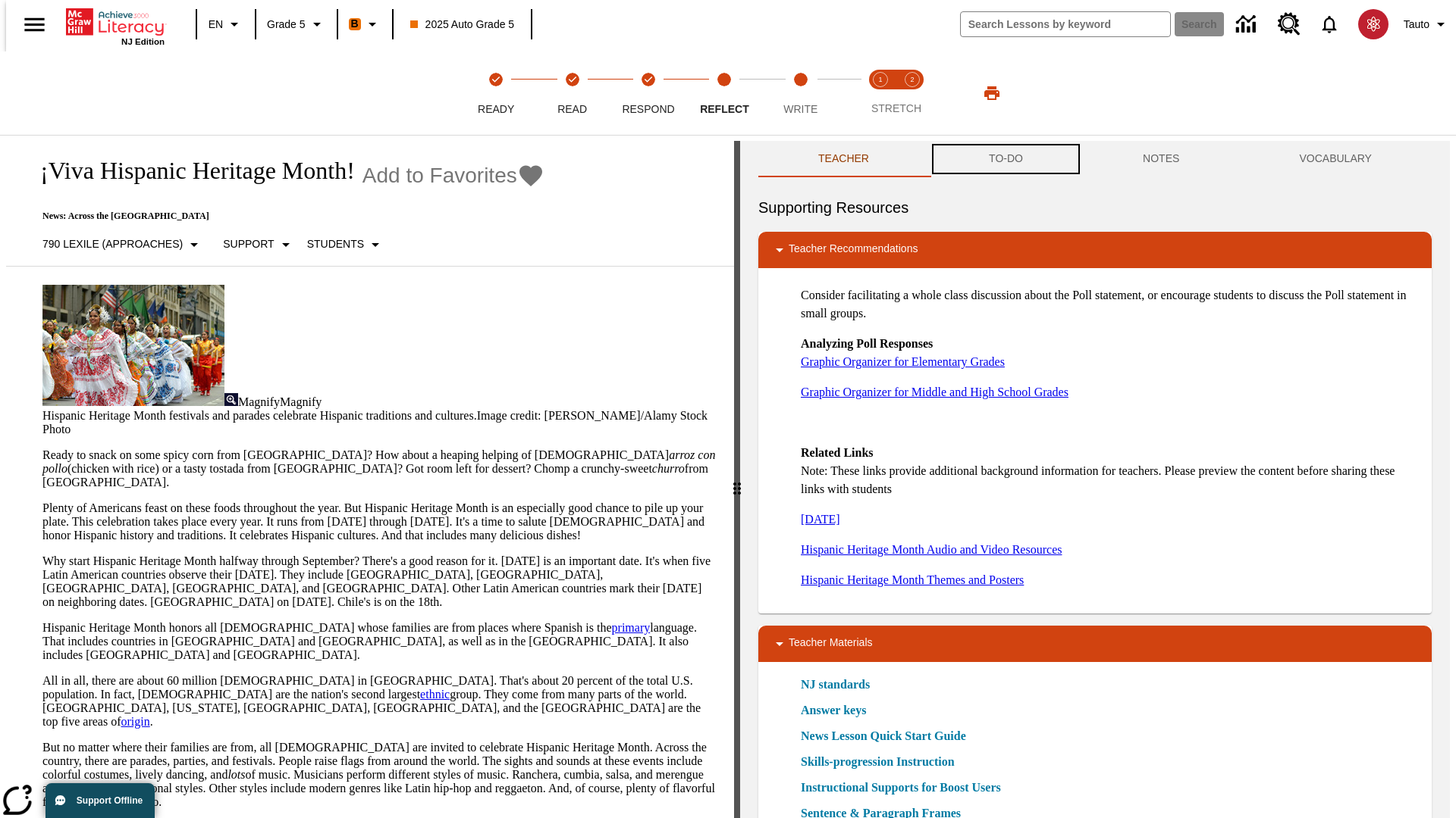
click at [1005, 159] on button "TO-DO" at bounding box center [1005, 158] width 154 height 36
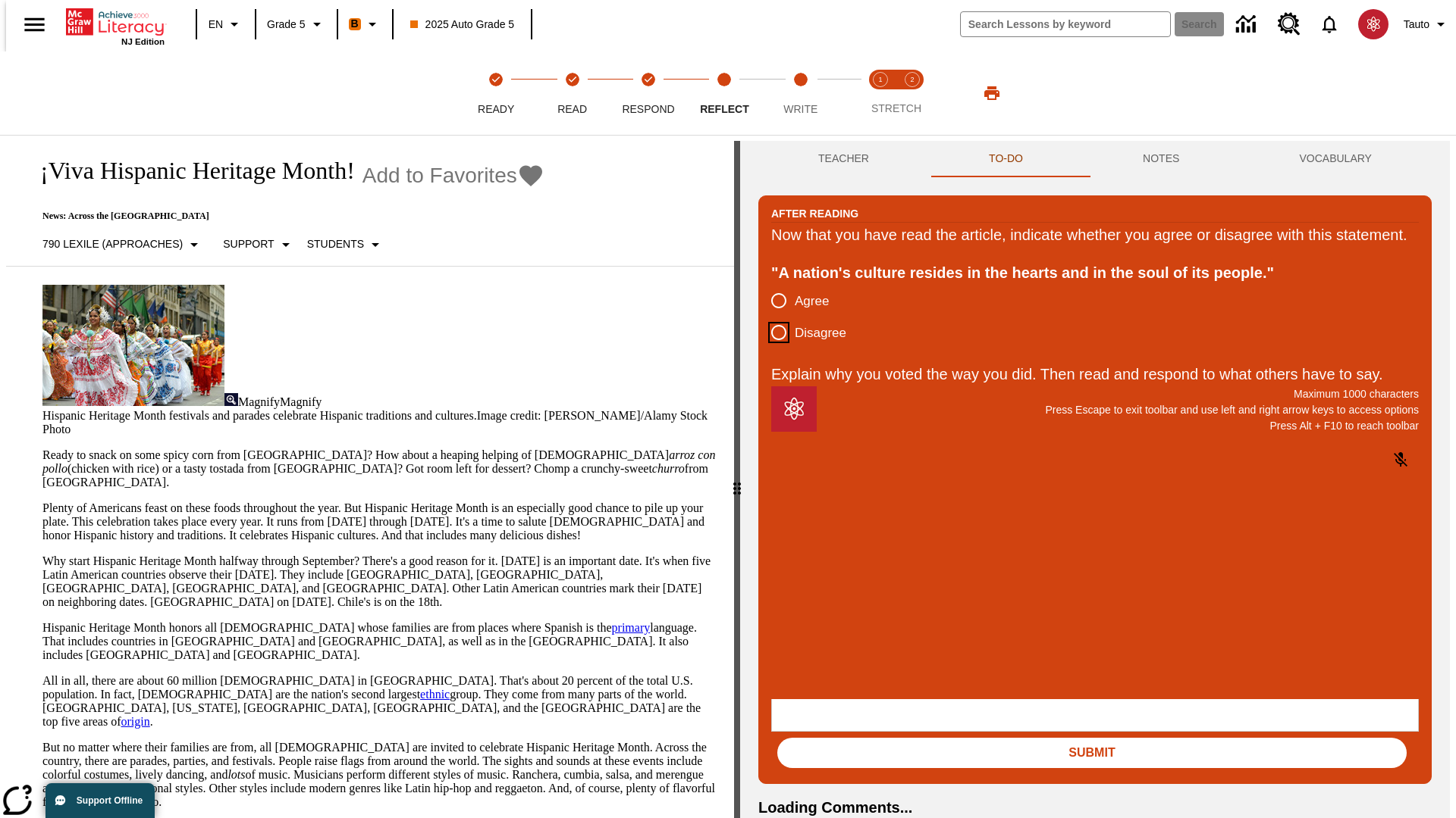
click at [773, 349] on input "Disagree" at bounding box center [779, 333] width 32 height 32
radio input "true"
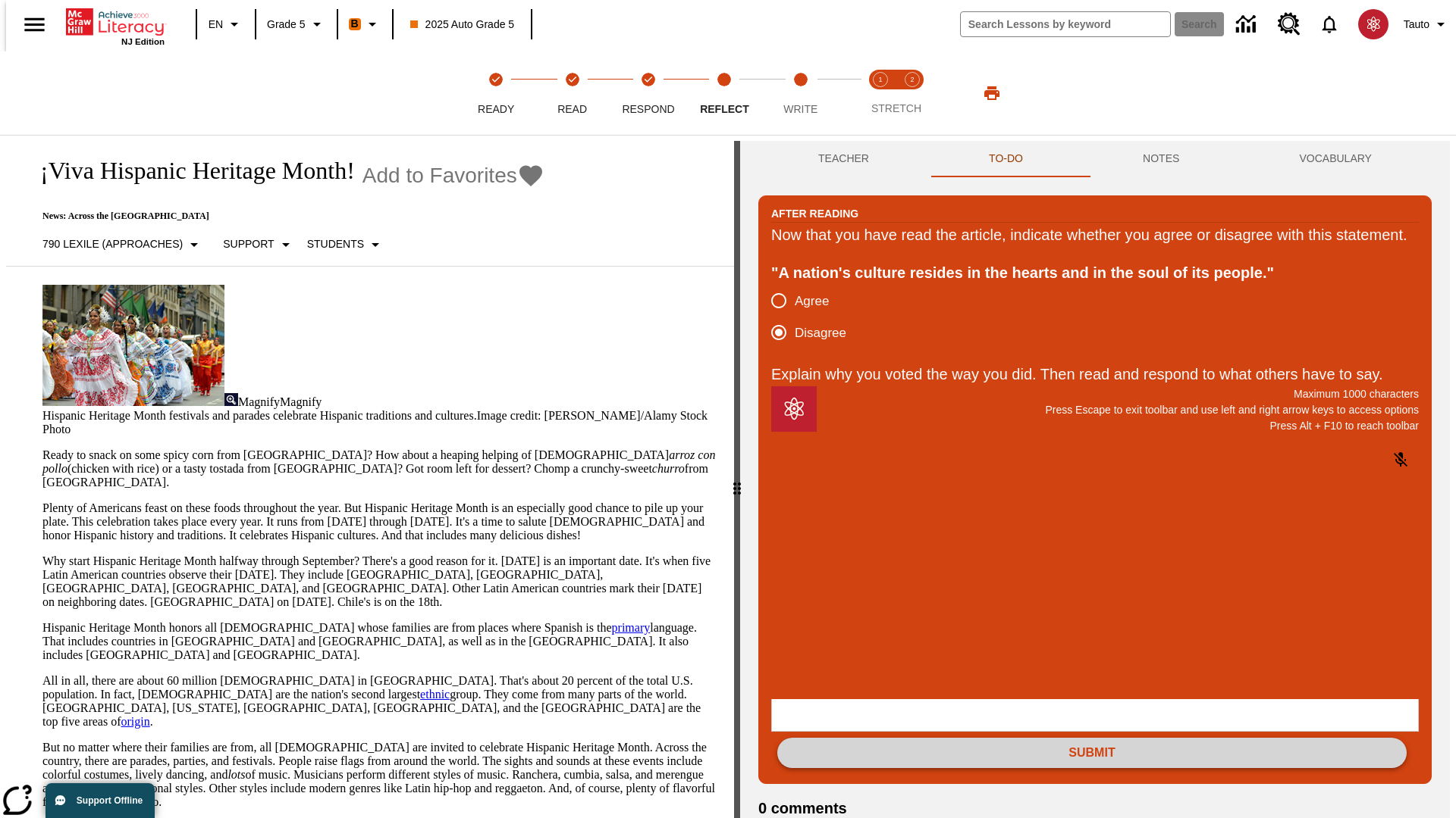
click at [1092, 738] on button "Submit" at bounding box center [1092, 754] width 630 height 31
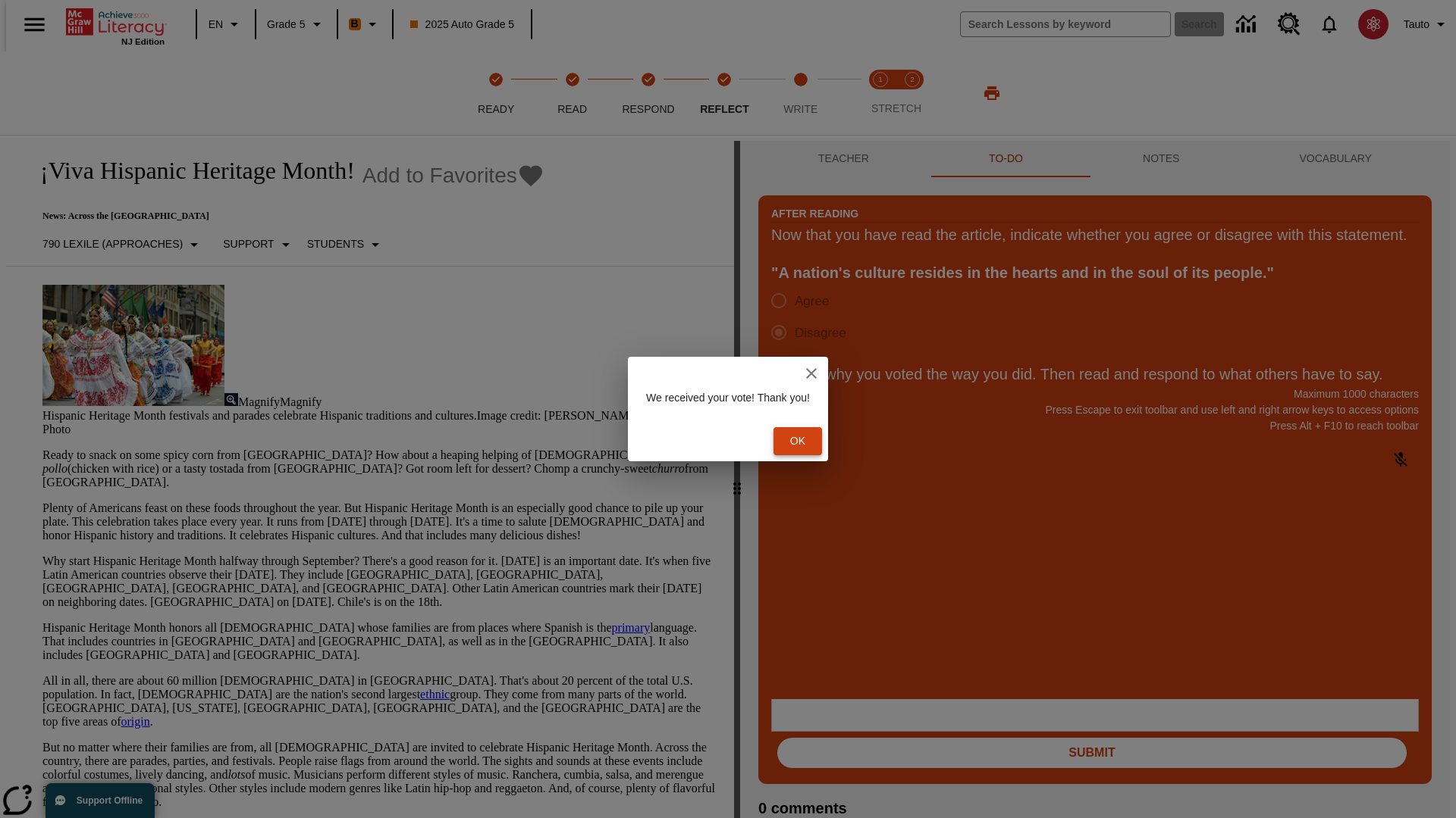
click at [804, 441] on button "Ok" at bounding box center [798, 441] width 48 height 28
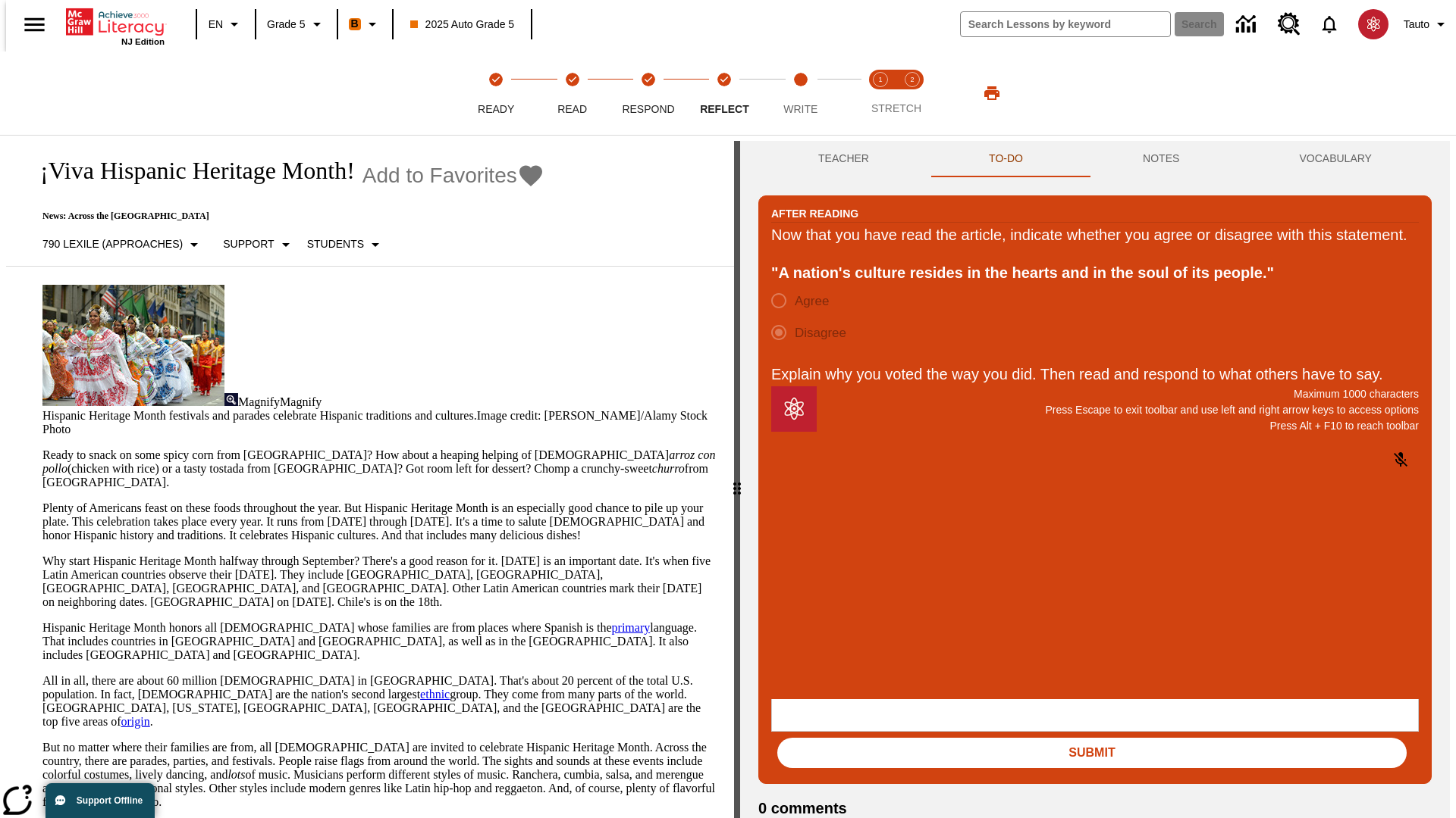
scroll to position [23, 0]
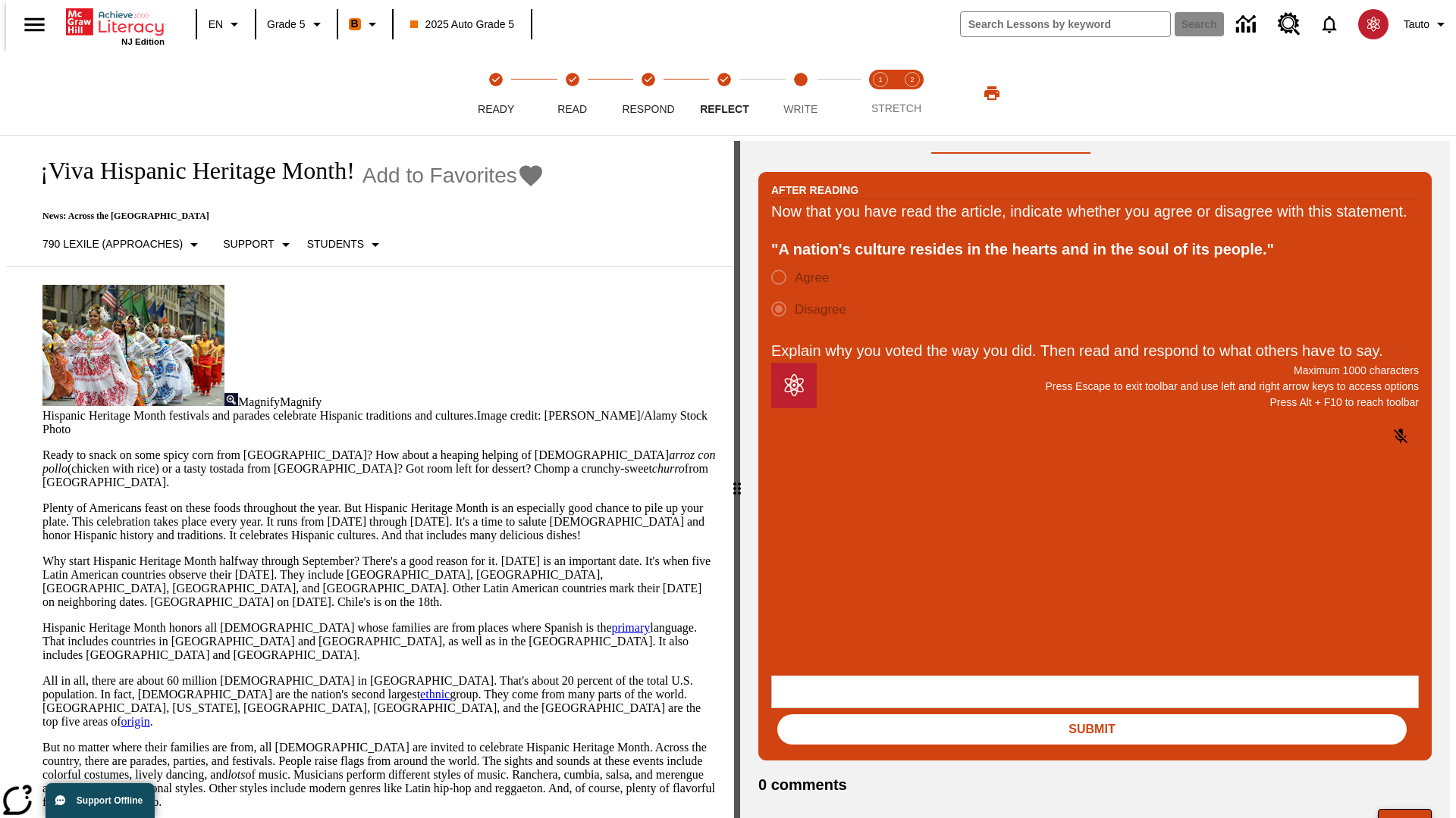
click at [1410, 809] on button "Next" at bounding box center [1404, 824] width 54 height 29
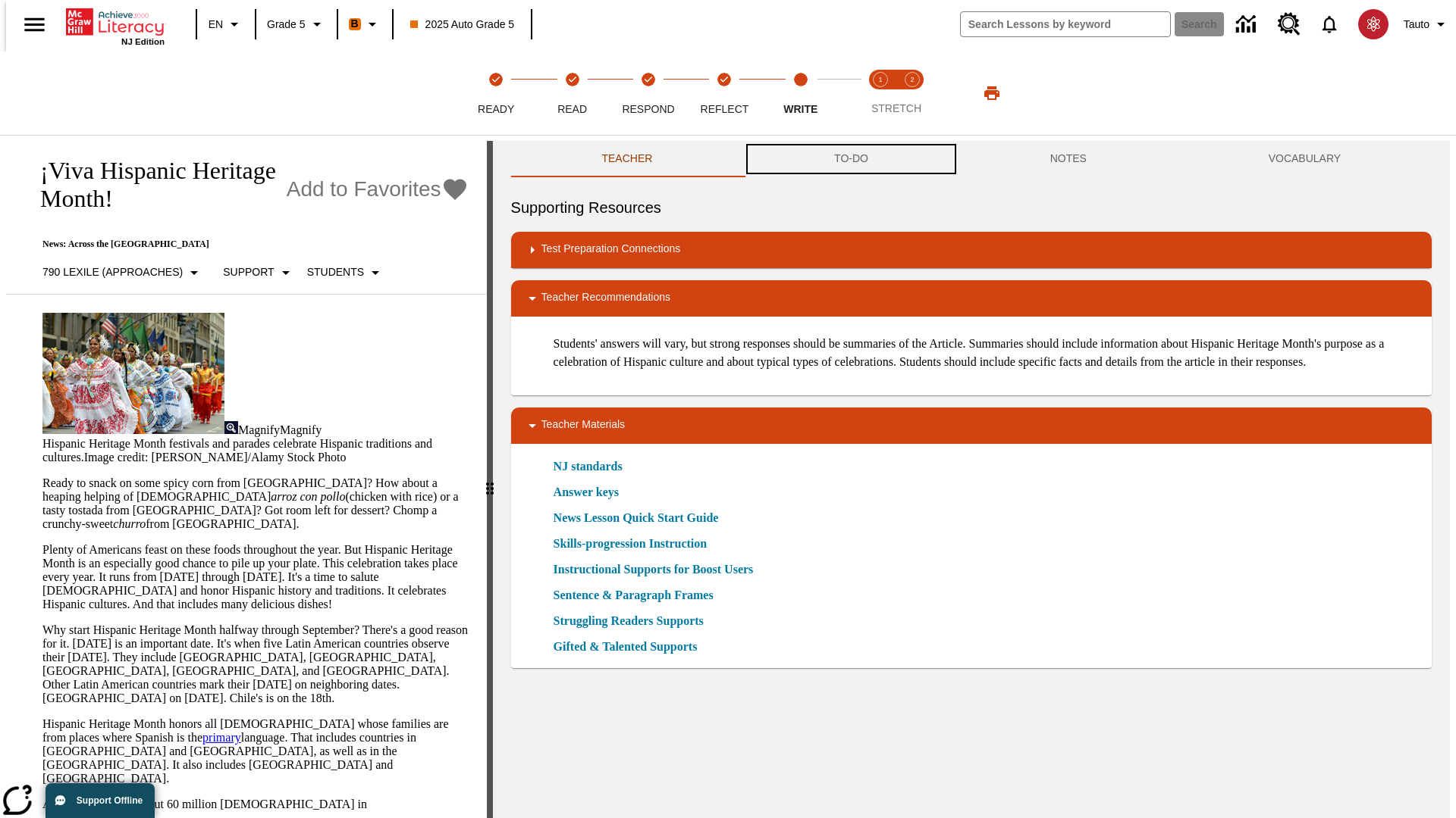
scroll to position [1, 0]
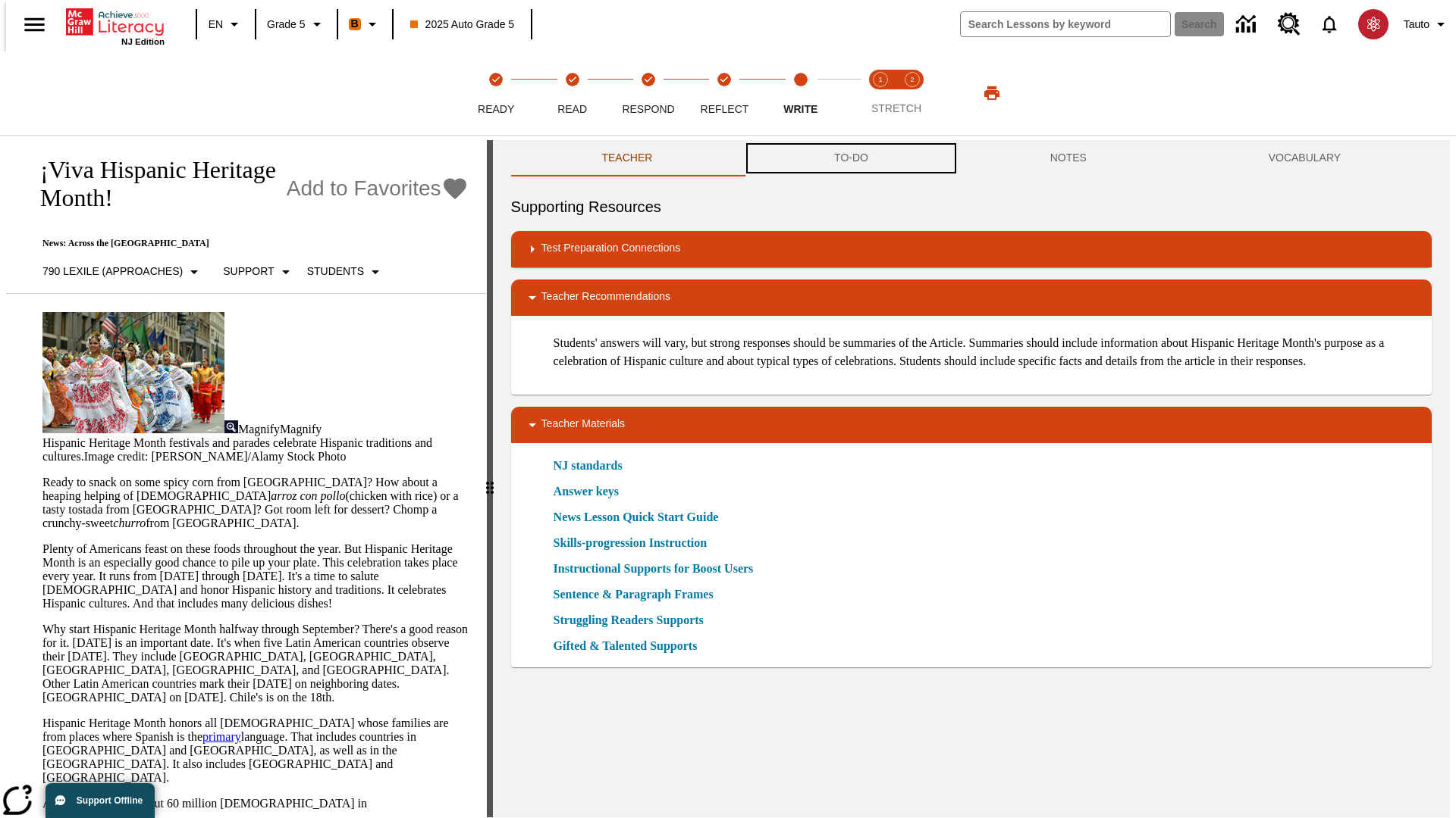
click at [850, 159] on button "TO-DO" at bounding box center [851, 157] width 216 height 36
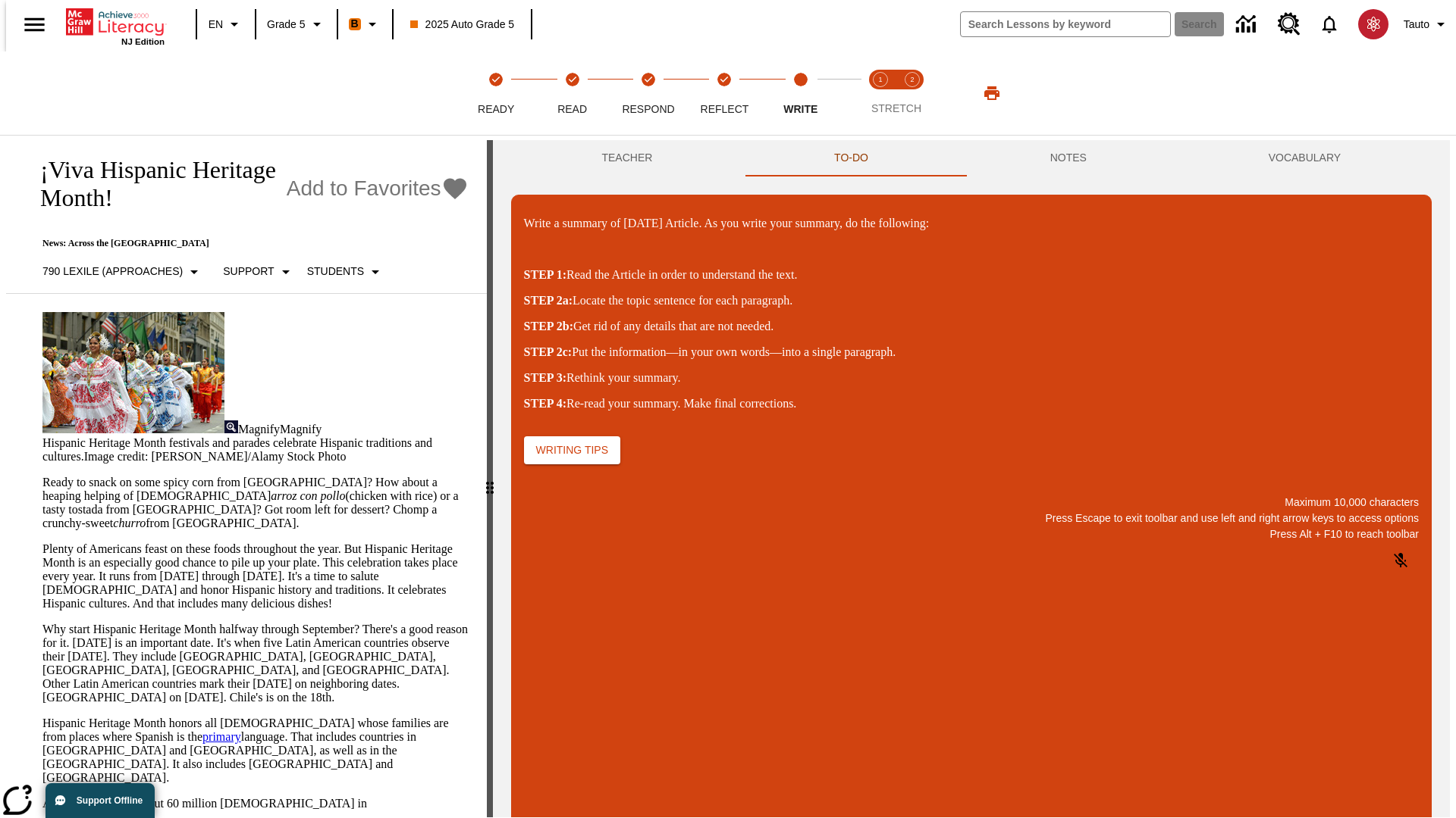
scroll to position [0, 0]
click at [744, 757] on p "\a\9Write a summary of today's Article. As you write your summary, do the follo…" at bounding box center [637, 755] width 215 height 14
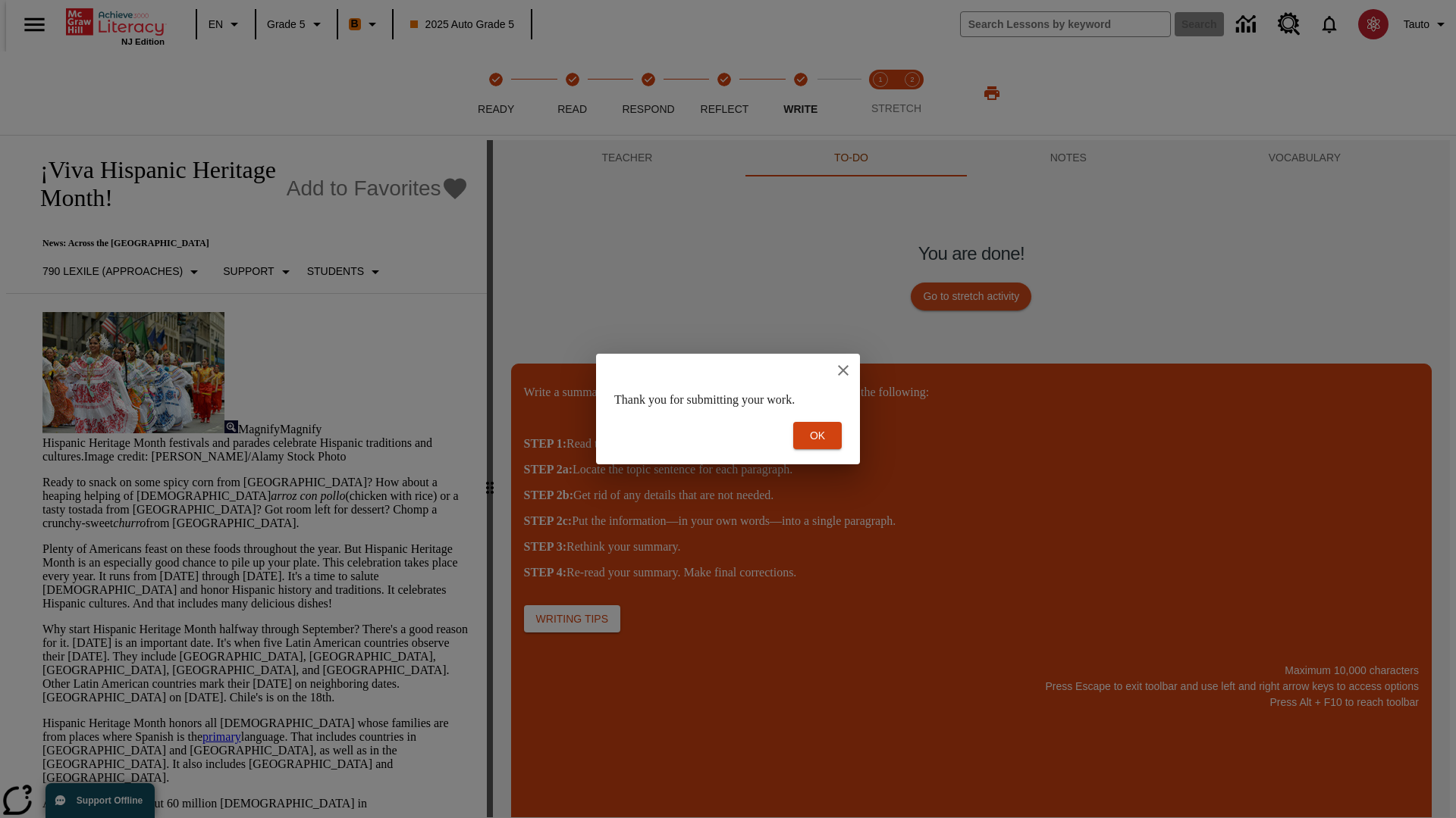
scroll to position [0, 0]
click at [818, 436] on button "Ok" at bounding box center [817, 436] width 48 height 28
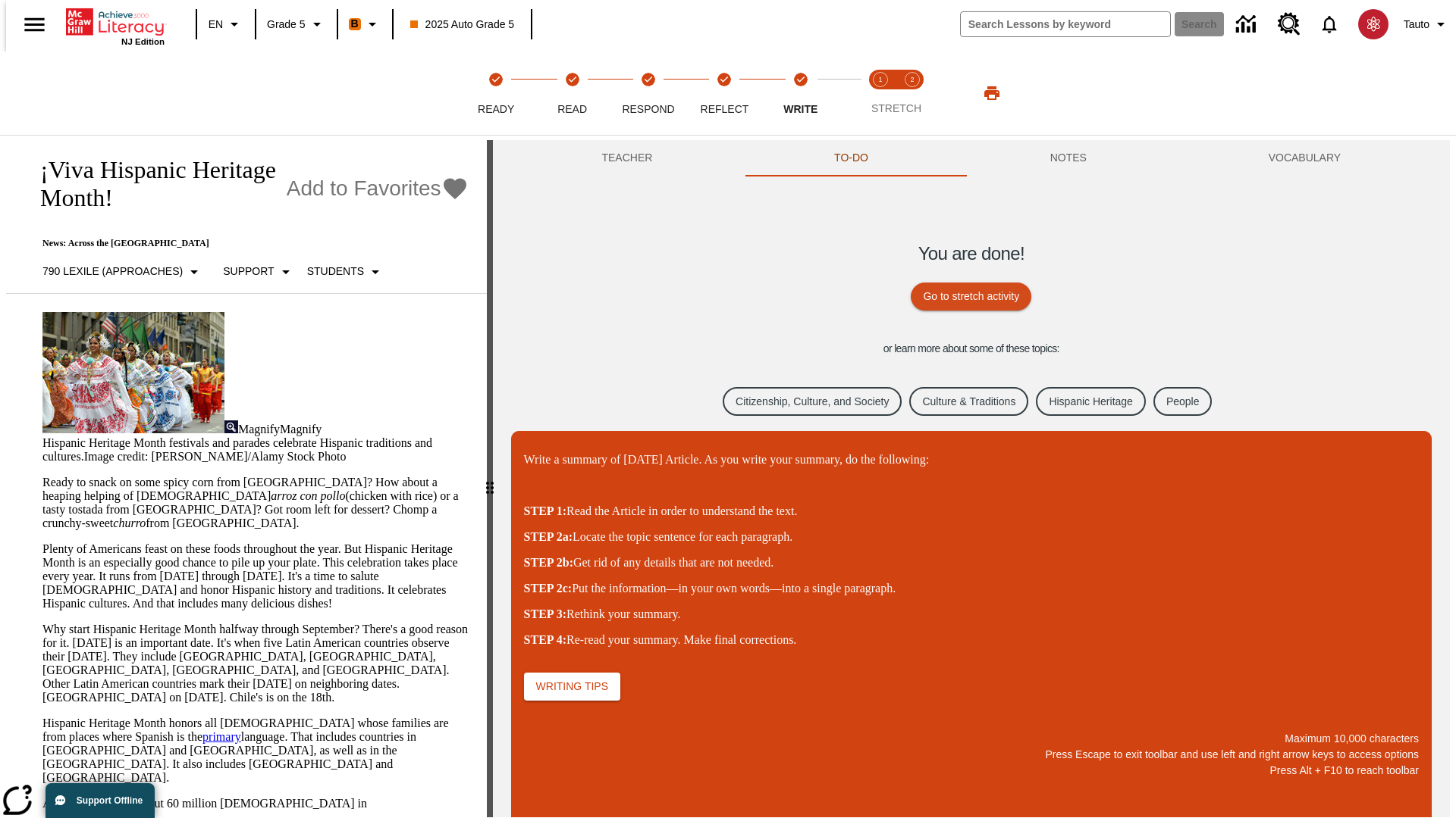
click at [802, 401] on link "Citizenship, Culture, and Society" at bounding box center [812, 402] width 179 height 30
